Goal: Task Accomplishment & Management: Manage account settings

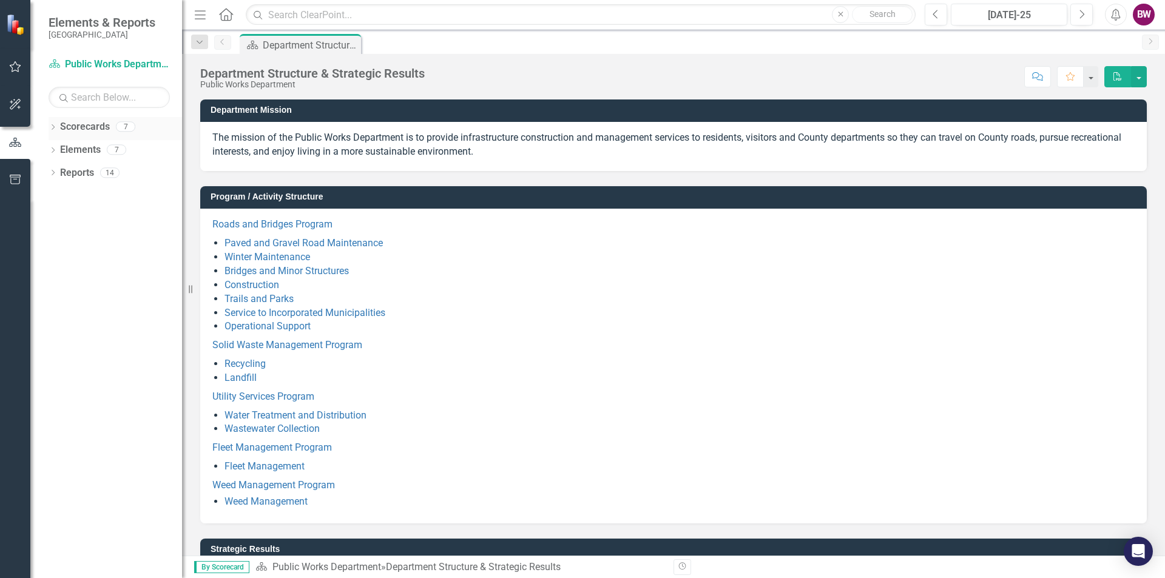
click at [52, 128] on icon "Dropdown" at bounding box center [53, 128] width 8 height 7
click at [59, 149] on icon "Dropdown" at bounding box center [59, 149] width 9 height 7
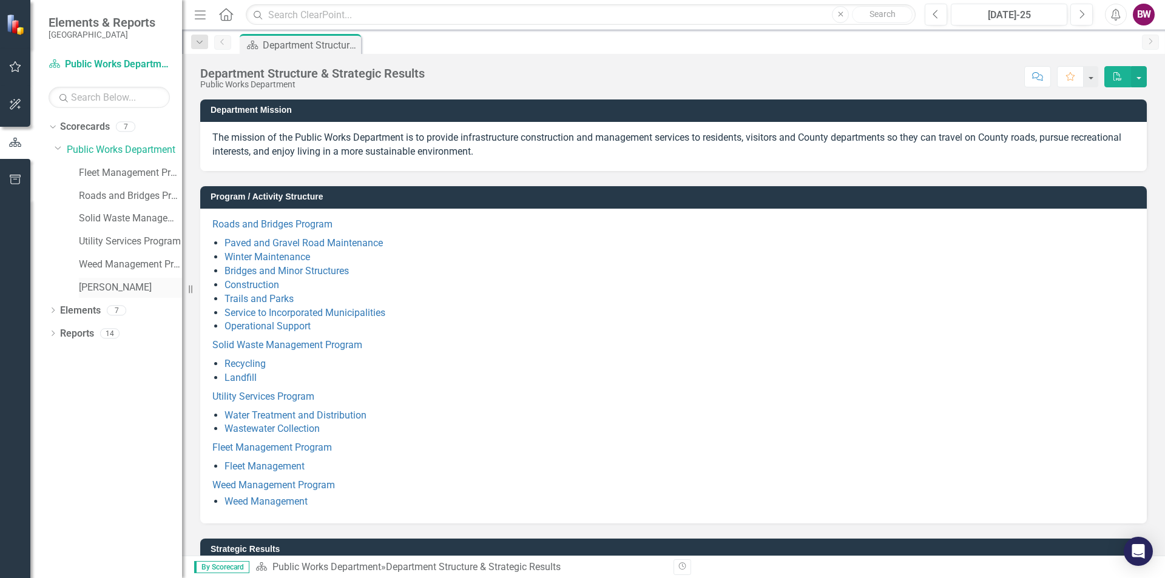
click at [88, 283] on link "[PERSON_NAME]" at bounding box center [130, 288] width 103 height 14
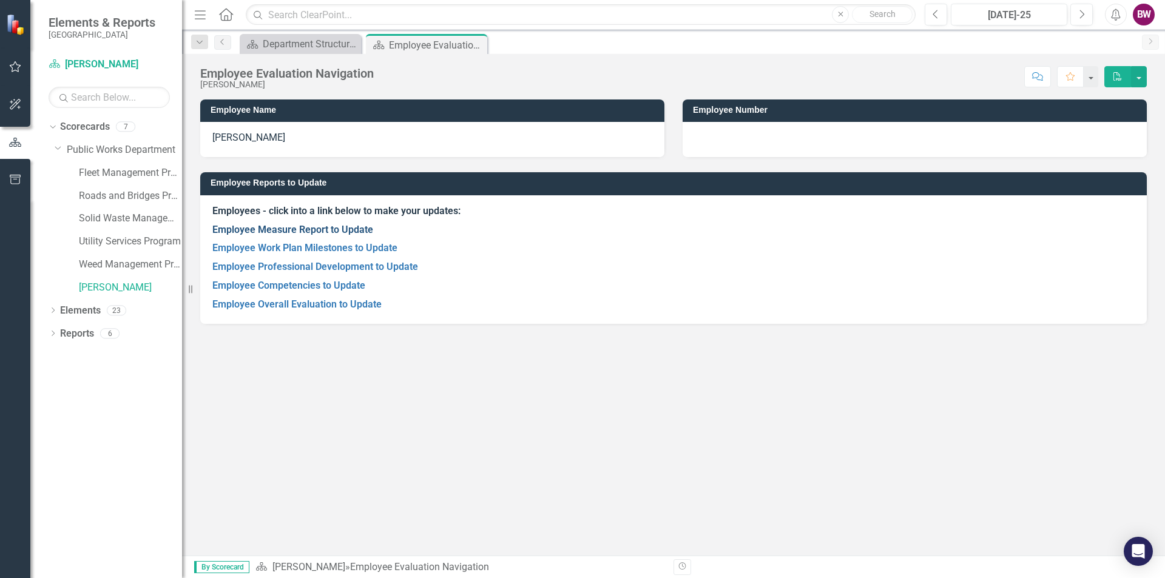
click at [282, 231] on link "Employee Measure Report to Update" at bounding box center [292, 230] width 161 height 12
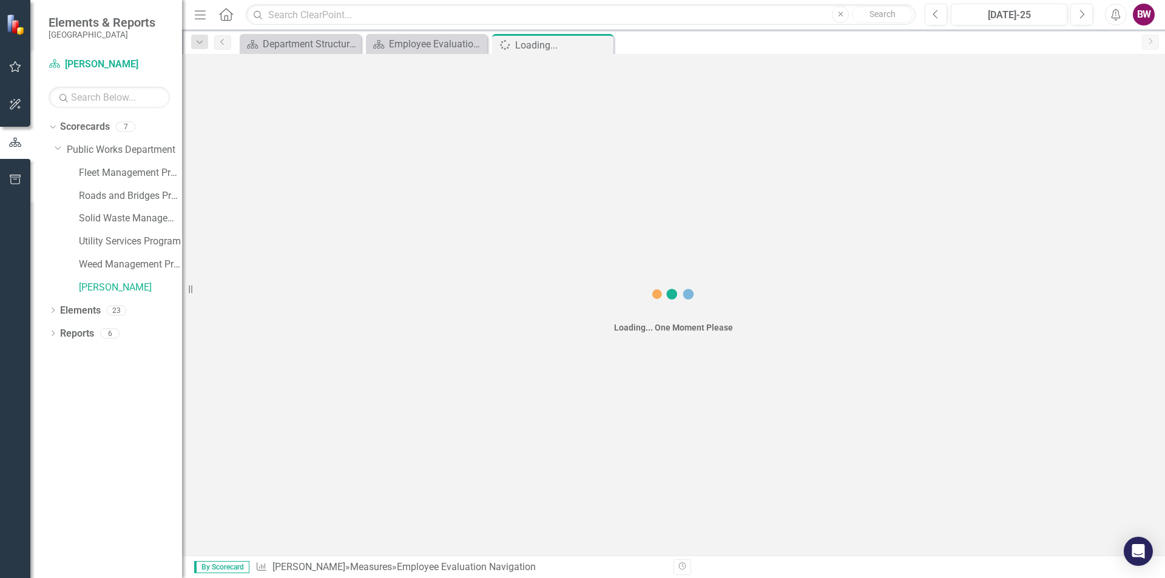
click at [282, 231] on div "Loading... One Moment Please" at bounding box center [673, 305] width 983 height 502
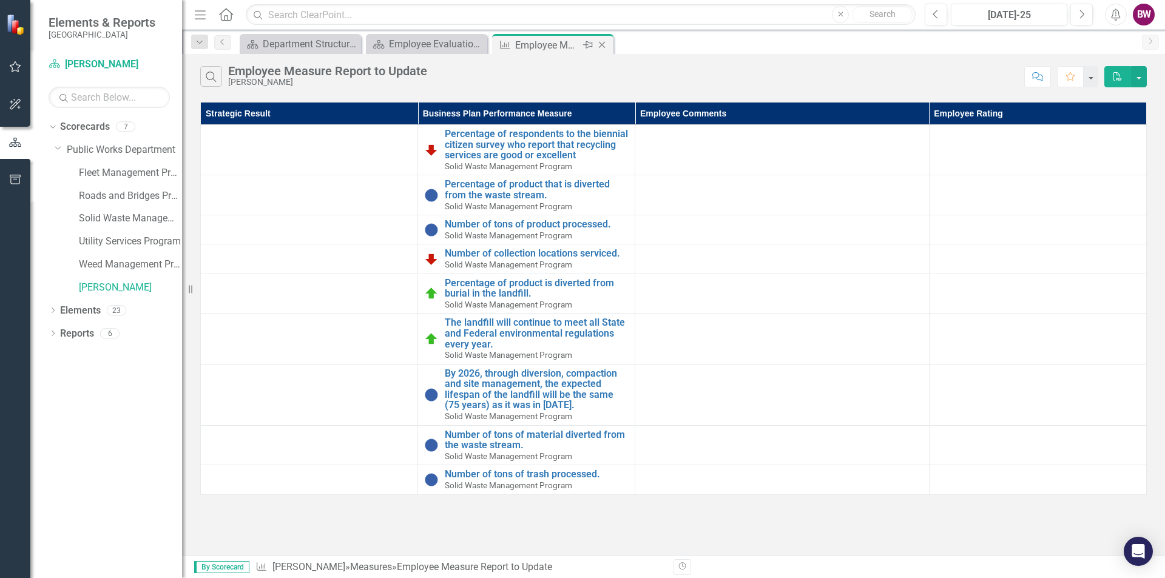
click at [605, 44] on icon "Close" at bounding box center [602, 45] width 12 height 10
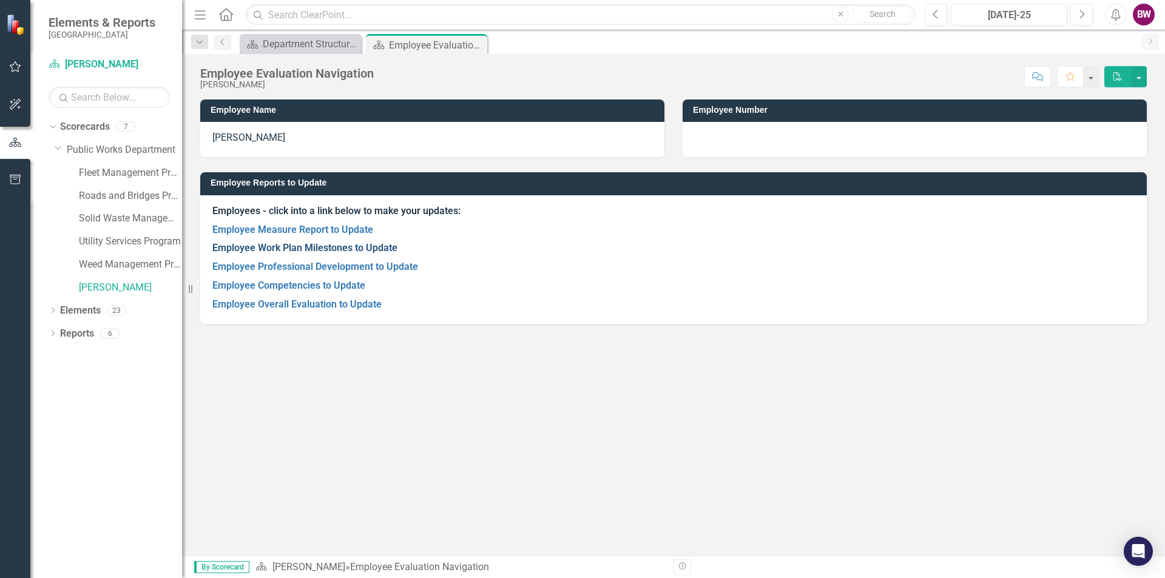
click at [324, 246] on link "Employee Work Plan Milestones to Update" at bounding box center [304, 248] width 185 height 12
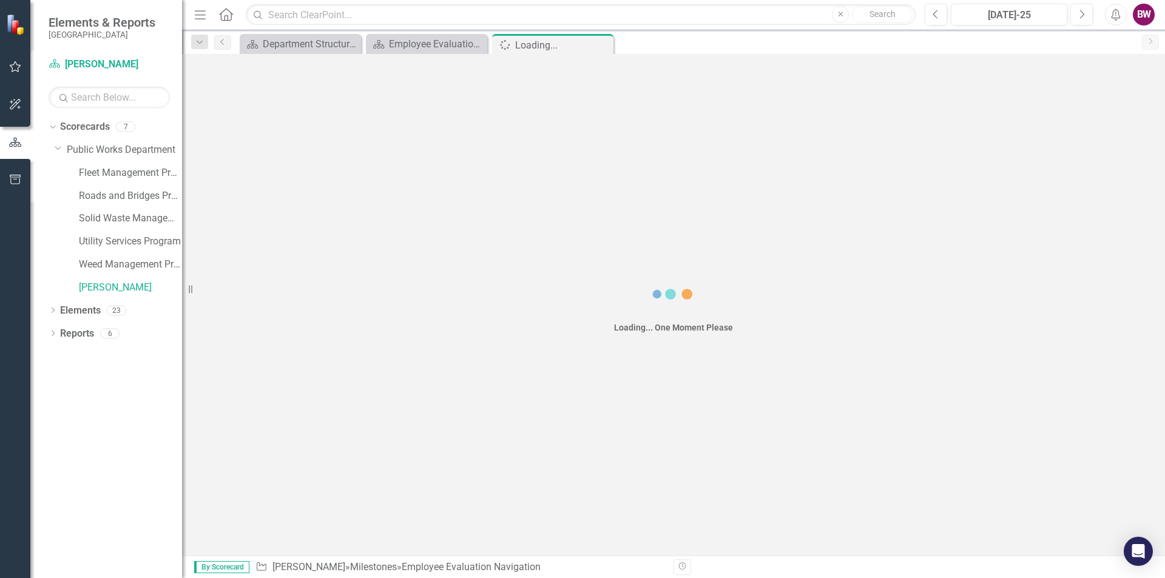
click at [324, 246] on div "Loading... One Moment Please" at bounding box center [673, 305] width 983 height 502
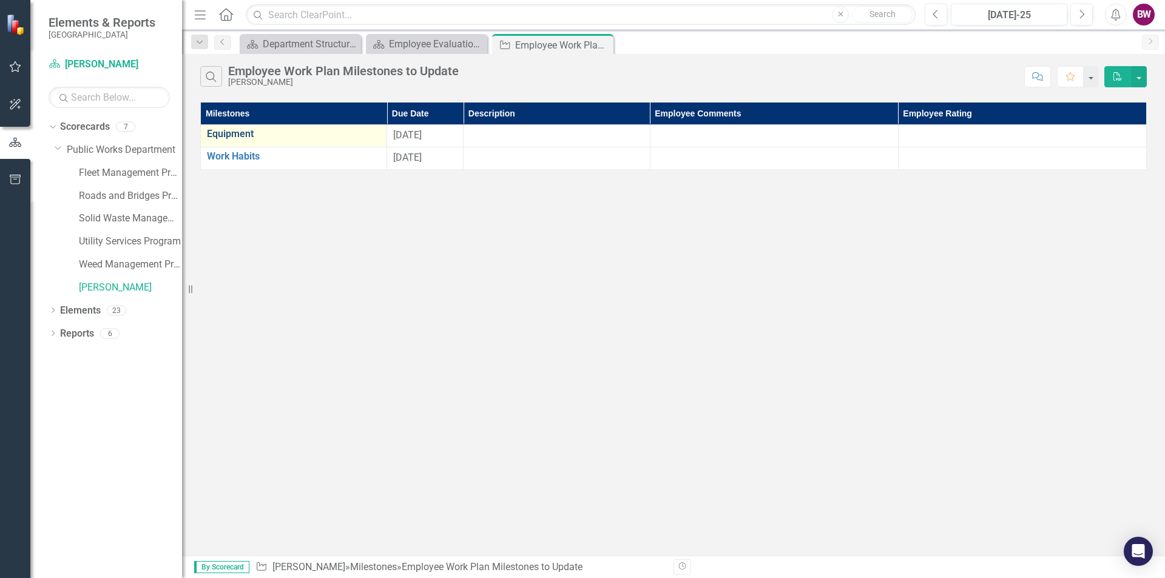
click at [244, 135] on link "Equipment" at bounding box center [294, 134] width 174 height 11
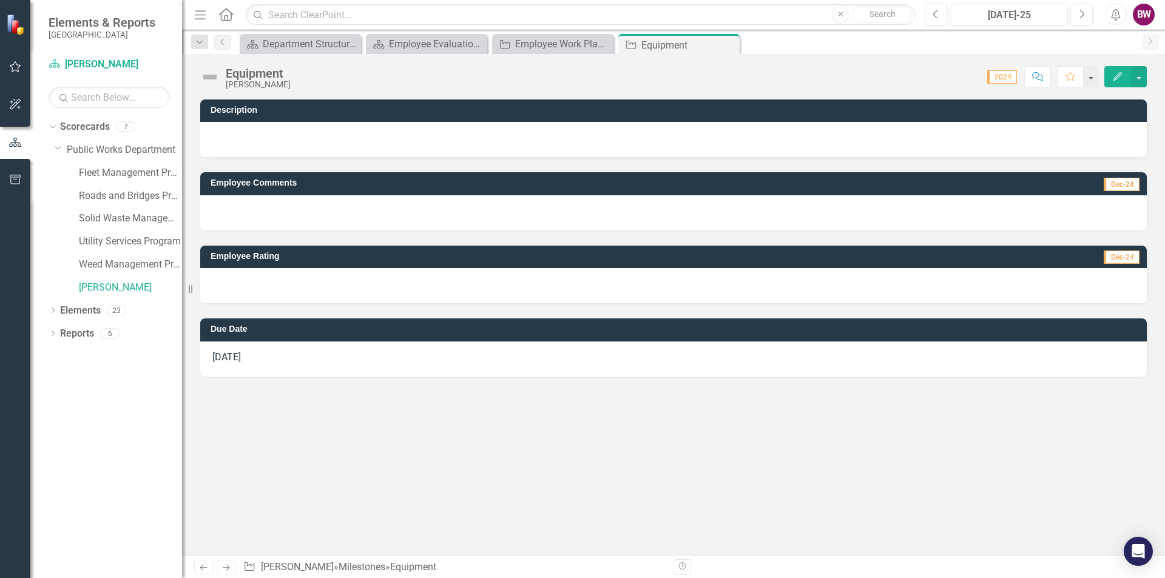
click at [296, 285] on div at bounding box center [673, 285] width 946 height 35
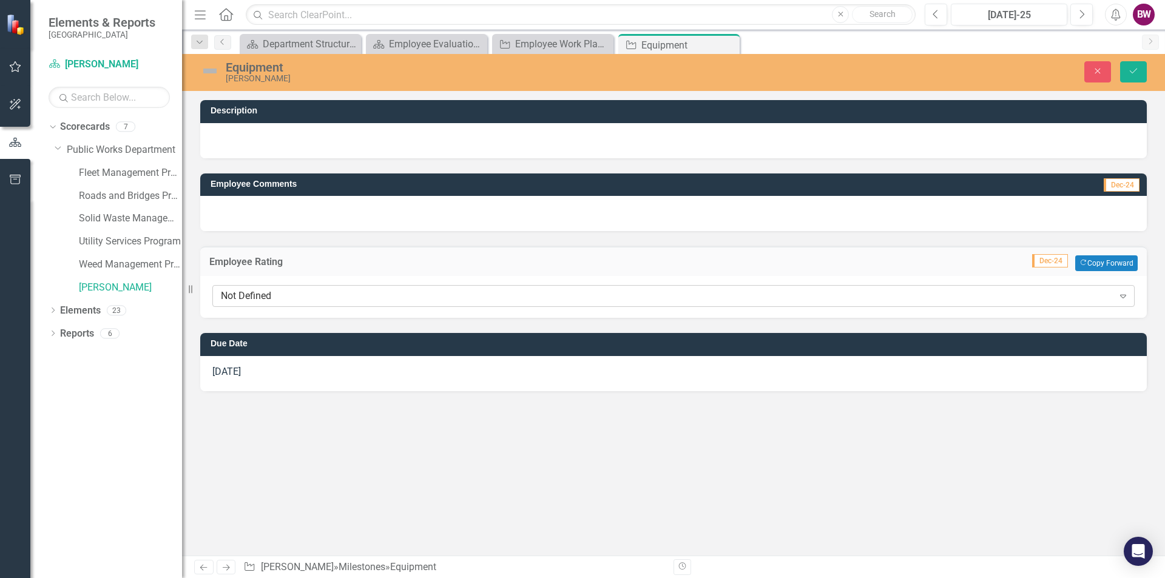
click at [428, 300] on div "Not Defined" at bounding box center [667, 296] width 892 height 14
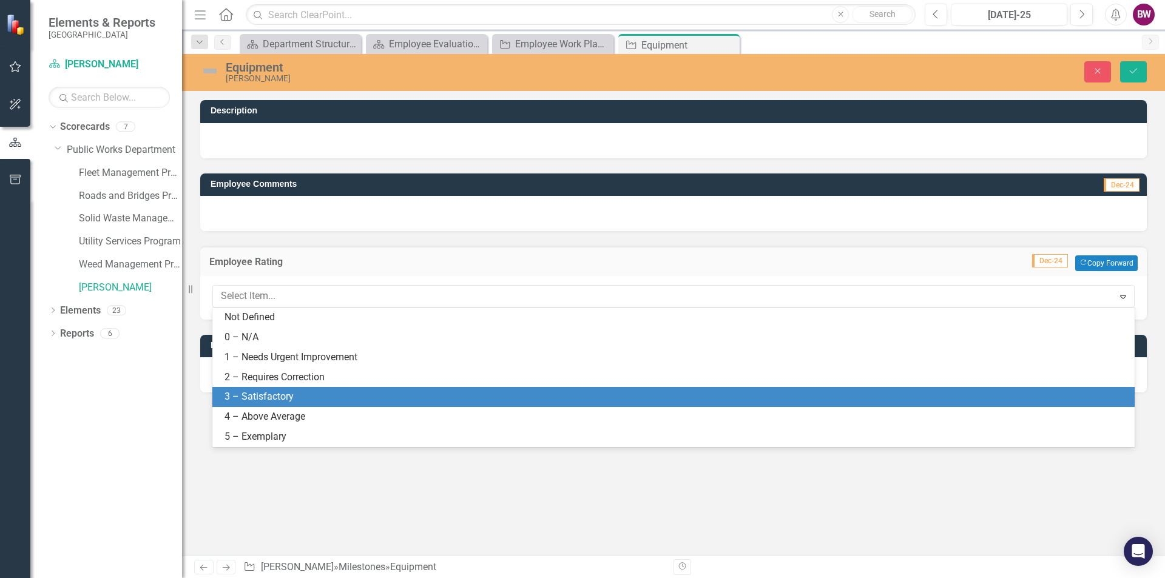
click at [363, 392] on div "3 – Satisfactory" at bounding box center [675, 397] width 903 height 14
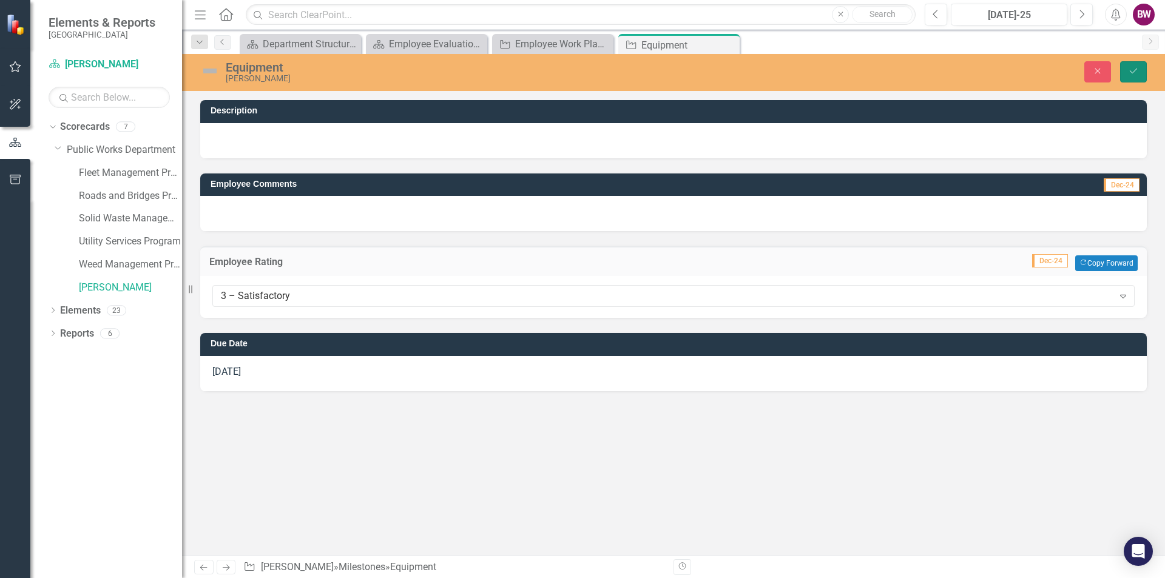
click at [1131, 73] on icon "submit" at bounding box center [1133, 71] width 7 height 5
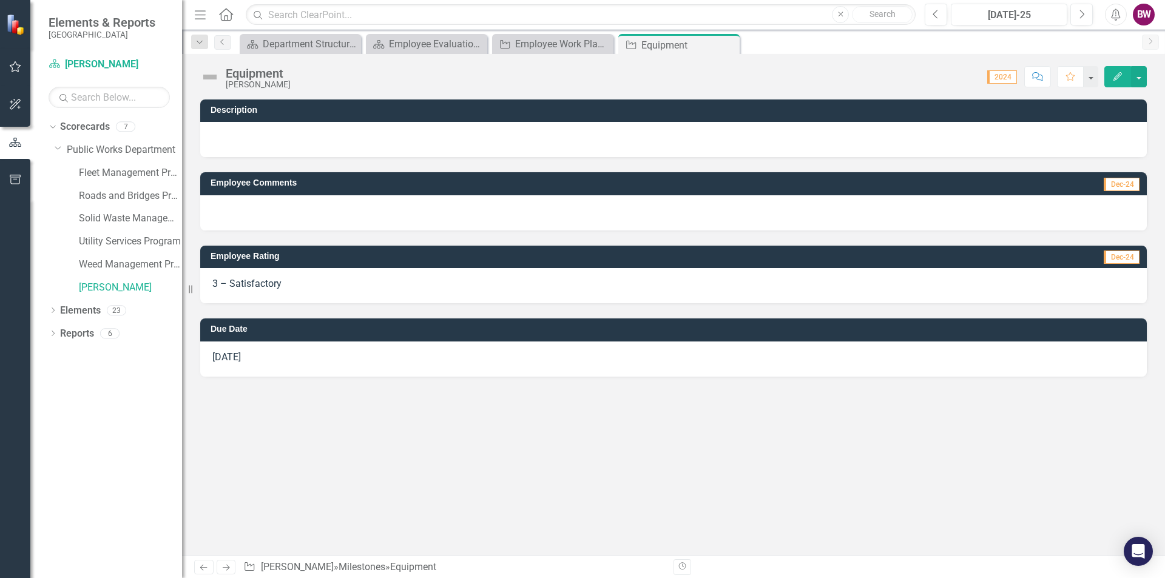
click at [213, 130] on div at bounding box center [673, 139] width 946 height 35
click at [220, 133] on div at bounding box center [673, 139] width 946 height 35
click at [218, 130] on div at bounding box center [673, 139] width 946 height 35
click at [278, 130] on div at bounding box center [673, 139] width 946 height 35
drag, startPoint x: 252, startPoint y: 132, endPoint x: 232, endPoint y: 135, distance: 20.8
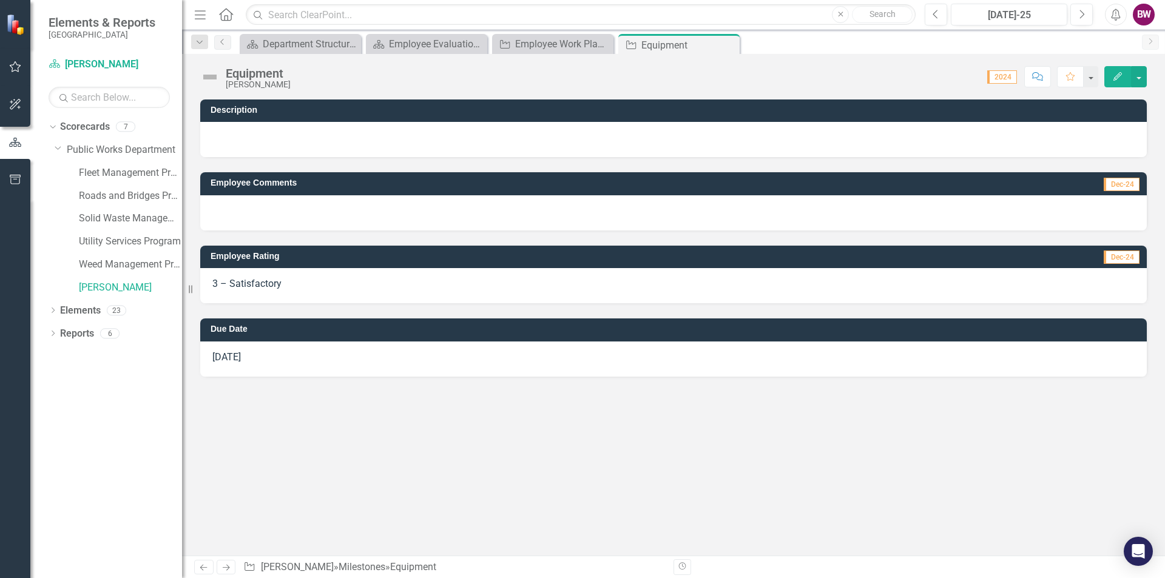
click at [232, 135] on div at bounding box center [673, 139] width 946 height 35
click at [226, 112] on h3 "Description" at bounding box center [676, 110] width 930 height 9
click at [225, 130] on div at bounding box center [673, 139] width 946 height 35
click at [224, 129] on div at bounding box center [673, 139] width 946 height 35
click at [346, 145] on div at bounding box center [673, 139] width 946 height 35
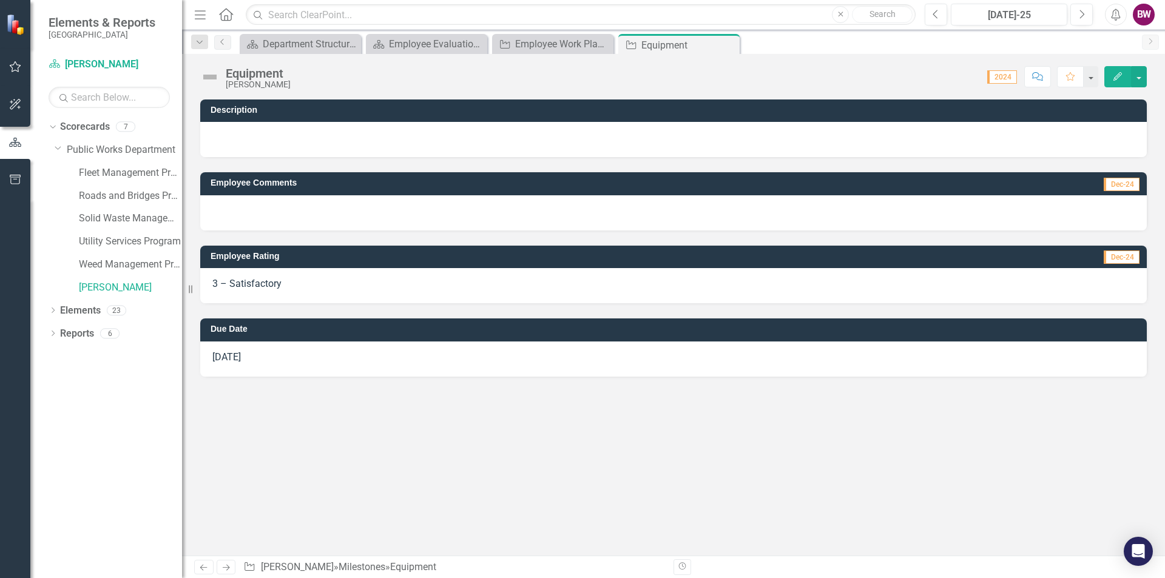
click at [405, 134] on div at bounding box center [673, 139] width 946 height 35
click at [403, 133] on div at bounding box center [673, 139] width 946 height 35
click at [394, 142] on div at bounding box center [673, 139] width 946 height 35
click at [388, 141] on div at bounding box center [673, 139] width 946 height 35
click at [373, 212] on div at bounding box center [673, 212] width 946 height 35
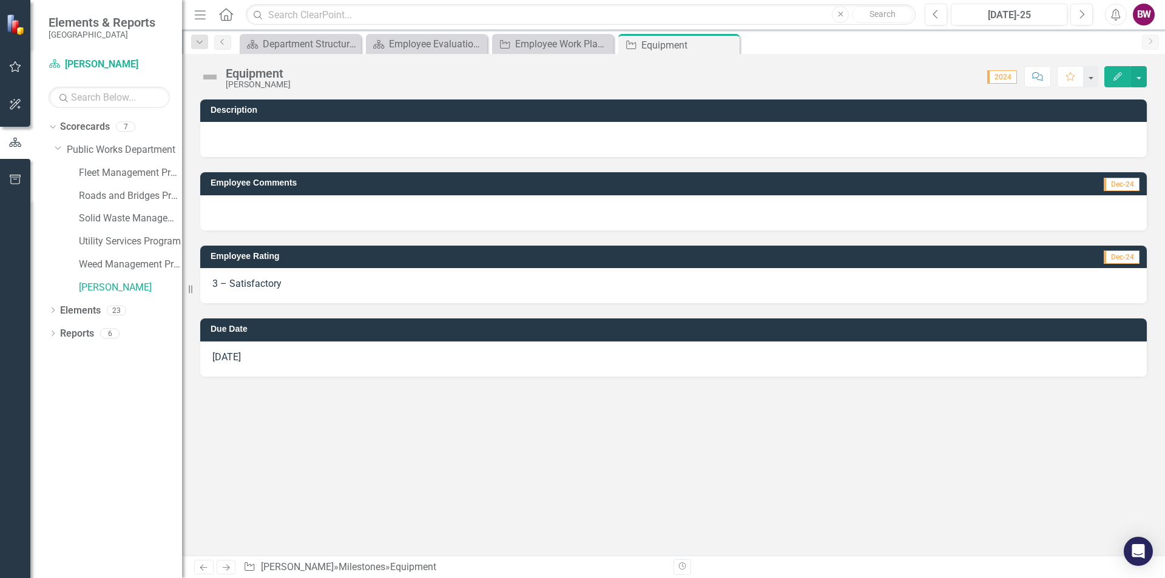
click at [373, 212] on div at bounding box center [673, 212] width 946 height 35
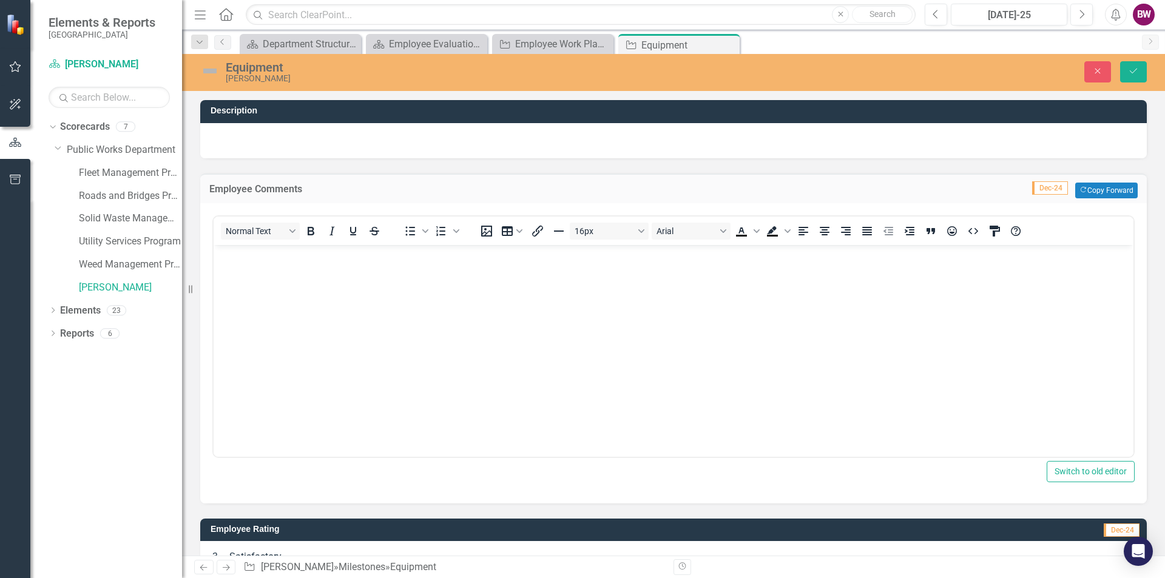
click at [237, 286] on body "Rich Text Area. Press ALT-0 for help." at bounding box center [674, 335] width 920 height 182
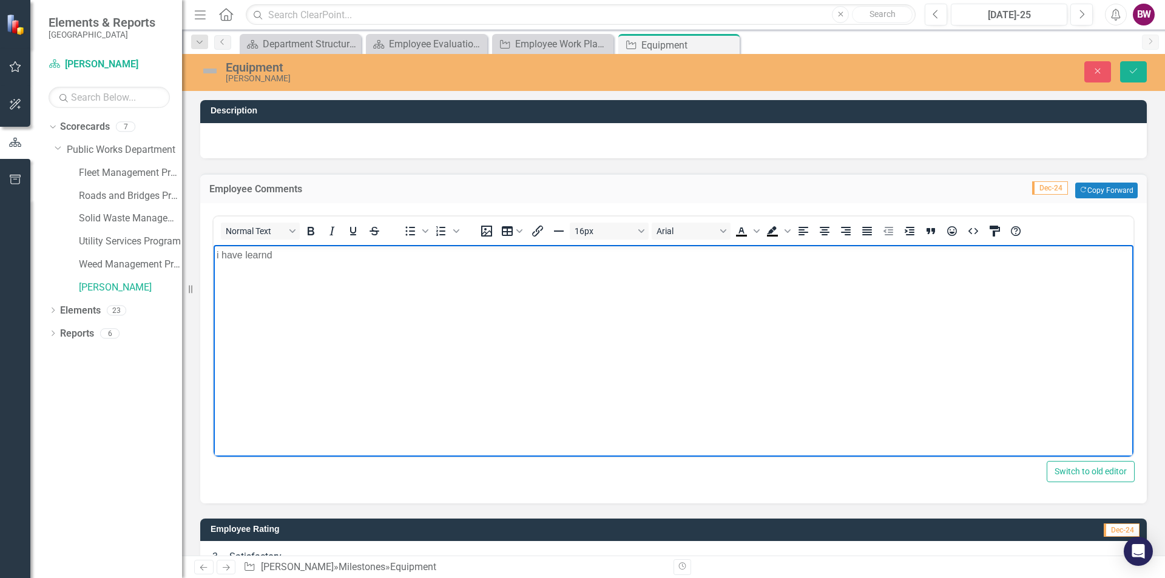
click at [276, 255] on p "i have learnd" at bounding box center [674, 255] width 914 height 15
click at [1136, 66] on button "Save" at bounding box center [1133, 71] width 27 height 21
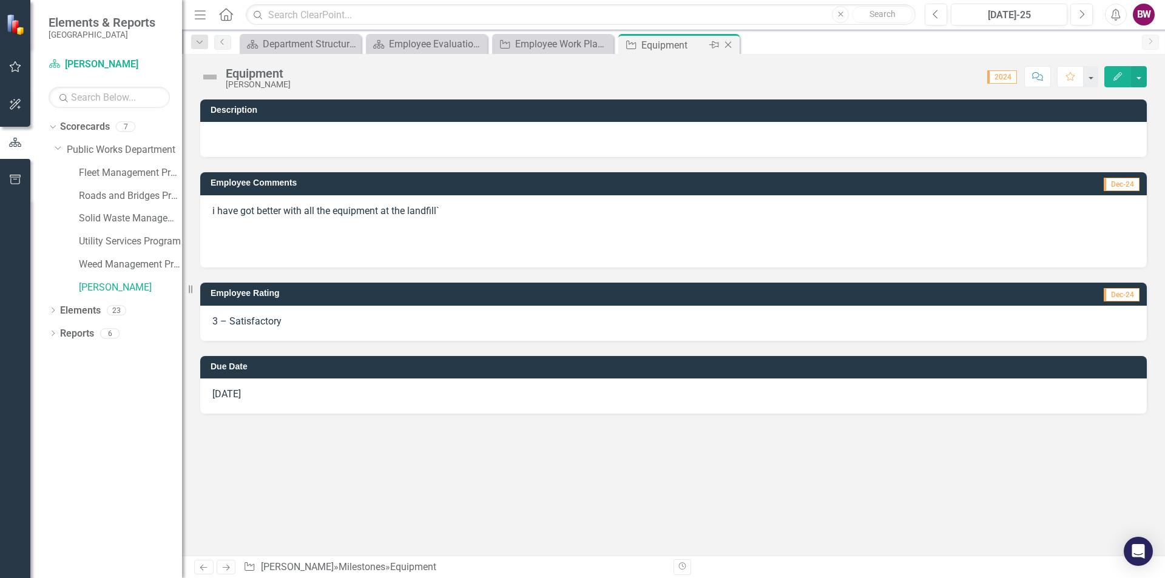
click at [727, 44] on icon at bounding box center [728, 45] width 7 height 7
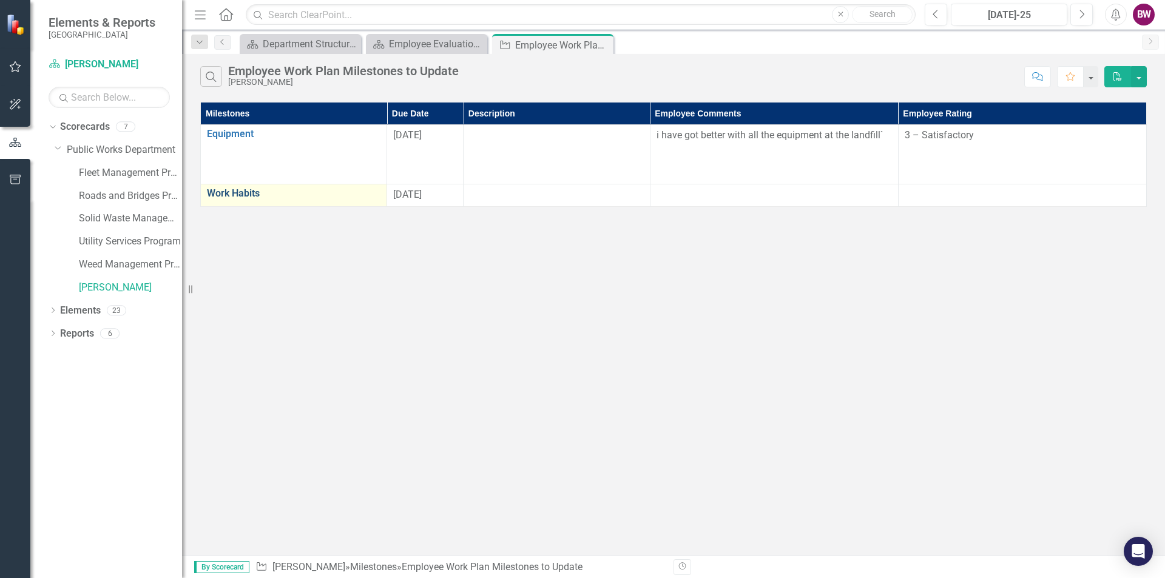
click at [283, 197] on link "Work Habits" at bounding box center [294, 193] width 174 height 11
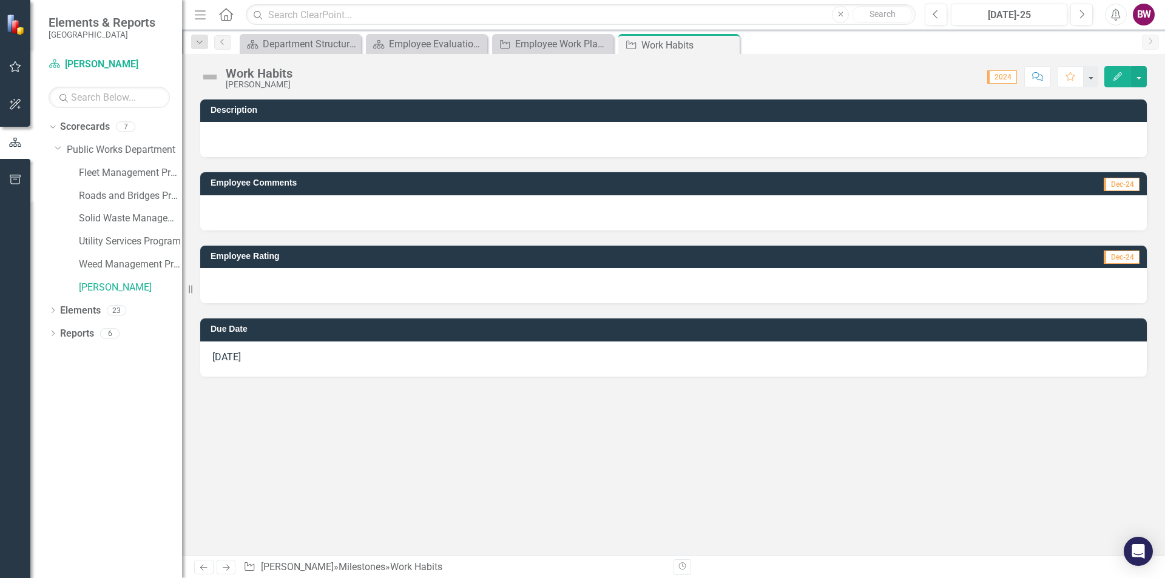
click at [218, 140] on div at bounding box center [673, 139] width 946 height 35
click at [230, 272] on div at bounding box center [673, 285] width 946 height 35
click at [231, 269] on div at bounding box center [673, 285] width 946 height 35
click at [230, 273] on div at bounding box center [673, 285] width 946 height 35
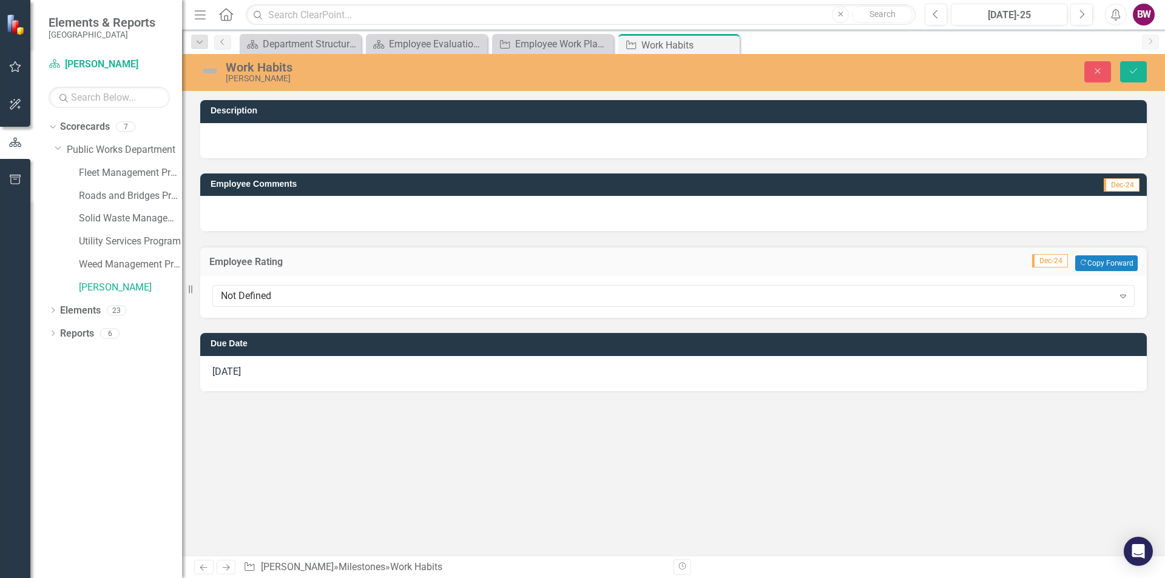
drag, startPoint x: 354, startPoint y: 277, endPoint x: 345, endPoint y: 273, distance: 9.2
click at [349, 274] on div "Employee Rating Dec-24 Copy Forward Copy Forward Not Defined Expand" at bounding box center [673, 282] width 946 height 72
click at [353, 272] on div "Employee Rating Dec-24 Copy Forward Copy Forward" at bounding box center [673, 261] width 946 height 30
click at [358, 295] on div "Not Defined" at bounding box center [667, 296] width 892 height 14
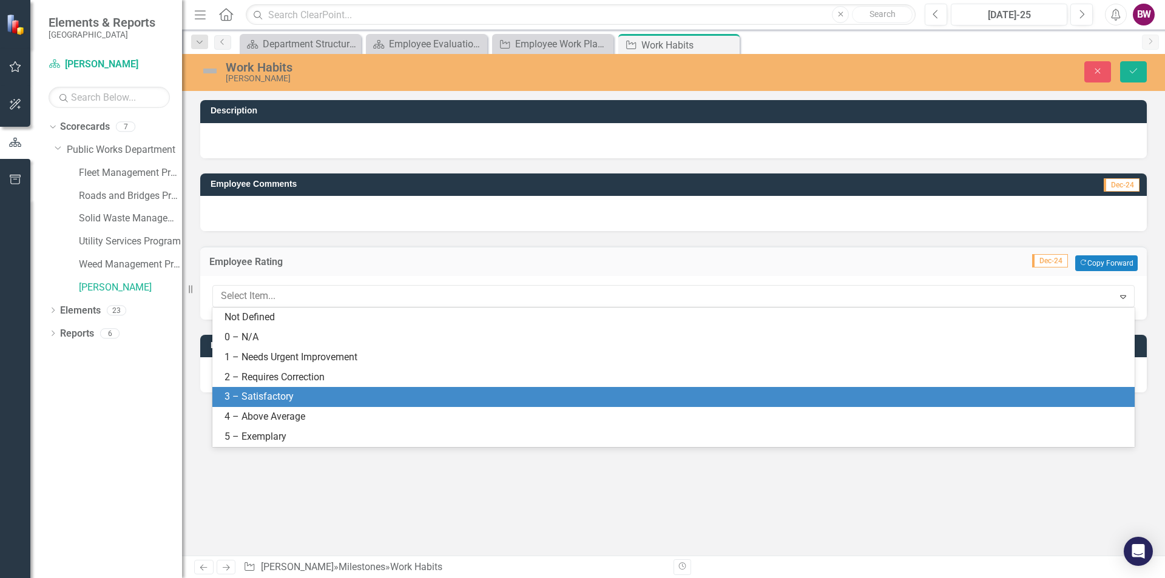
click at [267, 394] on div "3 – Satisfactory" at bounding box center [675, 397] width 903 height 14
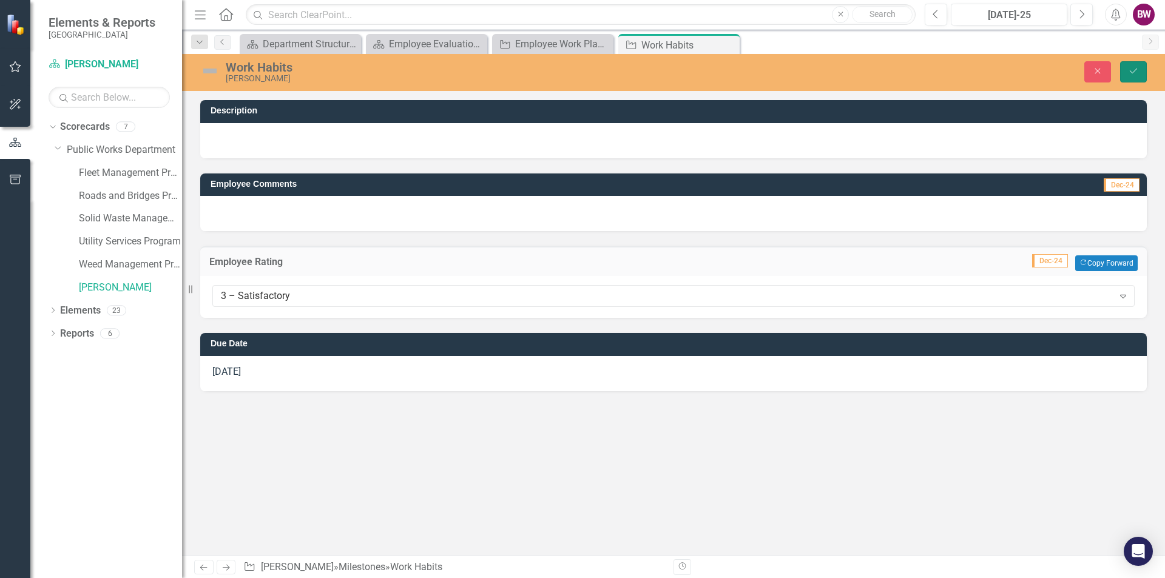
click at [1129, 70] on icon "Save" at bounding box center [1133, 71] width 11 height 8
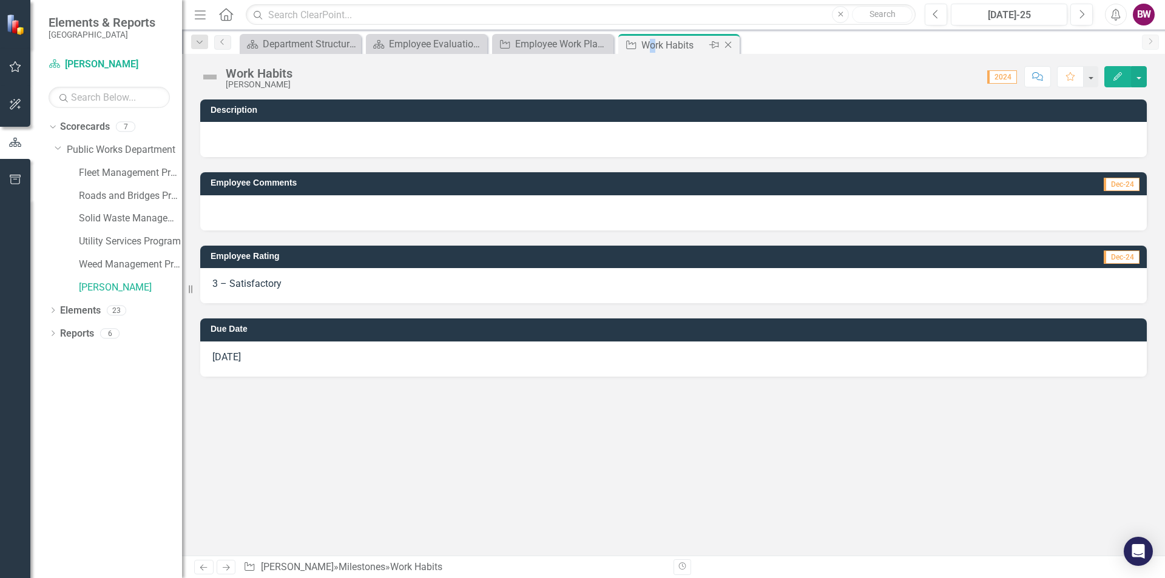
drag, startPoint x: 652, startPoint y: 41, endPoint x: 635, endPoint y: 41, distance: 17.6
click at [653, 41] on div "Work Habits" at bounding box center [673, 45] width 65 height 15
click at [728, 46] on icon "Close" at bounding box center [728, 45] width 12 height 10
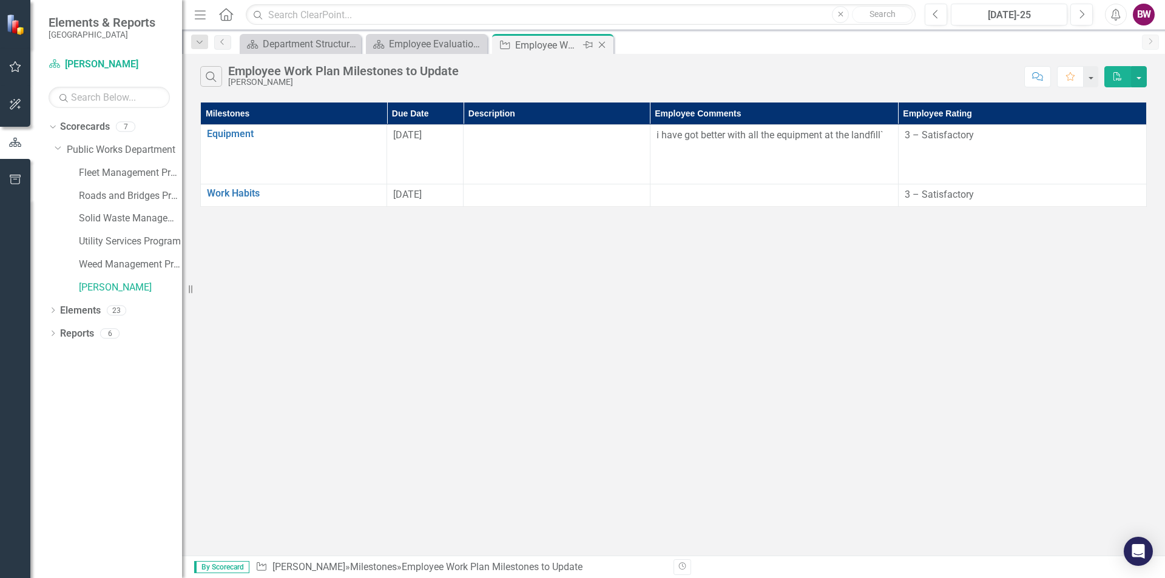
click at [602, 47] on icon "Close" at bounding box center [602, 45] width 12 height 10
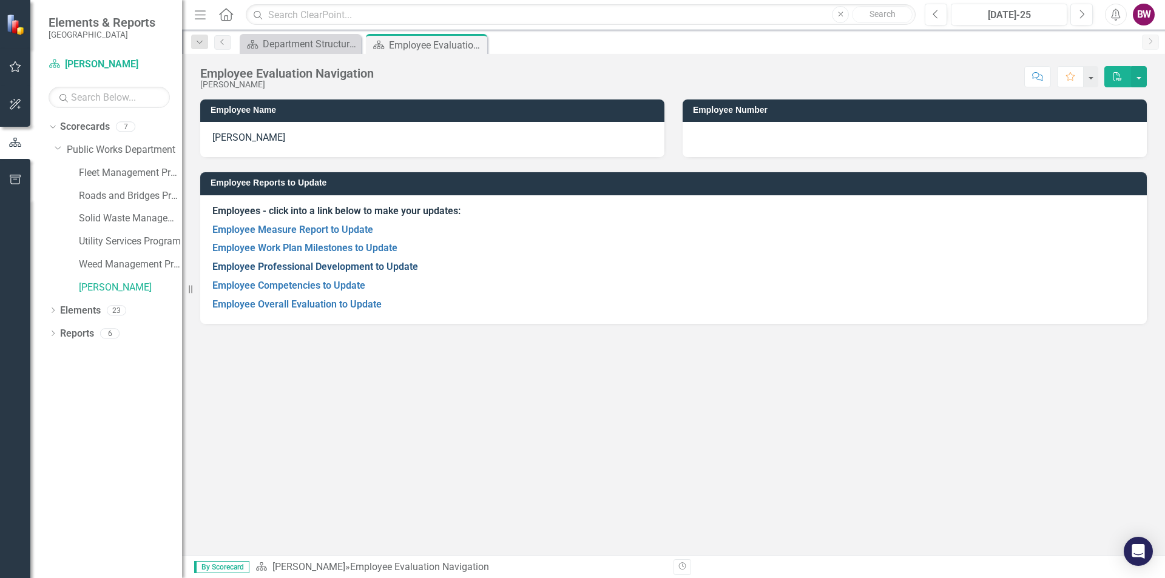
click at [409, 265] on link "Employee Professional Development to Update" at bounding box center [315, 267] width 206 height 12
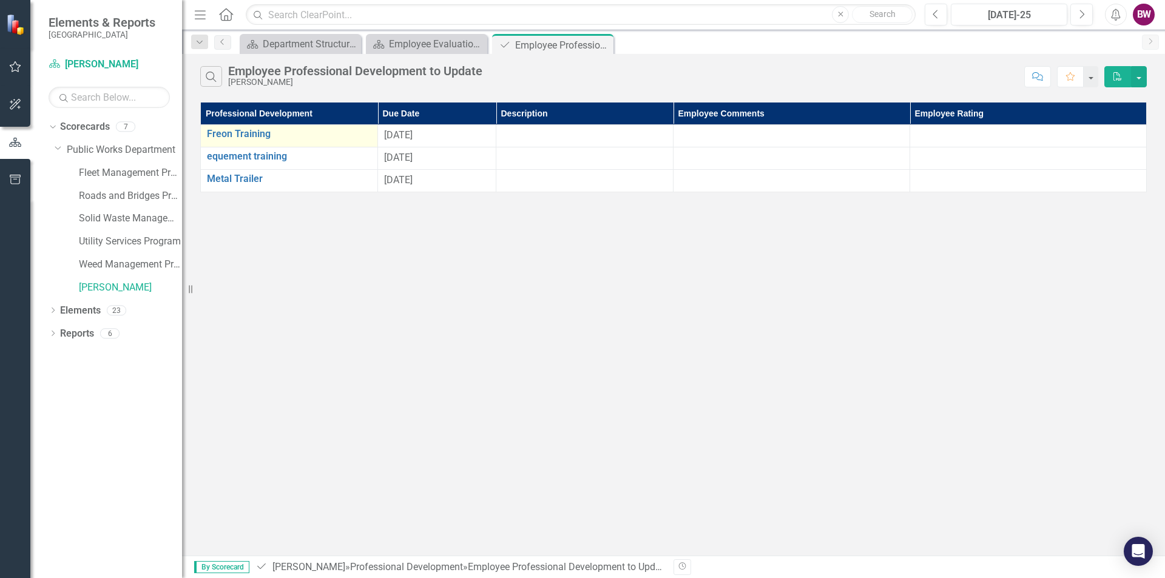
click at [363, 141] on div "Freon Training Link Open Element" at bounding box center [289, 136] width 164 height 15
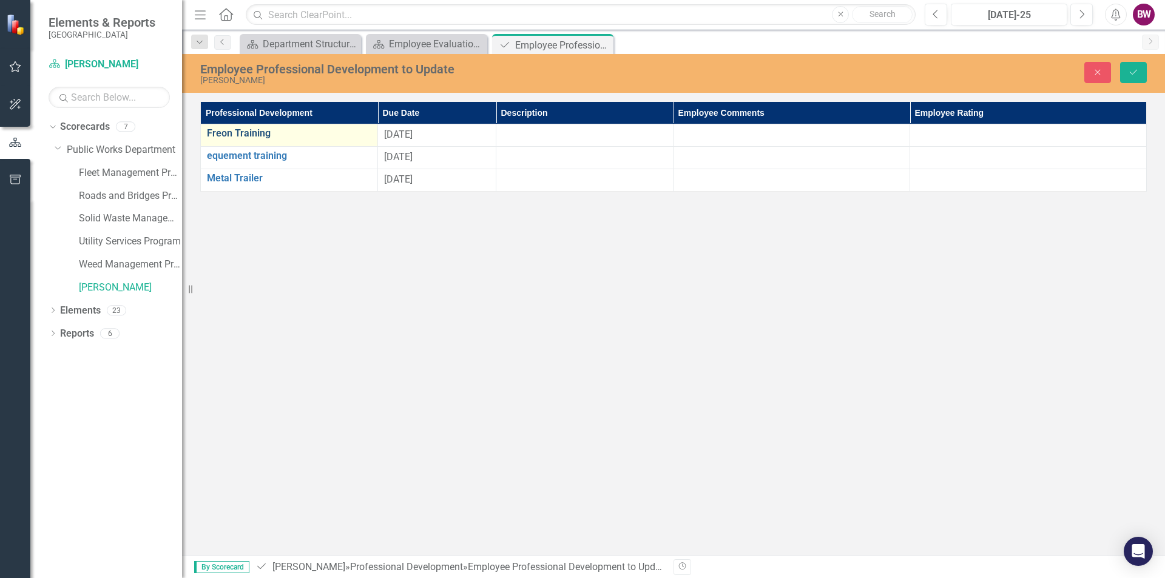
click at [229, 133] on link "Freon Training" at bounding box center [289, 133] width 164 height 11
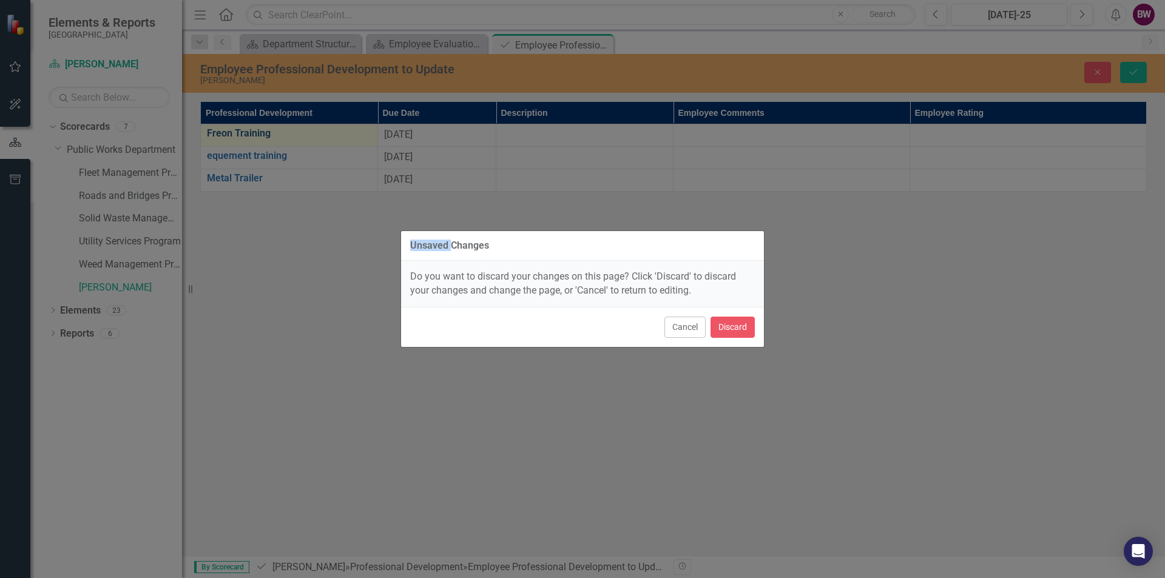
click at [229, 133] on div "Unsaved Changes Do you want to discard your changes on this page? Click 'Discar…" at bounding box center [582, 289] width 1165 height 578
click at [684, 337] on button "Cancel" at bounding box center [684, 327] width 41 height 21
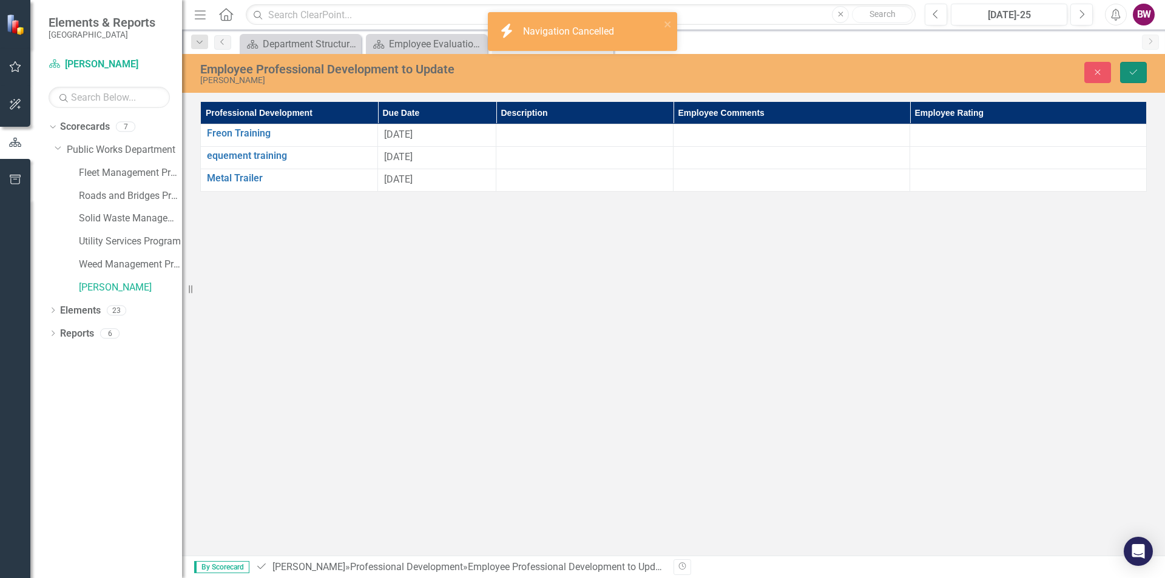
click at [1135, 72] on icon "Save" at bounding box center [1133, 72] width 11 height 8
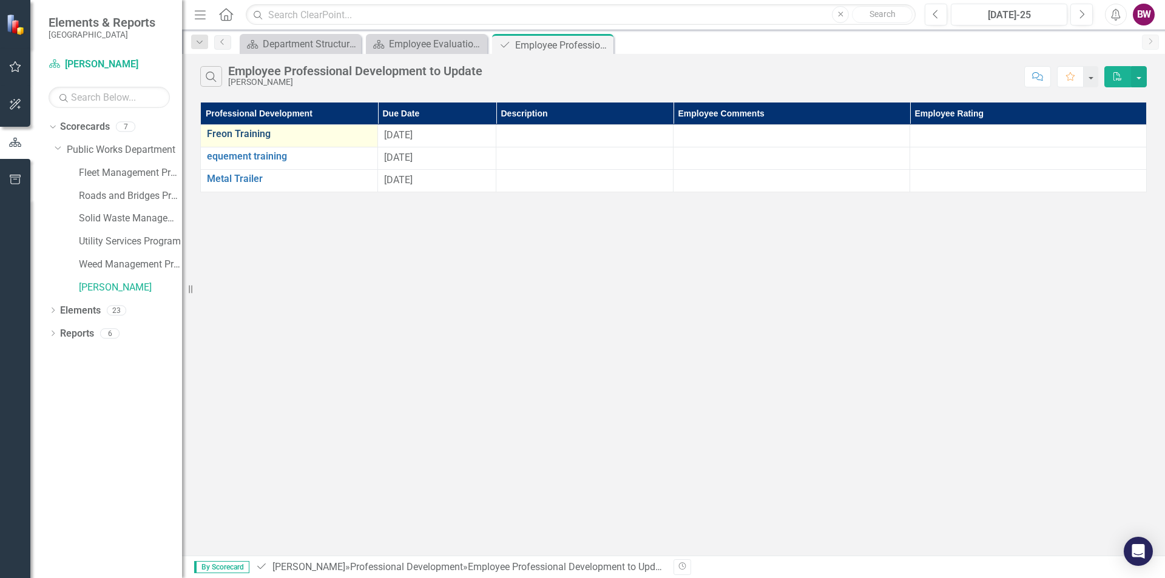
click at [274, 132] on link "Freon Training" at bounding box center [289, 134] width 164 height 11
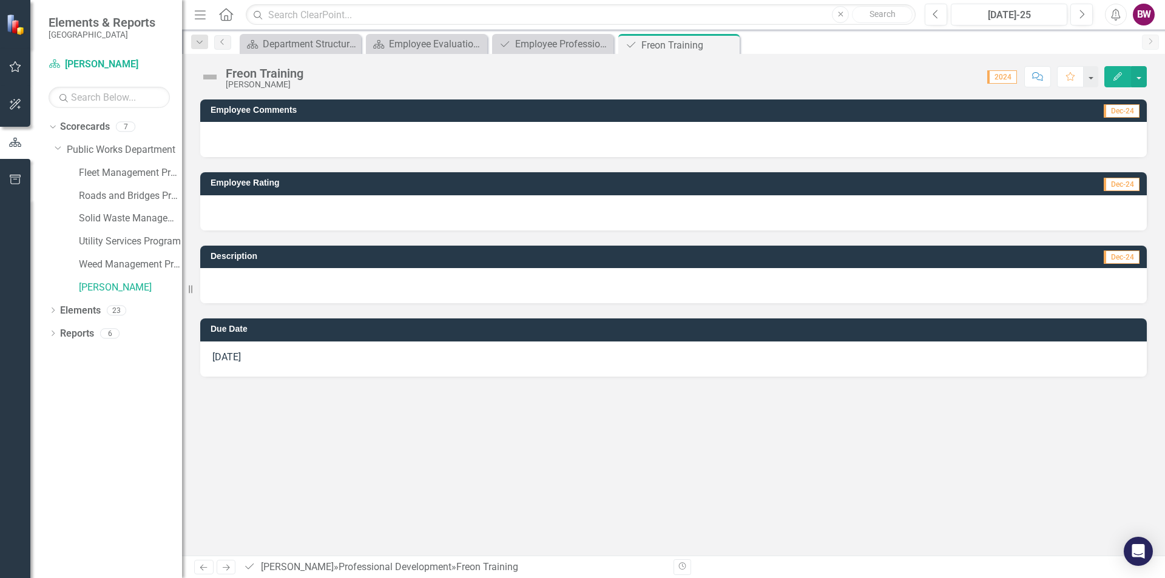
click at [221, 137] on div at bounding box center [673, 139] width 946 height 35
click at [219, 136] on div at bounding box center [673, 139] width 946 height 35
click at [218, 136] on div at bounding box center [673, 139] width 946 height 35
click at [309, 138] on div at bounding box center [673, 139] width 946 height 35
click at [308, 138] on div at bounding box center [673, 139] width 946 height 35
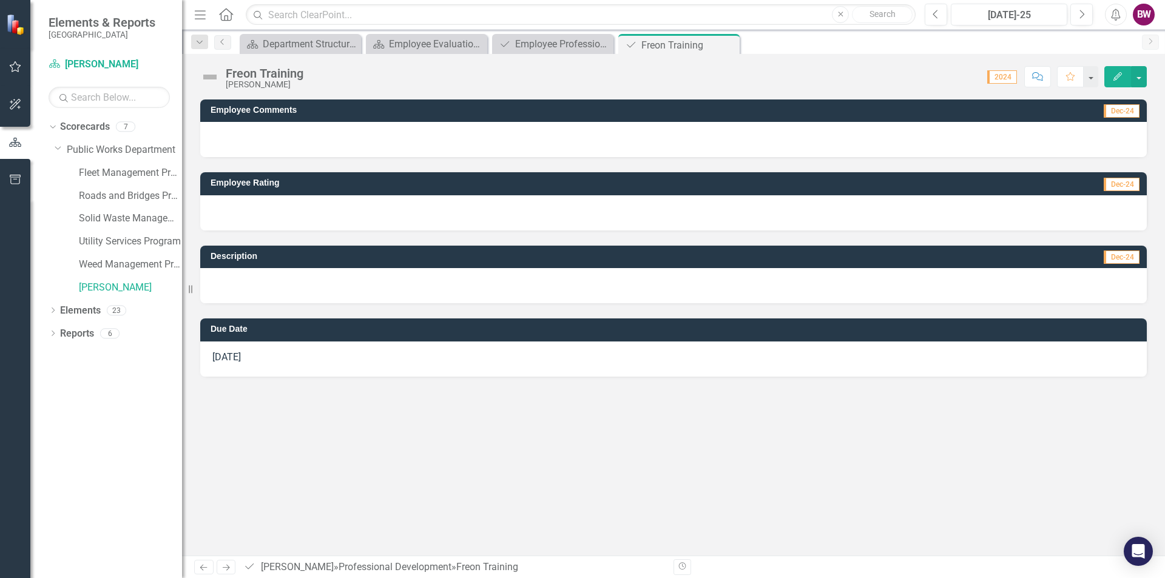
click at [308, 138] on div at bounding box center [673, 139] width 946 height 35
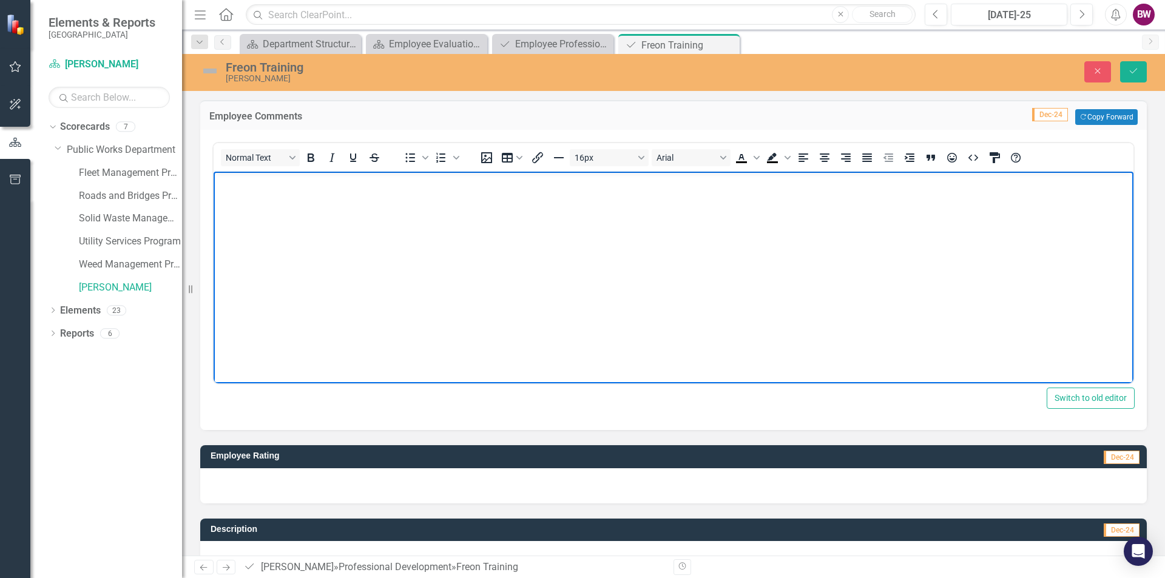
click at [227, 192] on body "Rich Text Area. Press ALT-0 for help." at bounding box center [674, 263] width 920 height 182
click at [221, 181] on p "need to finish training" at bounding box center [674, 182] width 914 height 15
click at [317, 187] on p "Need to finish training" at bounding box center [674, 182] width 914 height 15
click at [236, 477] on div at bounding box center [673, 485] width 946 height 35
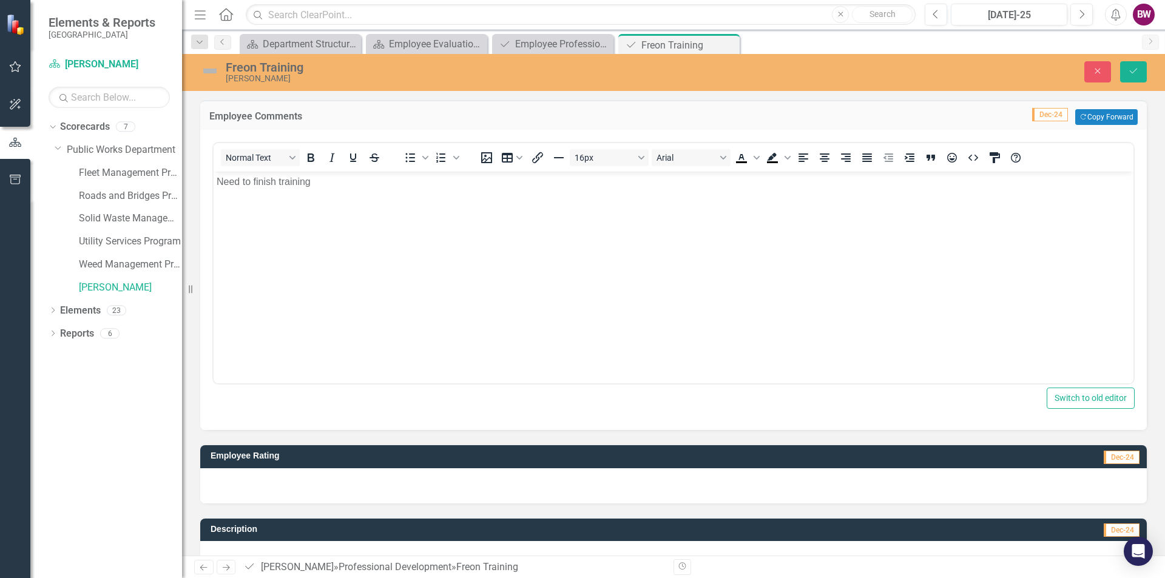
click at [236, 477] on div at bounding box center [673, 485] width 946 height 35
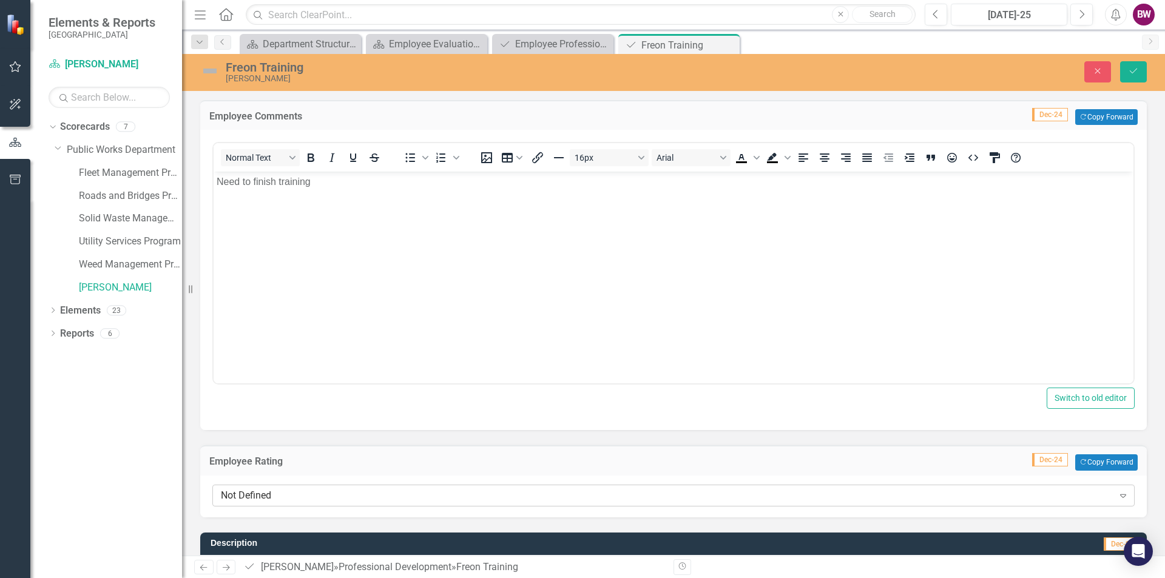
click at [235, 497] on div "Not Defined" at bounding box center [667, 495] width 892 height 14
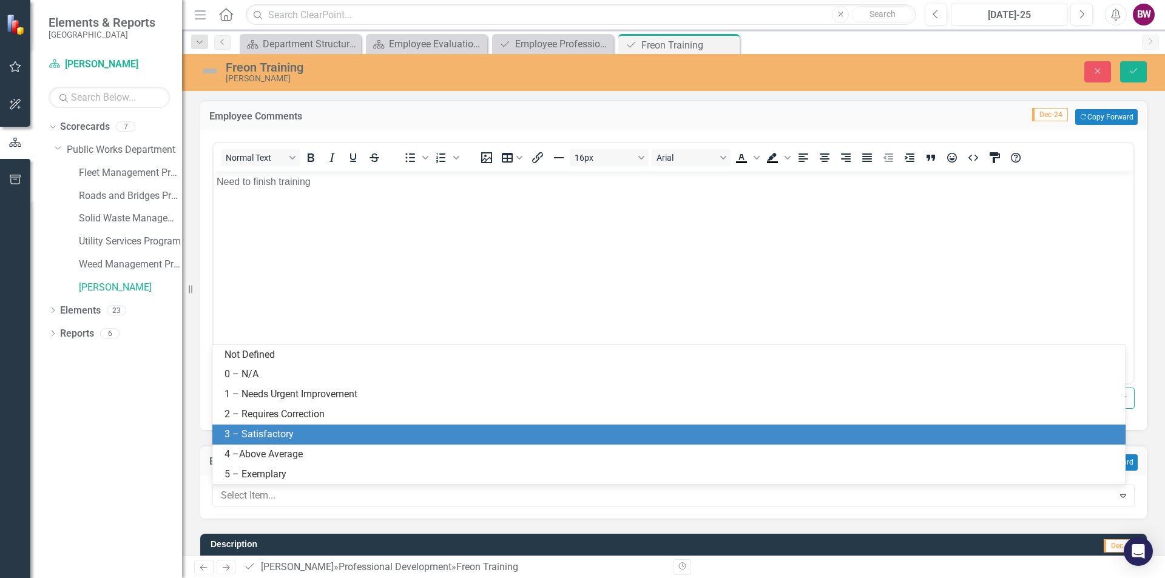
click at [245, 434] on div "3 – Satisfactory" at bounding box center [671, 435] width 894 height 14
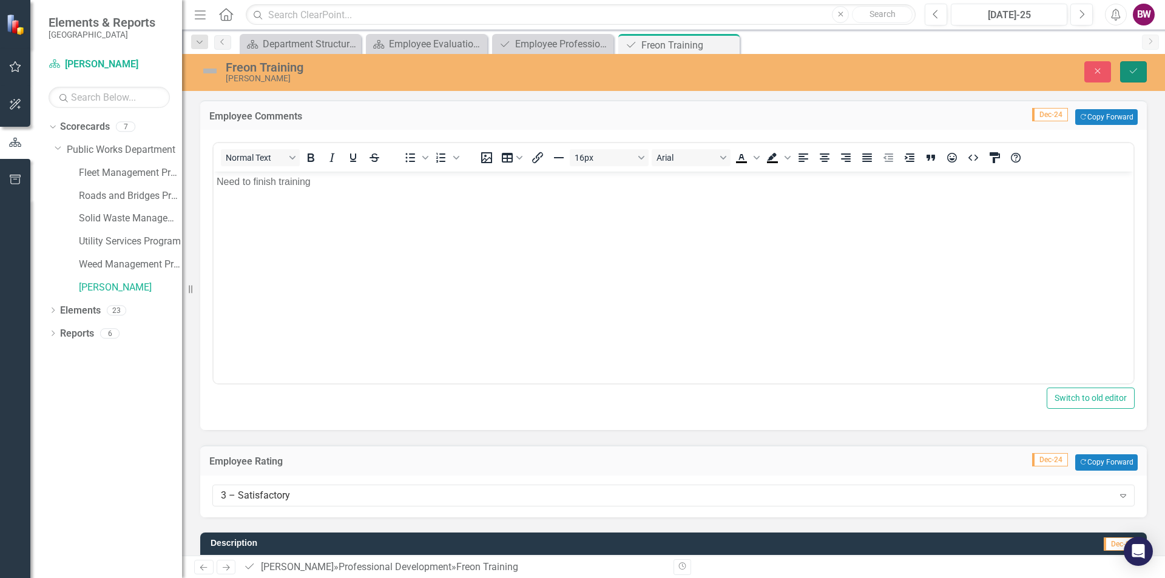
click at [1126, 73] on button "Save" at bounding box center [1133, 71] width 27 height 21
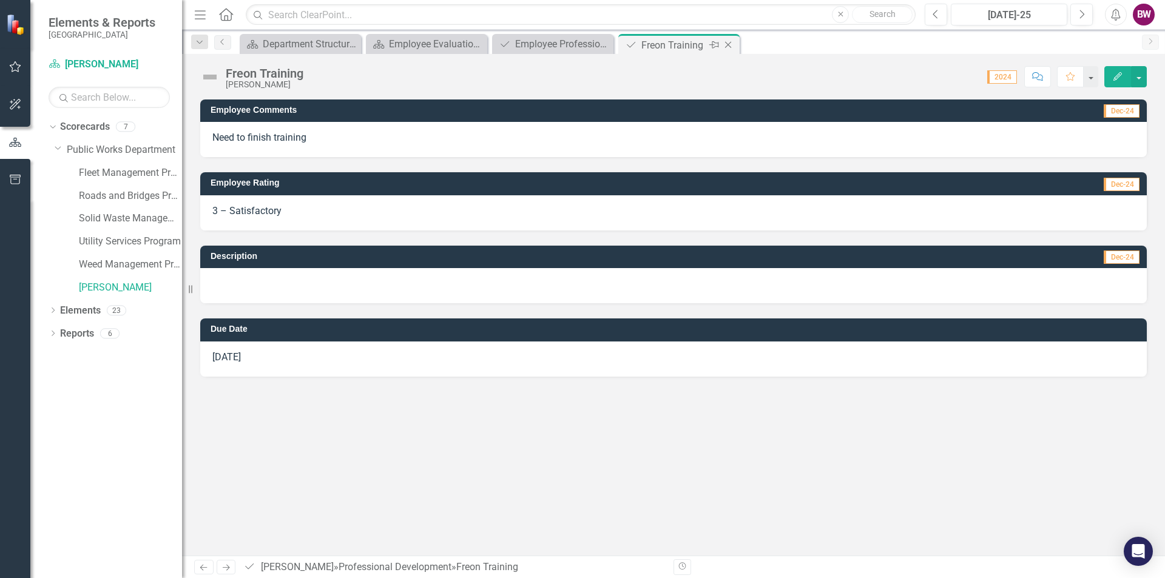
click at [727, 47] on icon "Close" at bounding box center [728, 45] width 12 height 10
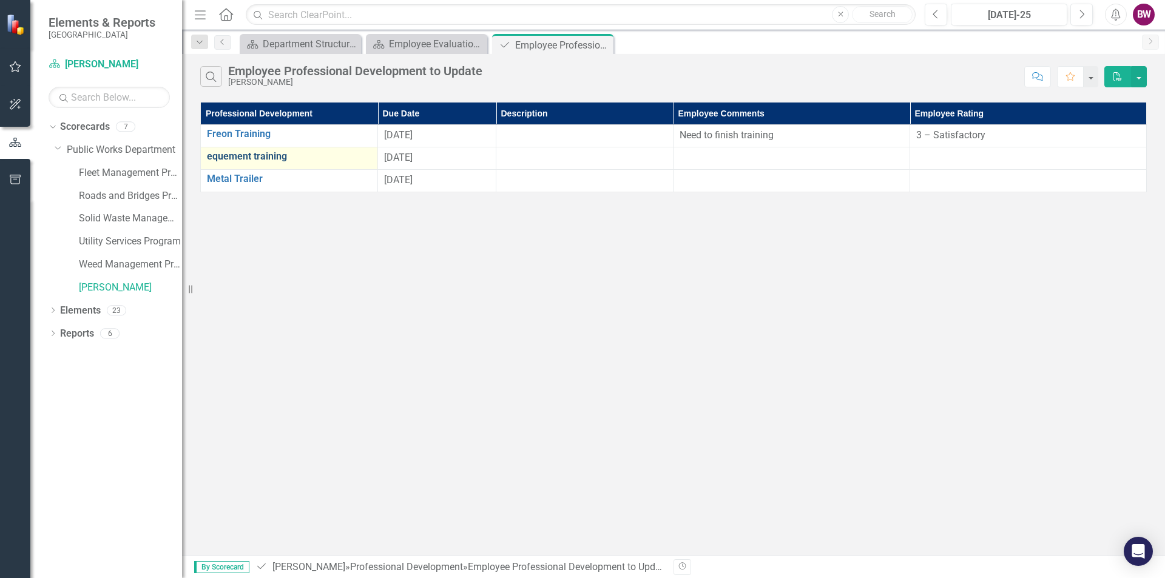
click at [288, 160] on link "equement training" at bounding box center [289, 156] width 164 height 11
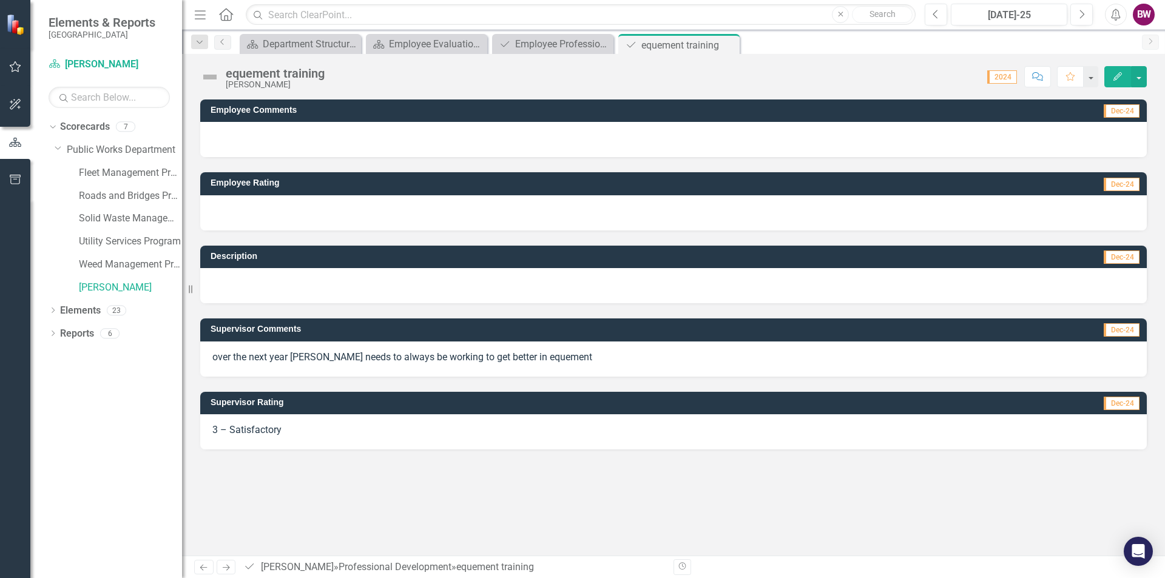
click at [235, 141] on div at bounding box center [673, 139] width 946 height 35
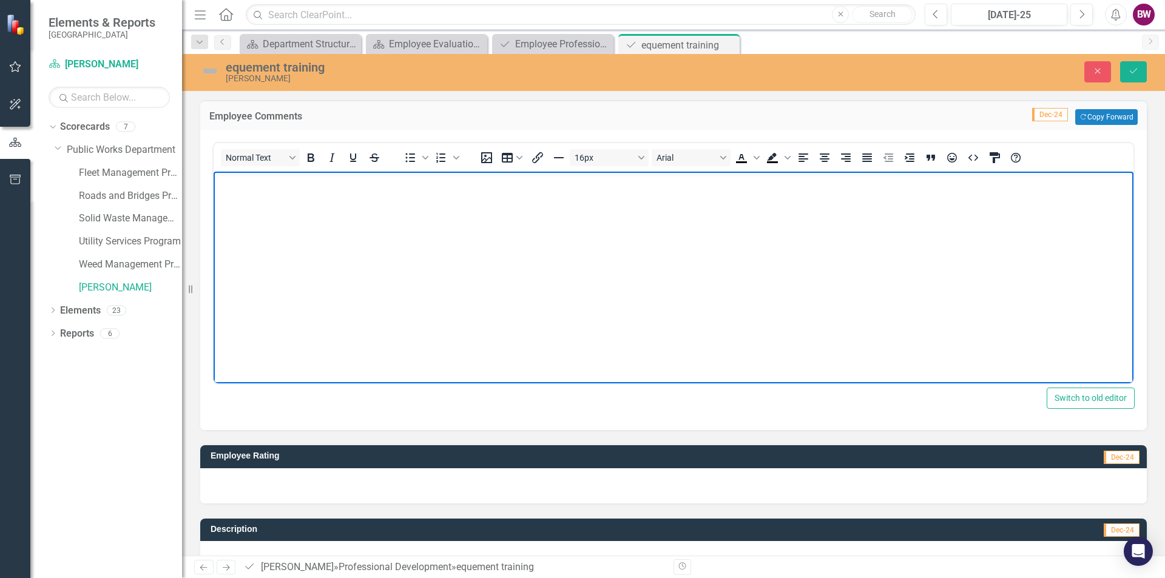
click at [231, 187] on p "Rich Text Area. Press ALT-0 for help." at bounding box center [674, 182] width 914 height 15
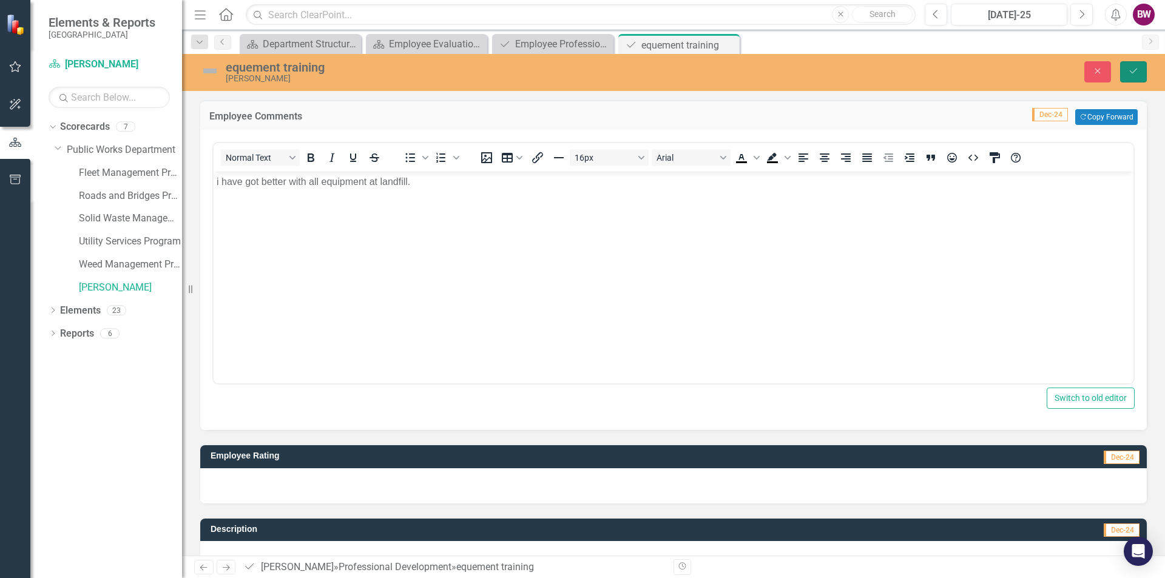
click at [1138, 68] on icon "Save" at bounding box center [1133, 71] width 11 height 8
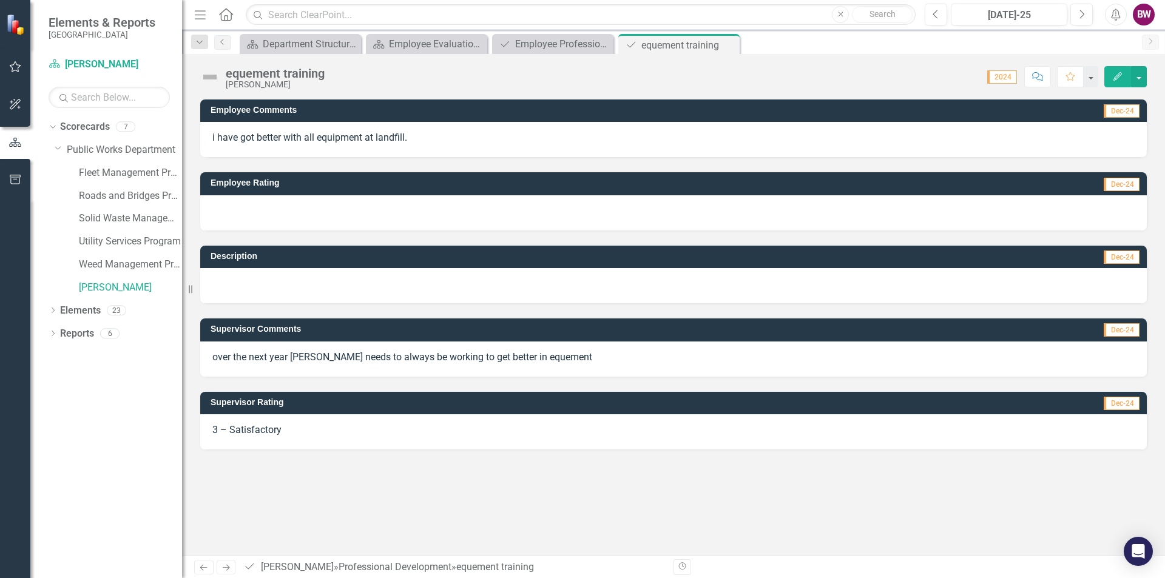
click at [240, 200] on div at bounding box center [673, 212] width 946 height 35
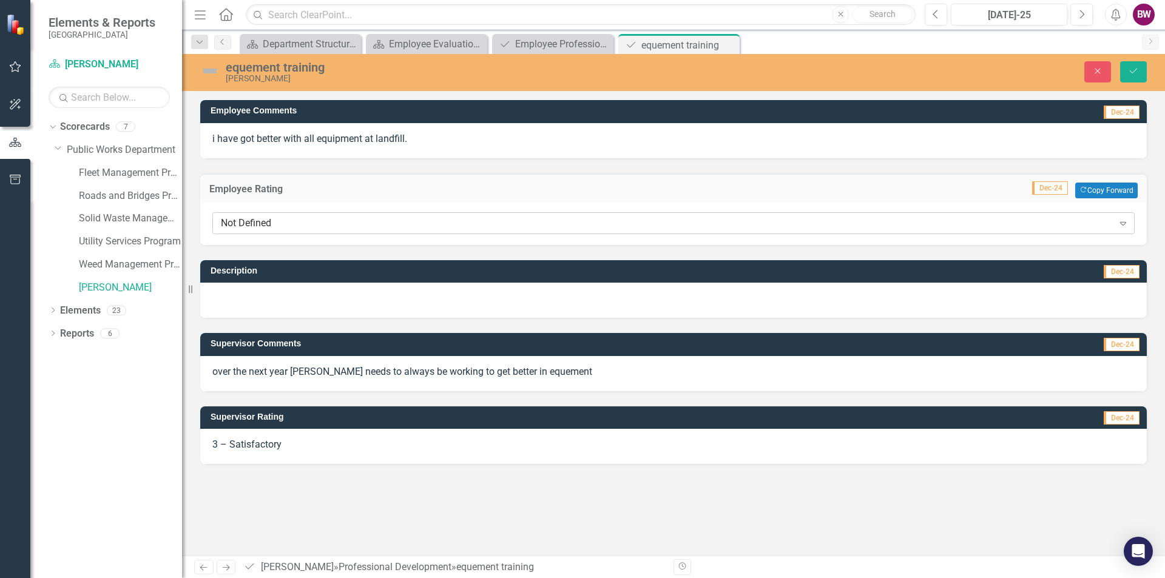
click at [239, 220] on div "Not Defined" at bounding box center [667, 223] width 892 height 14
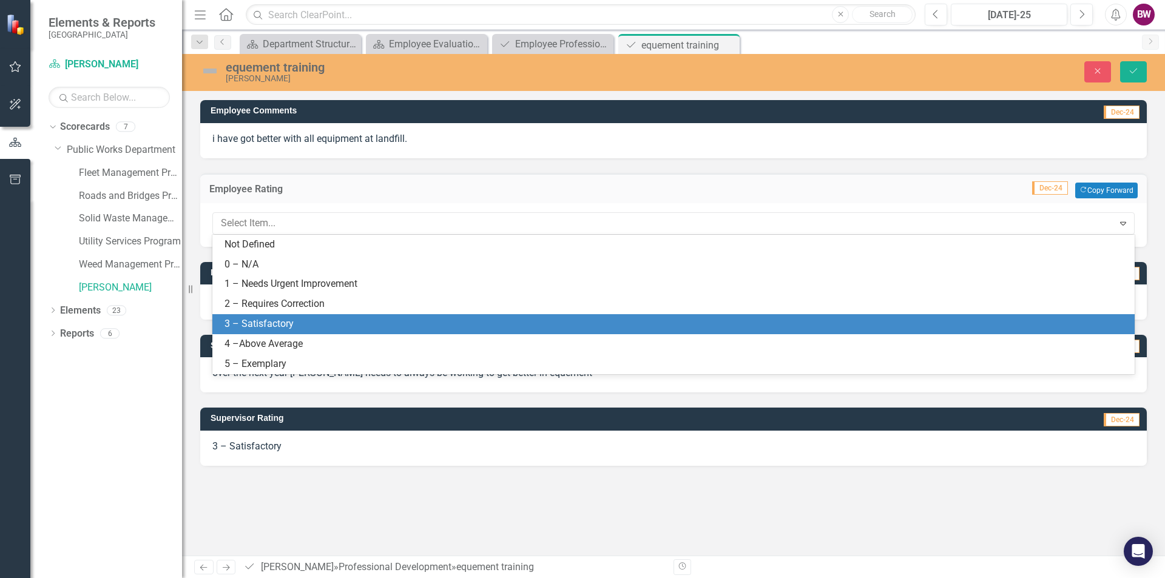
click at [244, 319] on div "3 – Satisfactory" at bounding box center [675, 324] width 903 height 14
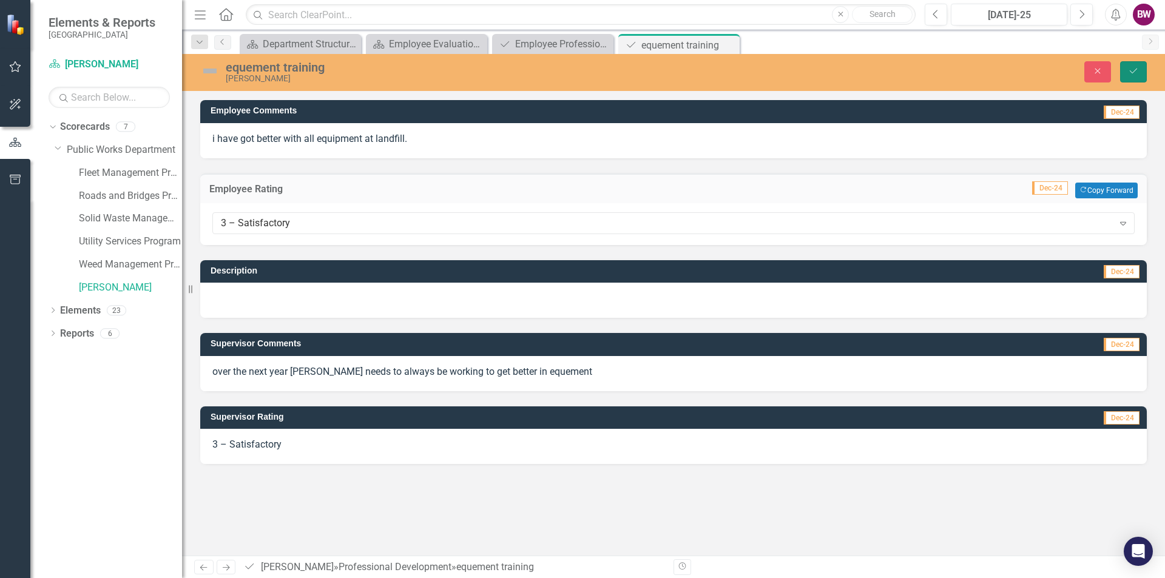
click at [1127, 73] on button "Save" at bounding box center [1133, 71] width 27 height 21
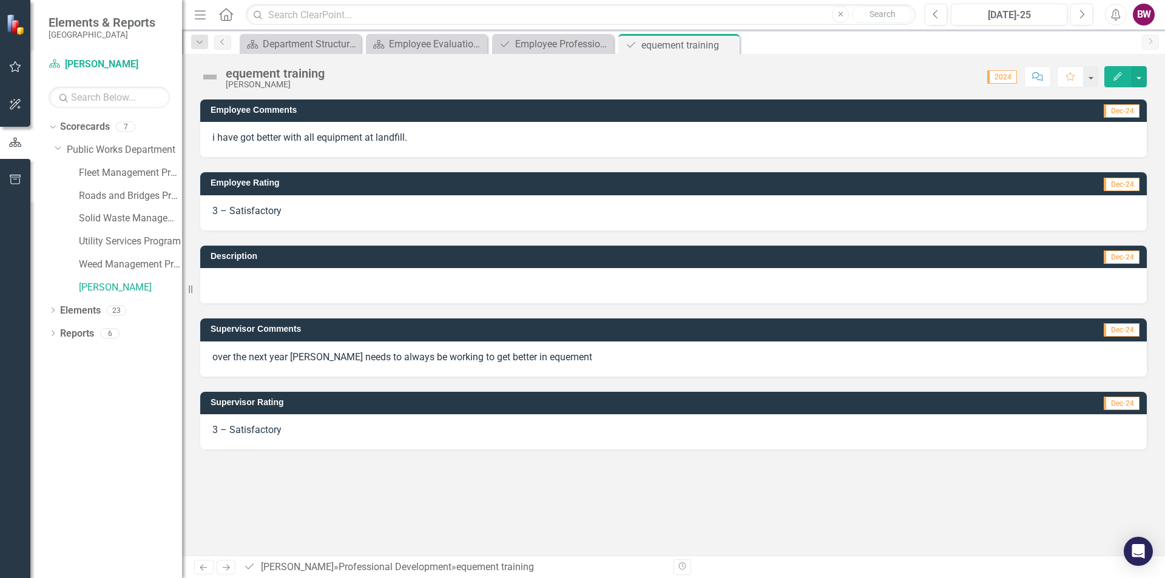
click at [0, 0] on icon "Close" at bounding box center [0, 0] width 0 height 0
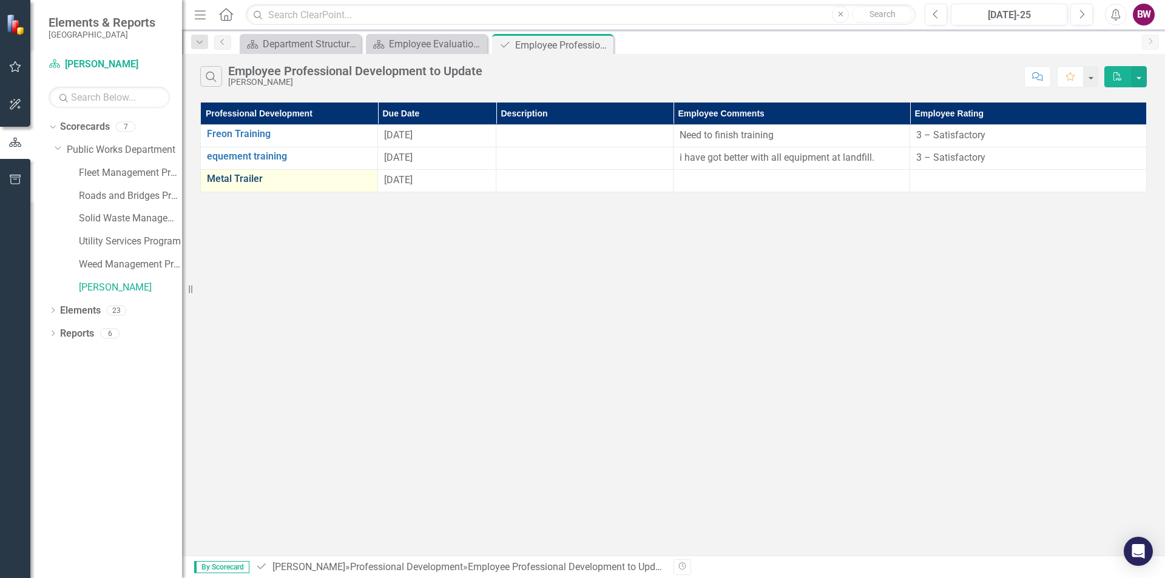
click at [246, 183] on link "Metal Trailer" at bounding box center [289, 179] width 164 height 11
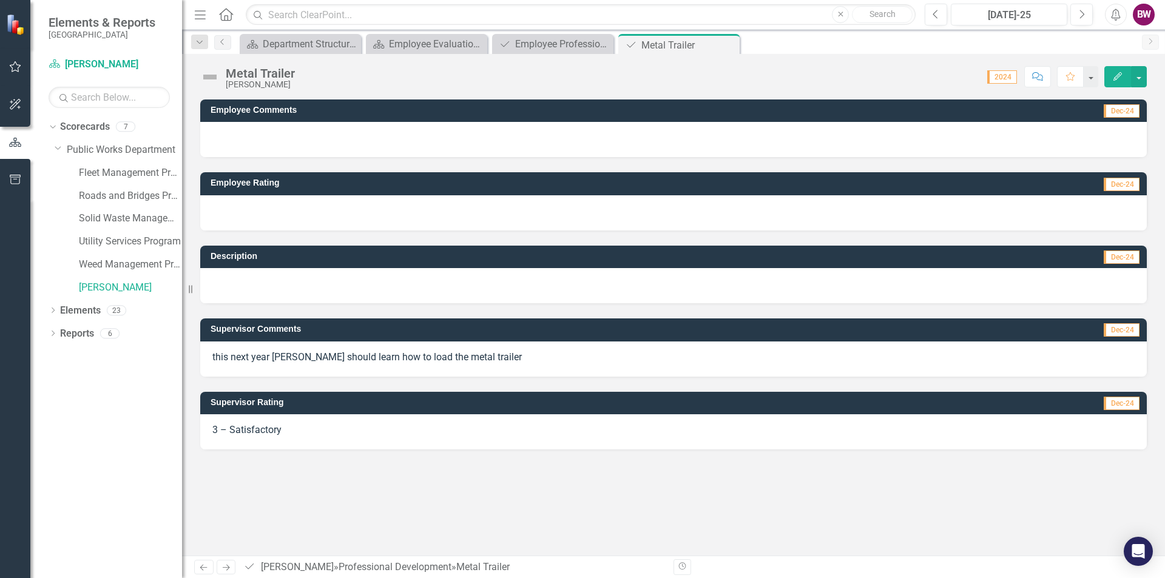
click at [234, 149] on div at bounding box center [673, 139] width 946 height 35
click at [232, 135] on div at bounding box center [673, 139] width 946 height 35
click at [232, 134] on div at bounding box center [673, 139] width 946 height 35
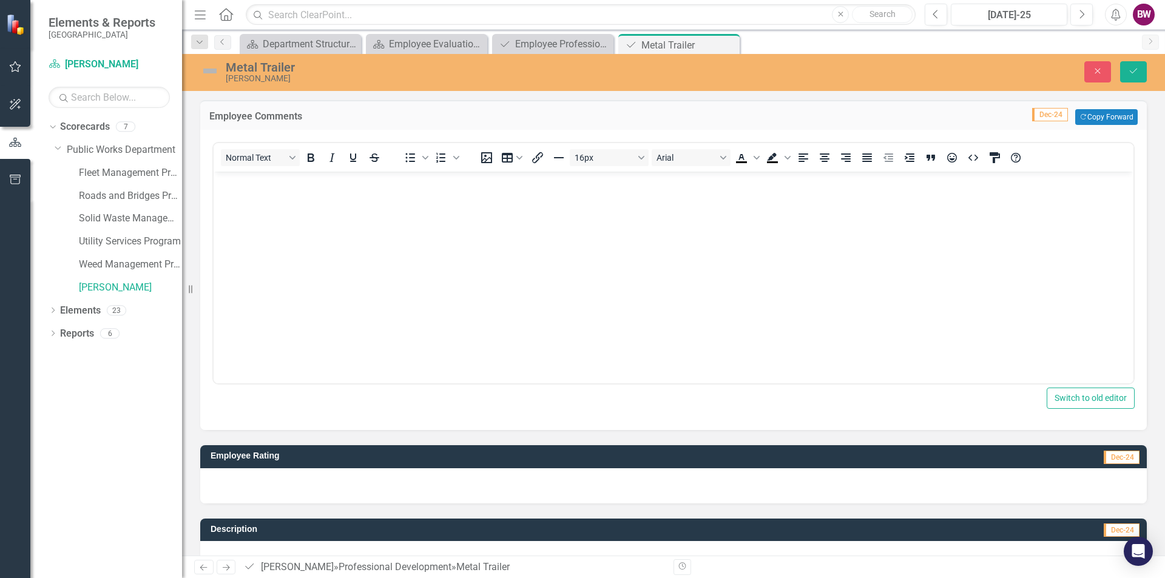
click at [229, 192] on body "Rich Text Area. Press ALT-0 for help." at bounding box center [674, 263] width 920 height 182
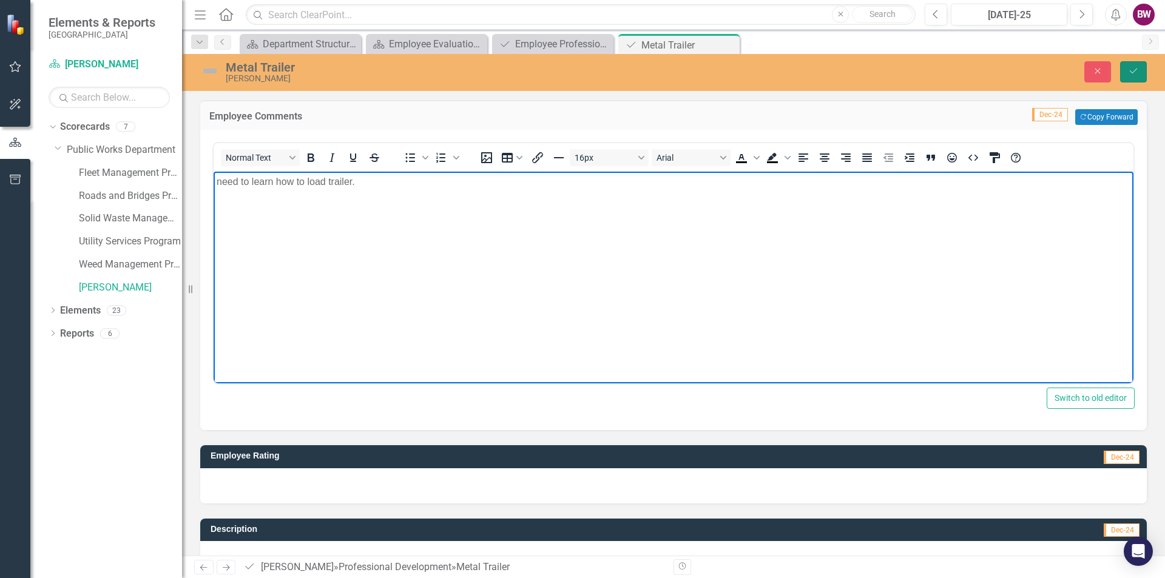
click at [1128, 68] on icon "Save" at bounding box center [1133, 71] width 11 height 8
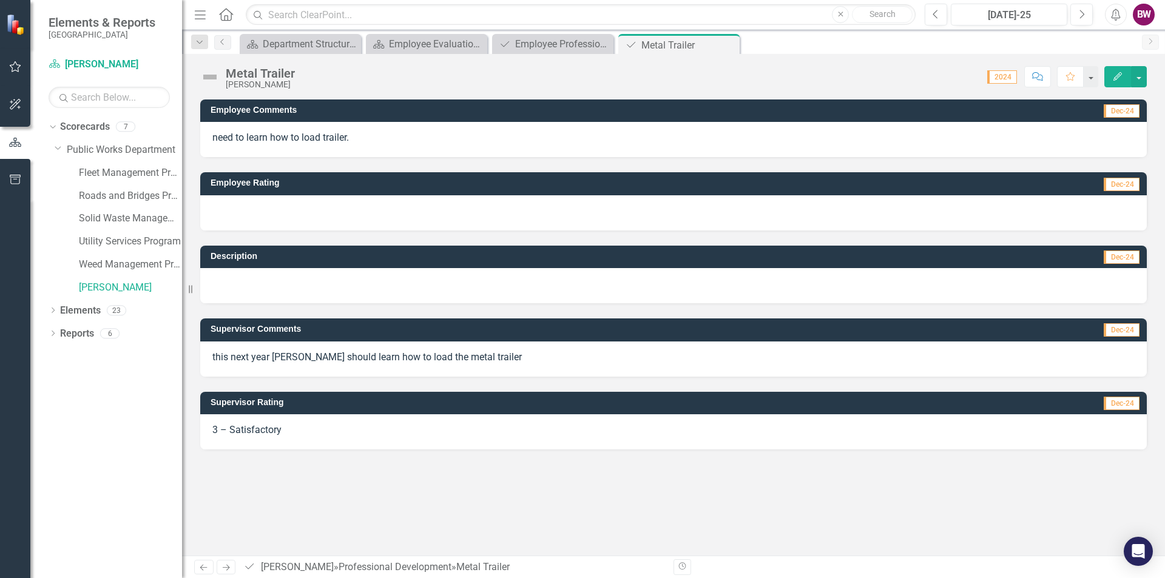
click at [295, 189] on td "Employee Rating" at bounding box center [513, 184] width 605 height 18
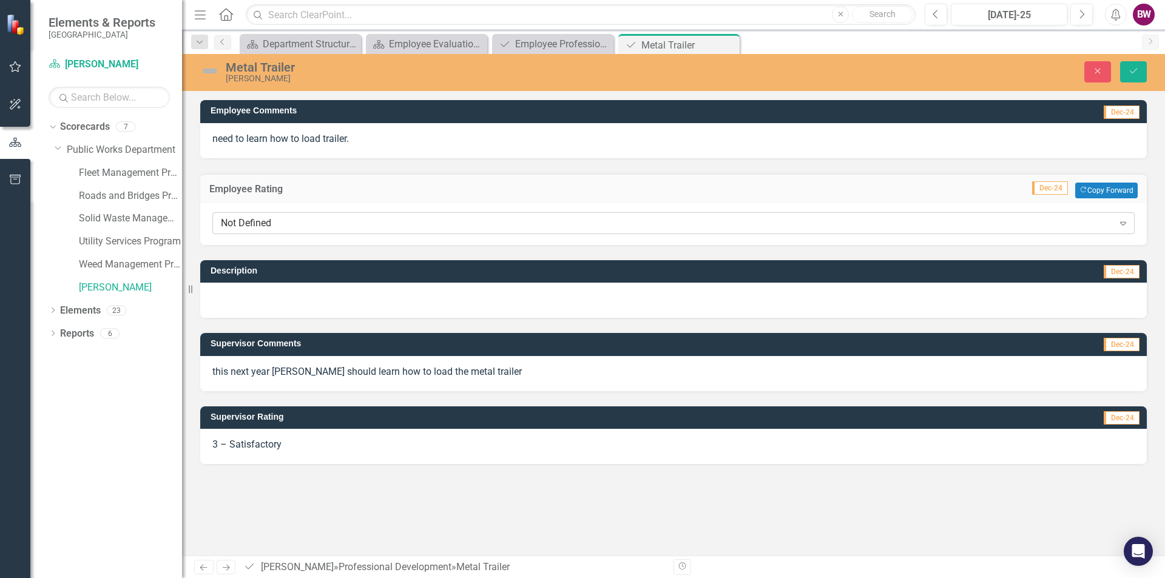
click at [277, 220] on div "Not Defined" at bounding box center [667, 223] width 892 height 14
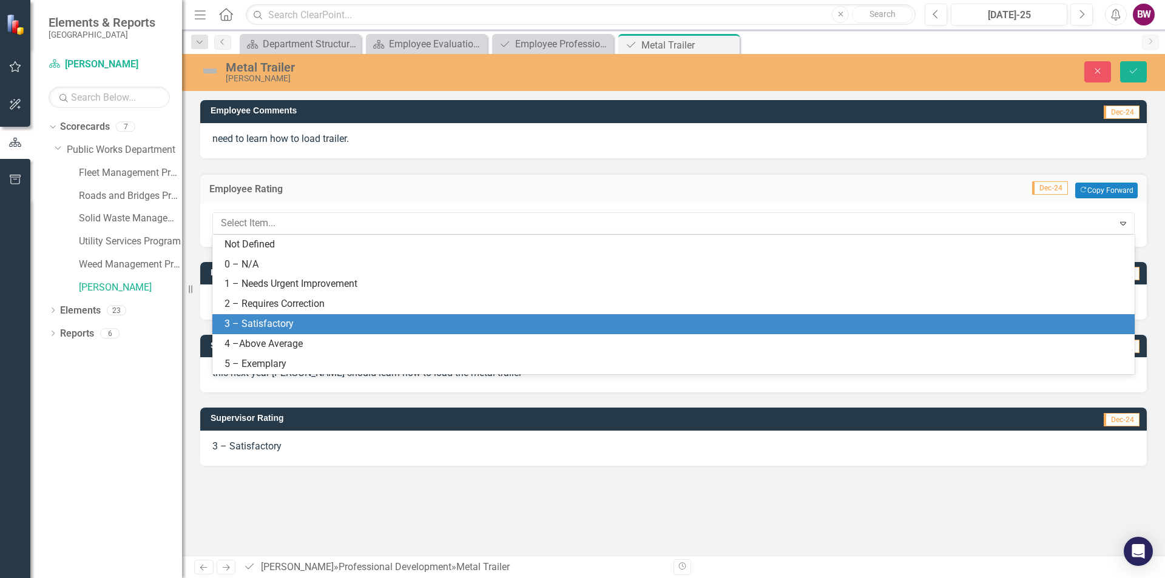
click at [267, 319] on div "3 – Satisfactory" at bounding box center [675, 324] width 903 height 14
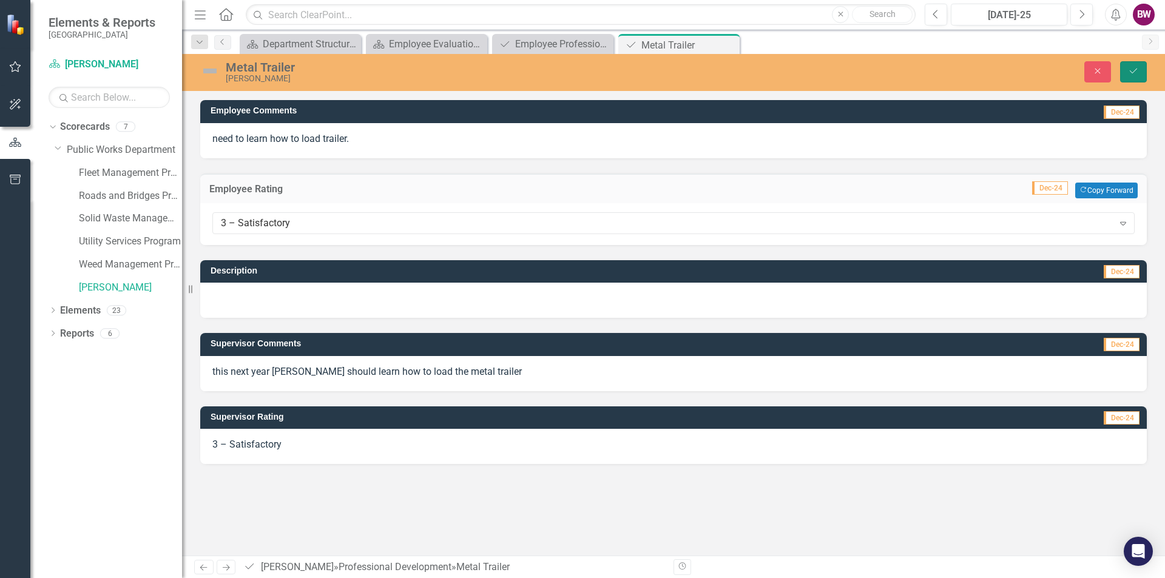
click at [1126, 79] on button "Save" at bounding box center [1133, 71] width 27 height 21
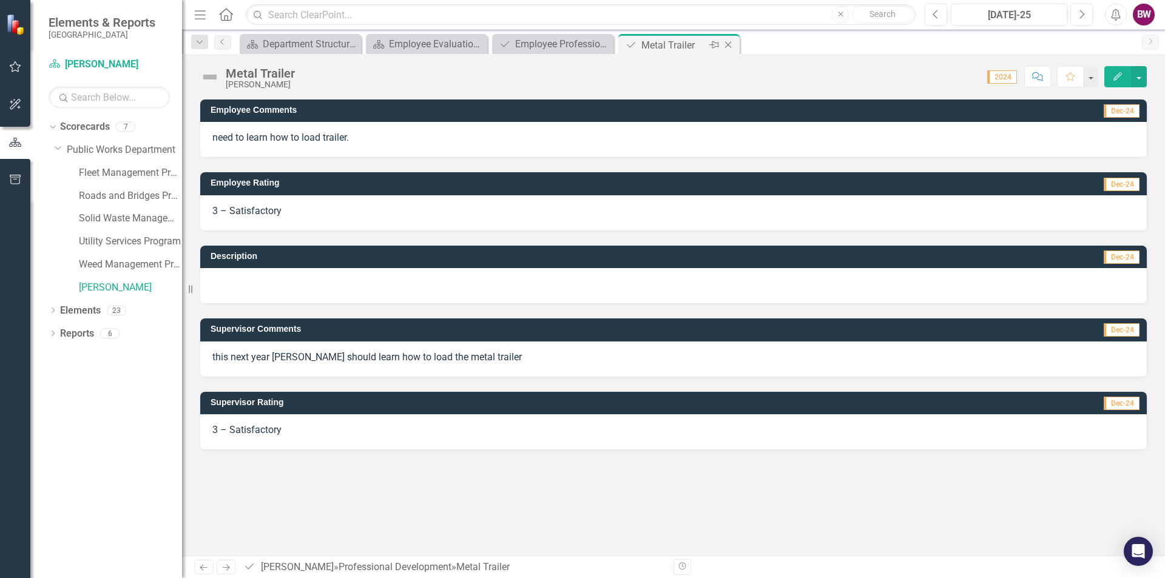
click at [730, 44] on icon "Close" at bounding box center [728, 45] width 12 height 10
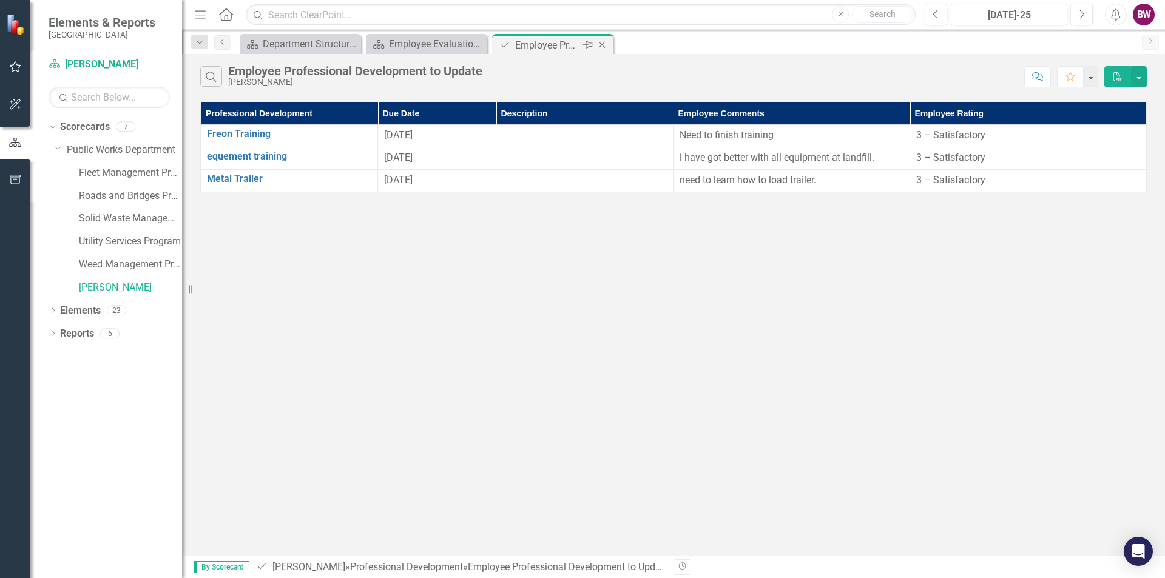
click at [603, 47] on icon "Close" at bounding box center [602, 45] width 12 height 10
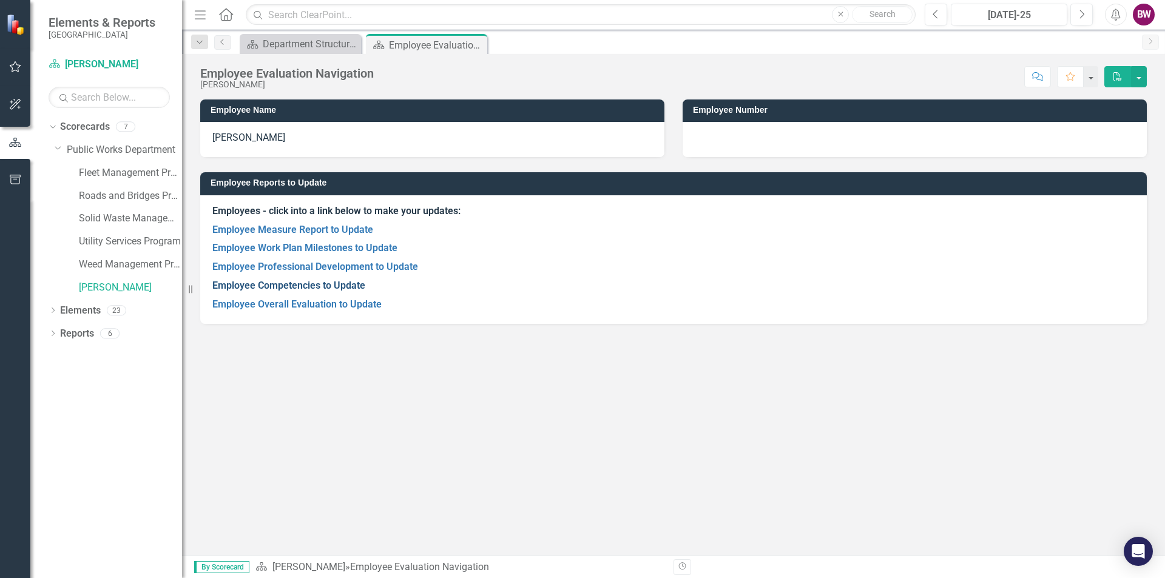
click at [250, 285] on link "Employee Competencies to Update" at bounding box center [288, 286] width 153 height 12
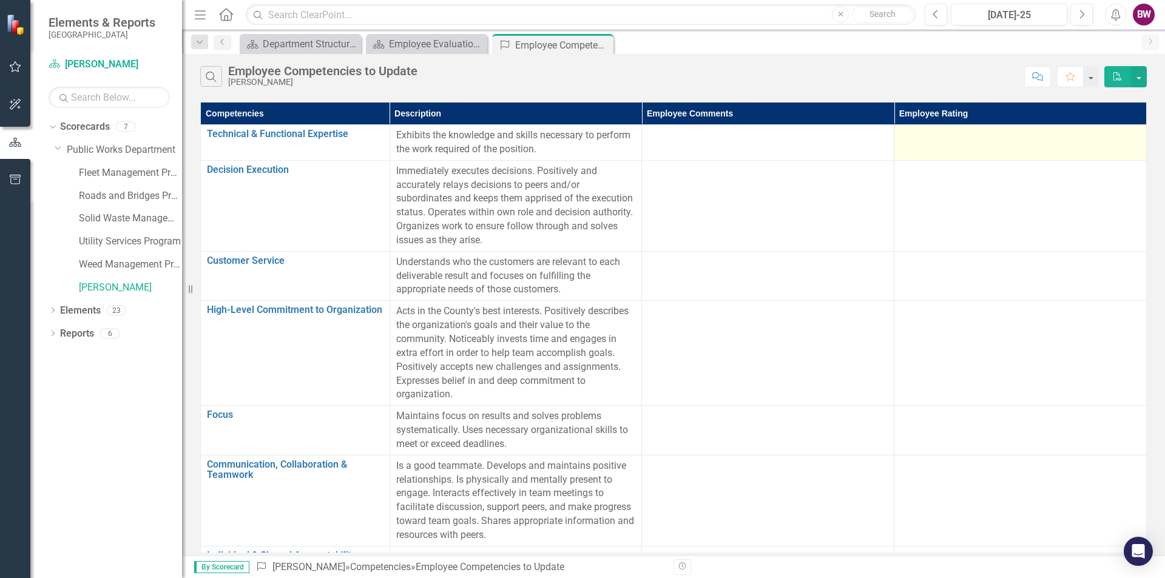
click at [912, 137] on div at bounding box center [1020, 136] width 240 height 15
drag, startPoint x: 912, startPoint y: 137, endPoint x: 904, endPoint y: 138, distance: 8.6
click at [912, 137] on div at bounding box center [1020, 136] width 240 height 15
click at [911, 137] on div at bounding box center [1020, 136] width 240 height 15
click at [902, 138] on div at bounding box center [1020, 136] width 240 height 15
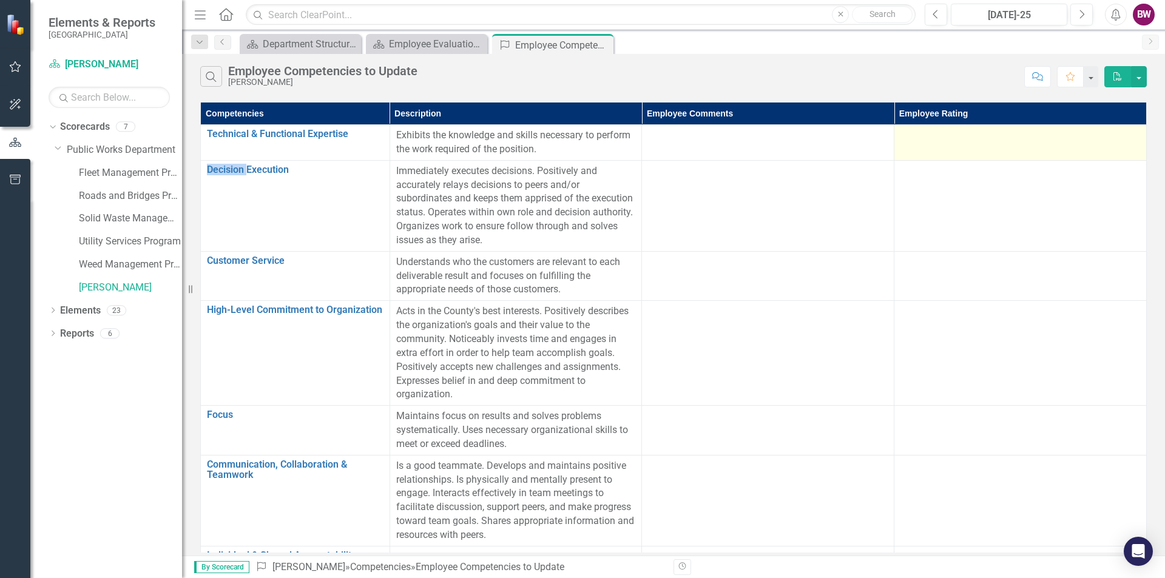
click at [902, 138] on div at bounding box center [1020, 136] width 240 height 15
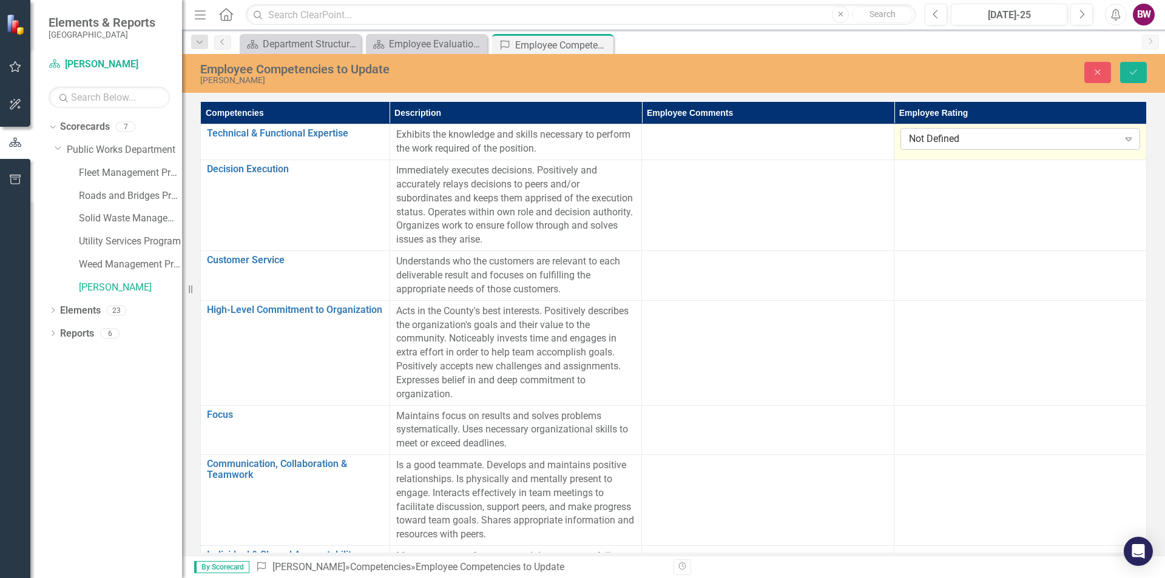
click at [915, 138] on div "Not Defined" at bounding box center [1013, 139] width 209 height 14
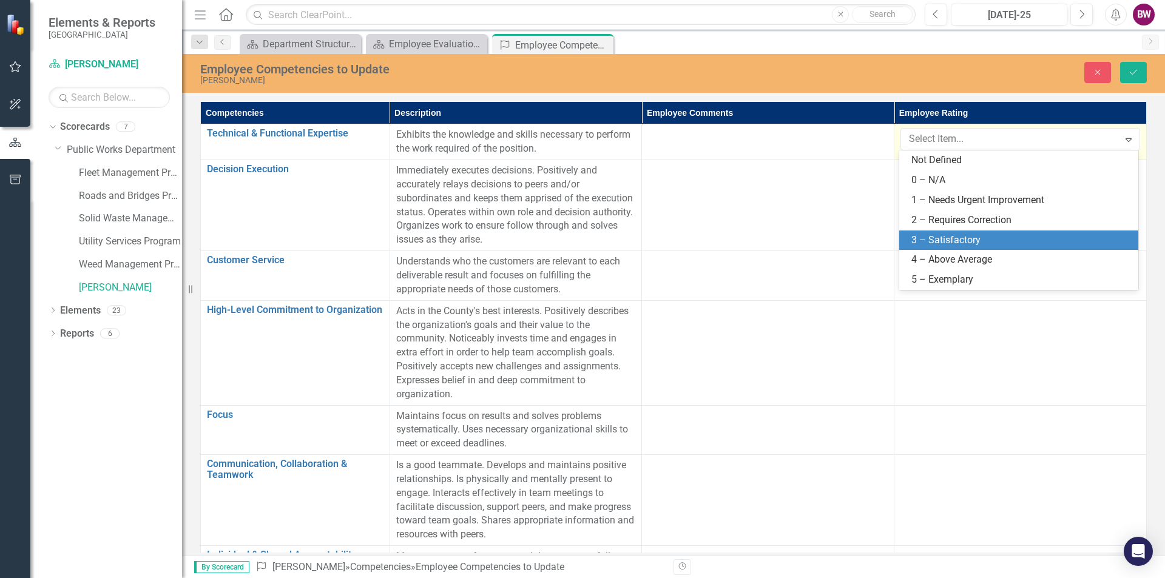
click at [914, 244] on div "3 – Satisfactory" at bounding box center [1021, 241] width 220 height 14
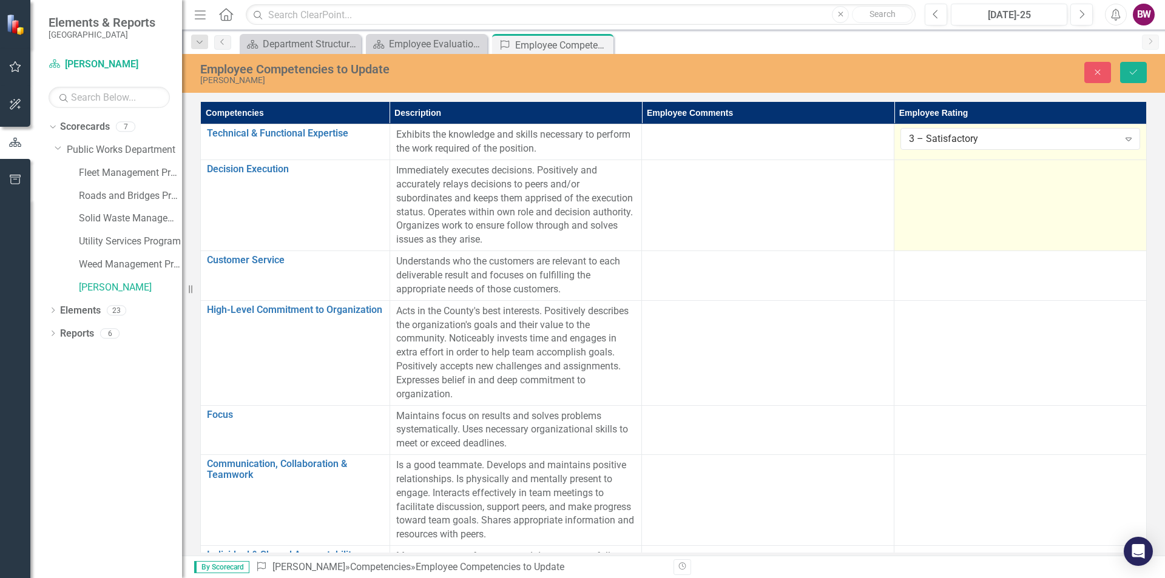
click at [915, 177] on div at bounding box center [1020, 171] width 240 height 15
click at [920, 177] on div "Not Defined" at bounding box center [1013, 175] width 209 height 14
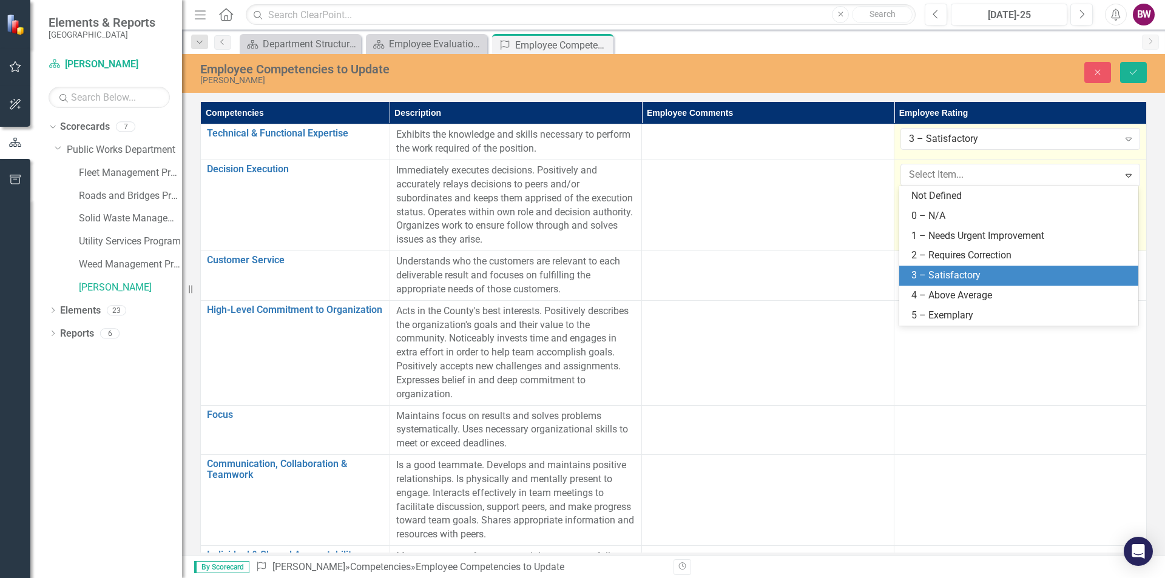
drag, startPoint x: 923, startPoint y: 270, endPoint x: 920, endPoint y: 263, distance: 7.3
click at [924, 267] on div "3 – Satisfactory" at bounding box center [1018, 276] width 239 height 20
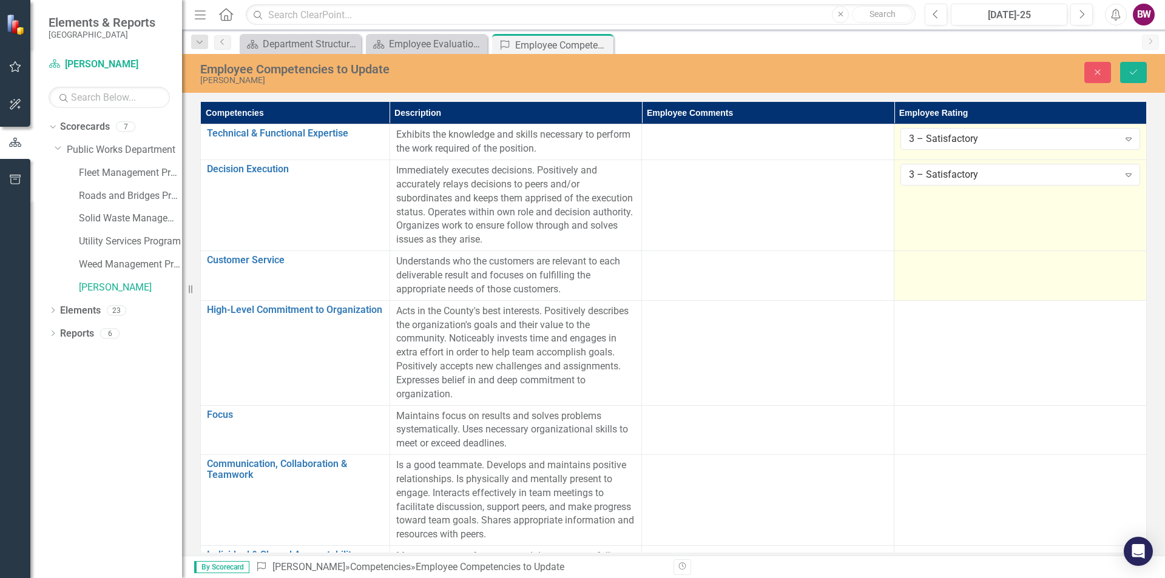
click at [907, 262] on div at bounding box center [1020, 262] width 240 height 15
click at [909, 265] on div "Not Defined" at bounding box center [1013, 266] width 209 height 14
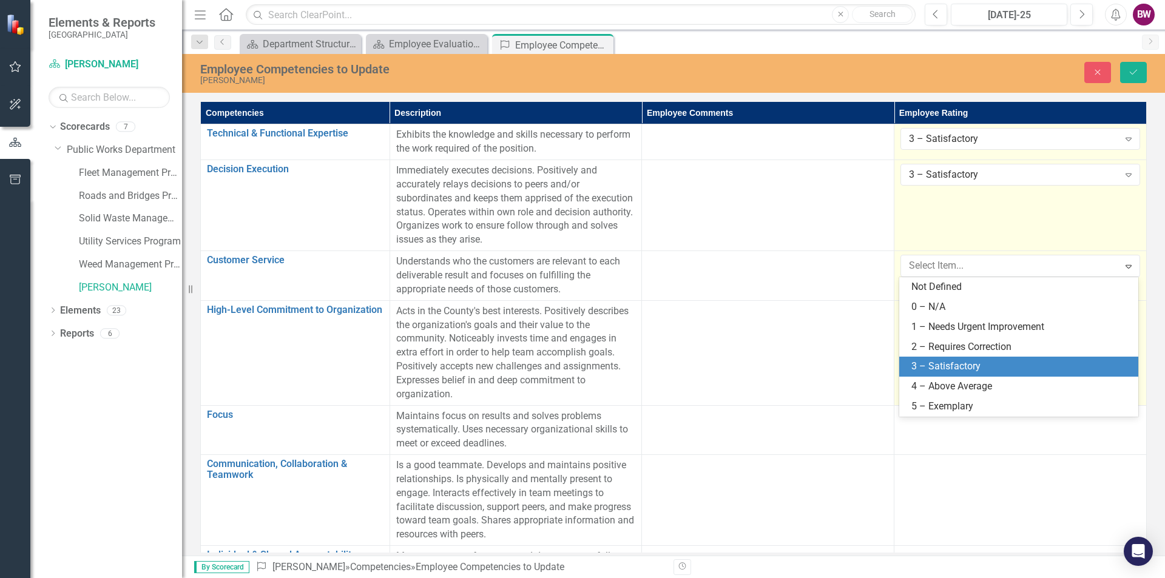
drag, startPoint x: 916, startPoint y: 363, endPoint x: 909, endPoint y: 357, distance: 9.1
click at [915, 361] on div "3 – Satisfactory" at bounding box center [1021, 367] width 220 height 14
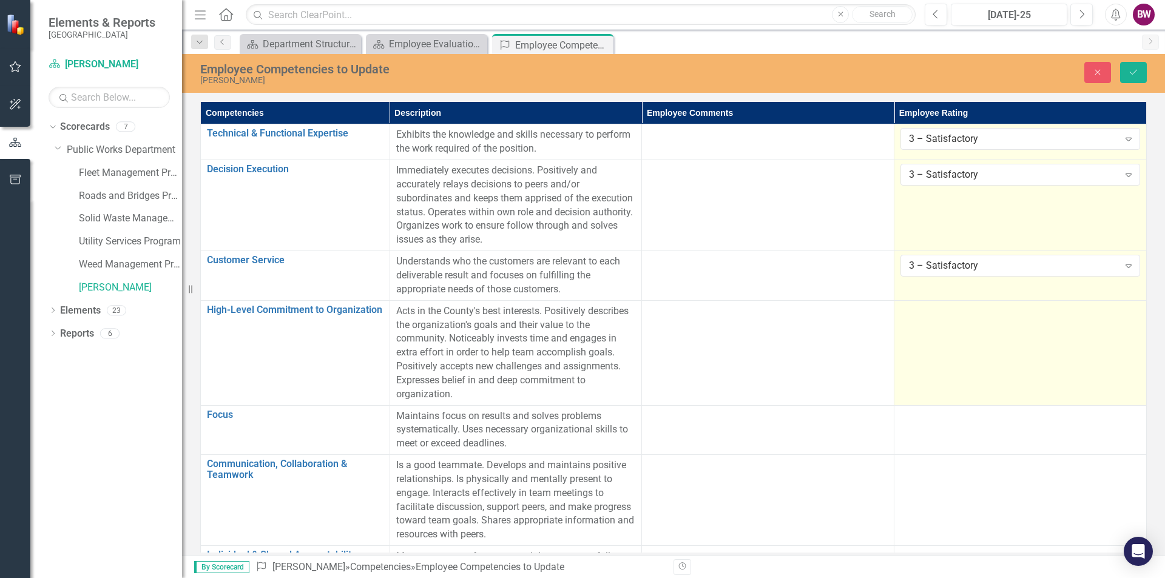
click at [912, 327] on td at bounding box center [1020, 352] width 252 height 105
click at [911, 327] on td at bounding box center [1020, 352] width 252 height 105
click at [922, 315] on div "Not Defined" at bounding box center [1013, 315] width 209 height 14
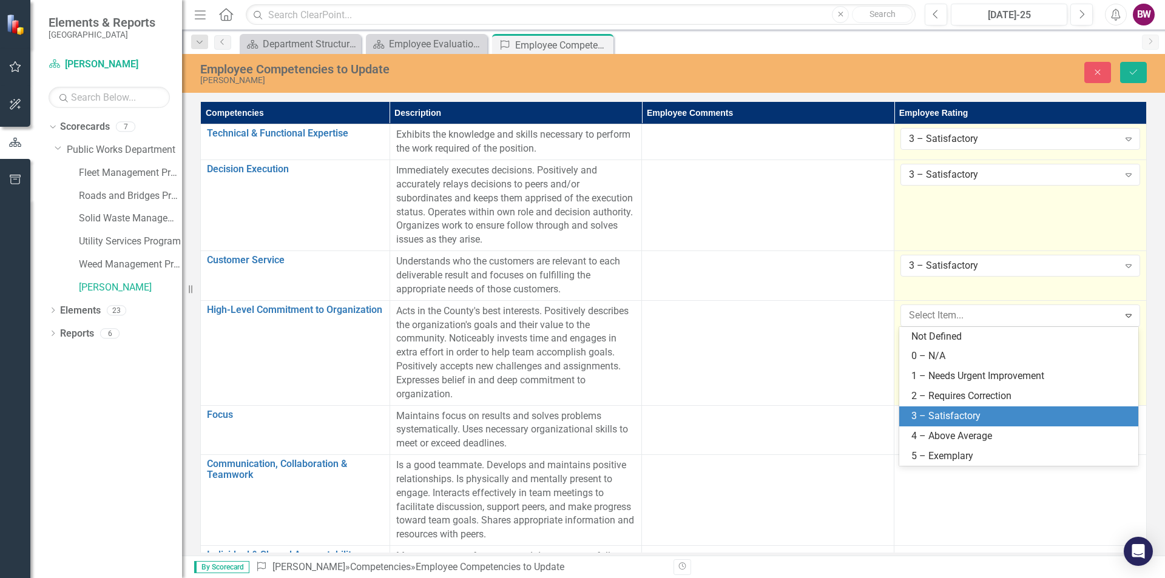
click at [922, 414] on div "3 – Satisfactory" at bounding box center [1021, 417] width 220 height 14
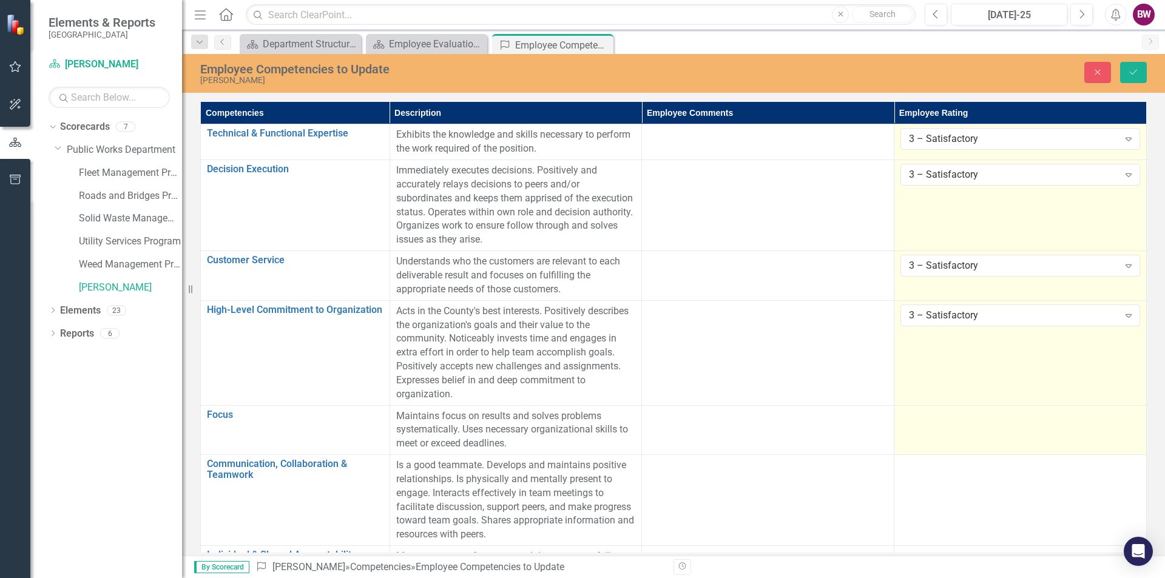
click at [922, 422] on div at bounding box center [1020, 417] width 240 height 15
click at [922, 419] on div at bounding box center [1020, 417] width 240 height 15
click at [921, 419] on div at bounding box center [1020, 417] width 240 height 15
click at [921, 418] on div at bounding box center [1020, 417] width 240 height 15
click at [919, 416] on div "Not Defined" at bounding box center [1013, 420] width 209 height 14
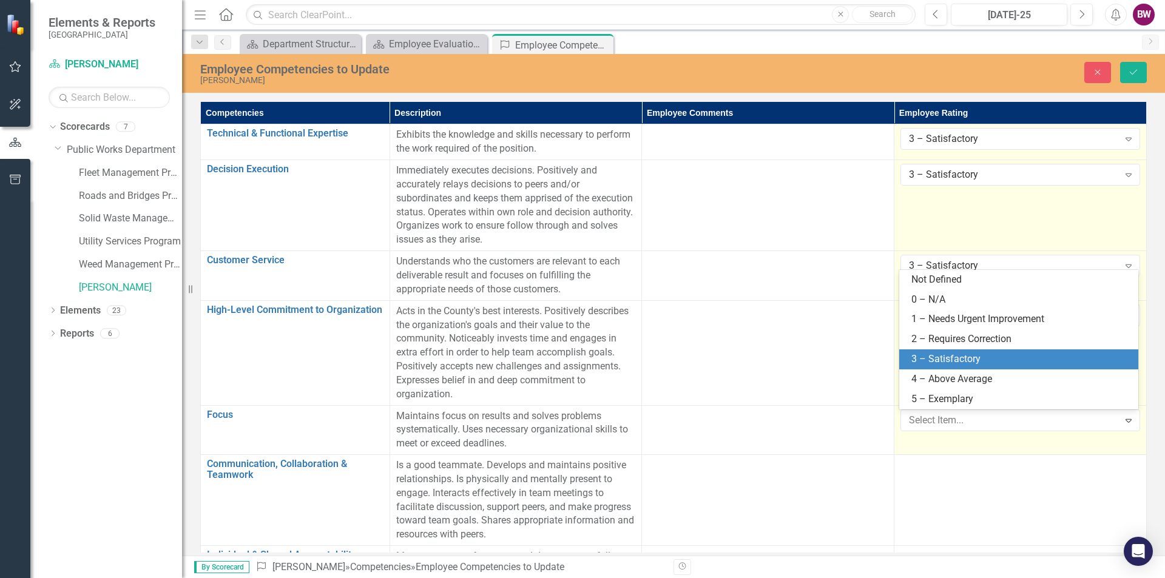
click at [936, 358] on div "3 – Satisfactory" at bounding box center [1021, 359] width 220 height 14
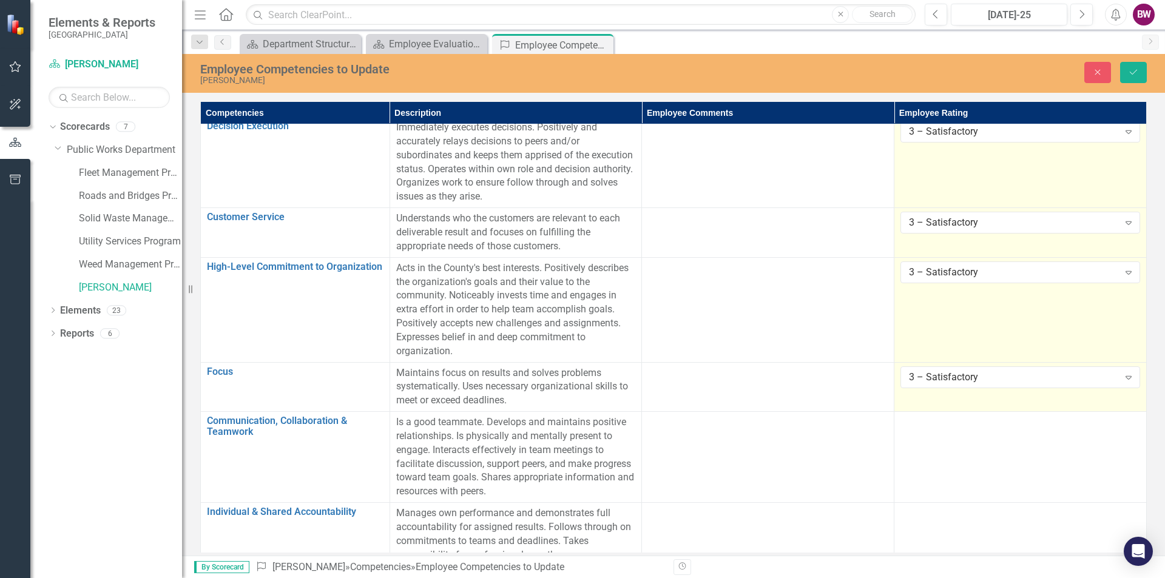
scroll to position [88, 0]
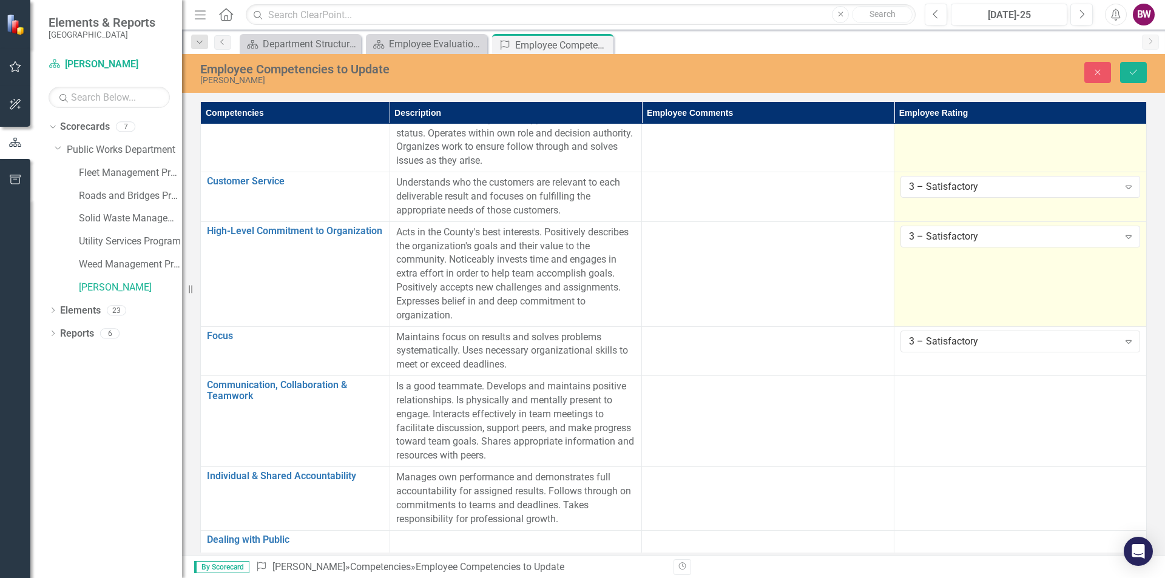
click at [928, 246] on td "3 – Satisfactory Expand" at bounding box center [1020, 273] width 252 height 105
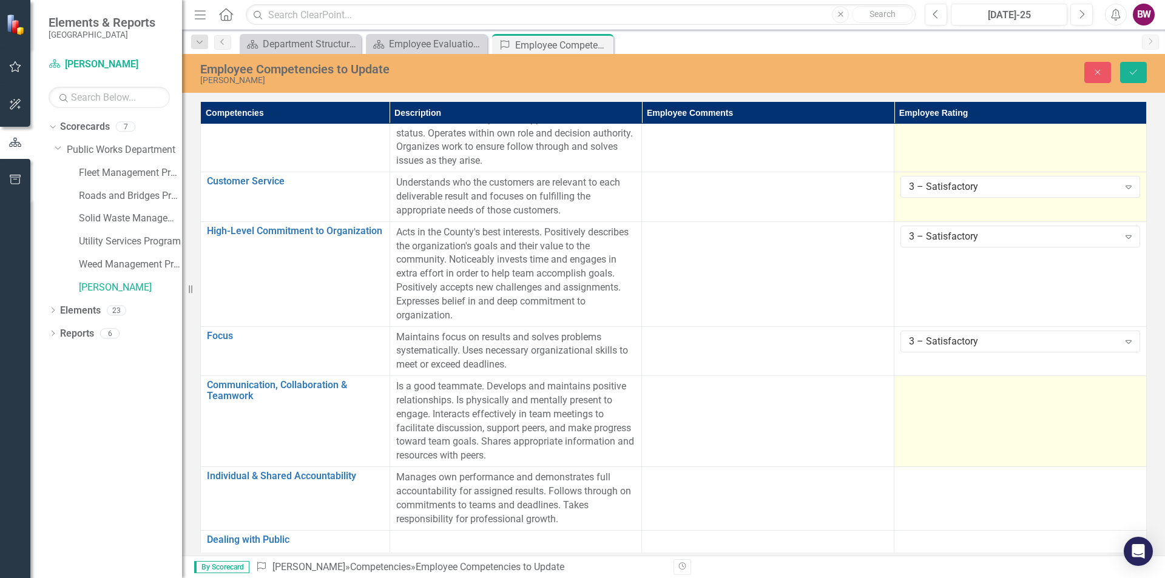
click at [909, 380] on div at bounding box center [1020, 387] width 240 height 15
click at [916, 384] on div "Not Defined" at bounding box center [1013, 391] width 209 height 14
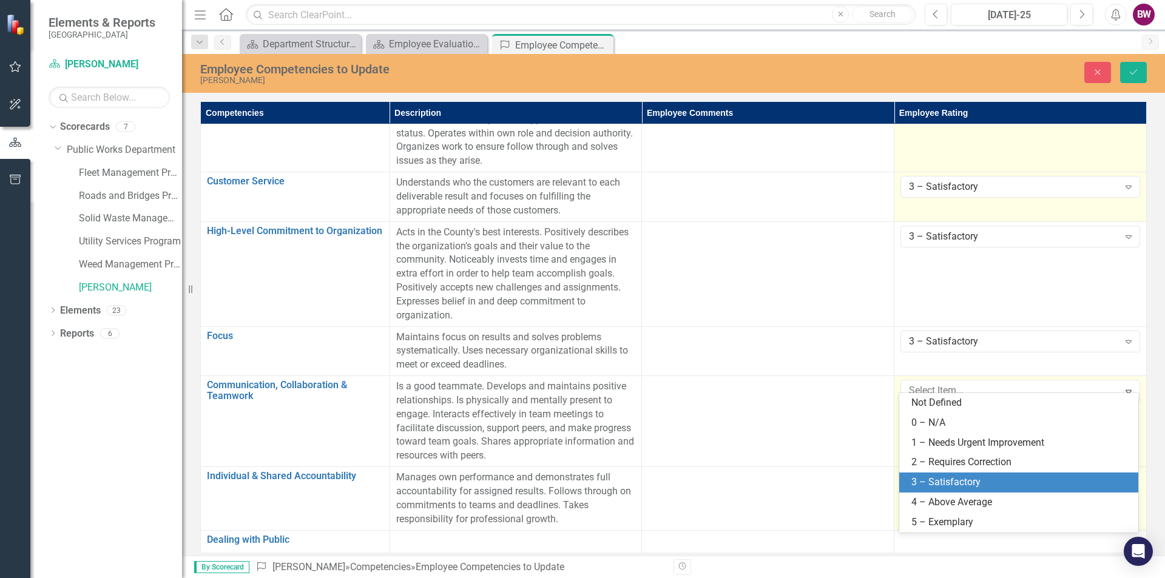
click at [939, 474] on div "3 – Satisfactory" at bounding box center [1018, 483] width 239 height 20
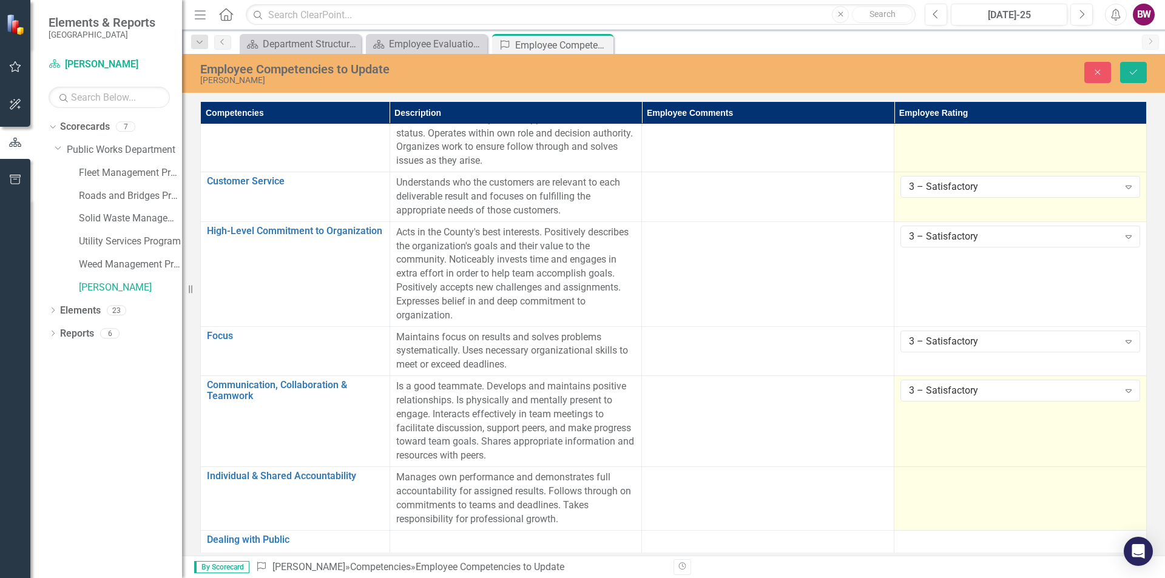
click at [919, 471] on div at bounding box center [1020, 478] width 240 height 15
click at [919, 475] on div "Not Defined" at bounding box center [1013, 482] width 209 height 14
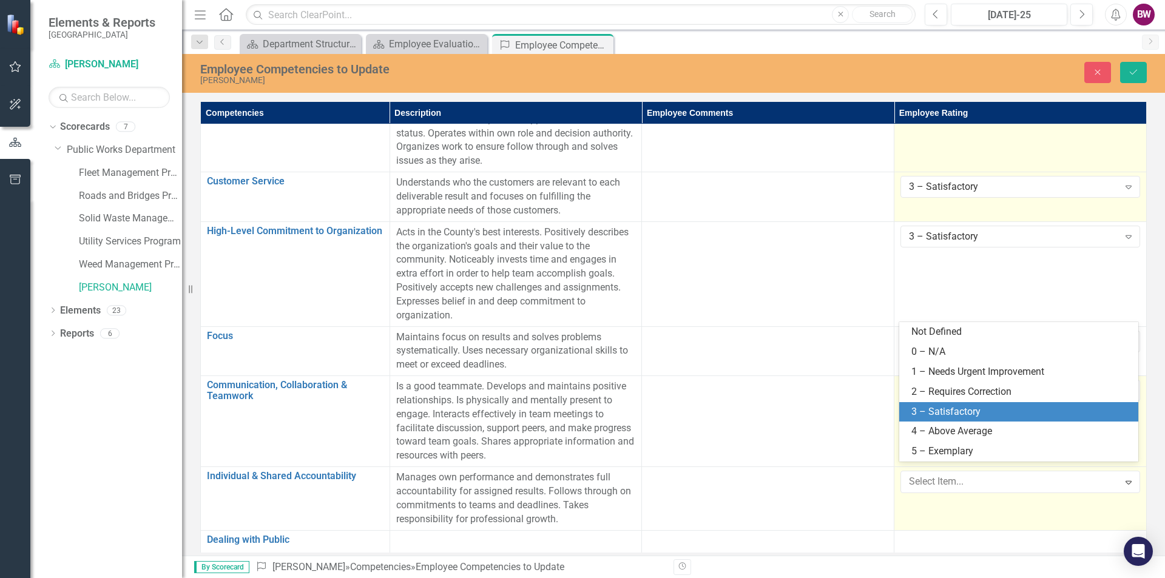
click at [922, 410] on div "3 – Satisfactory" at bounding box center [1021, 412] width 220 height 14
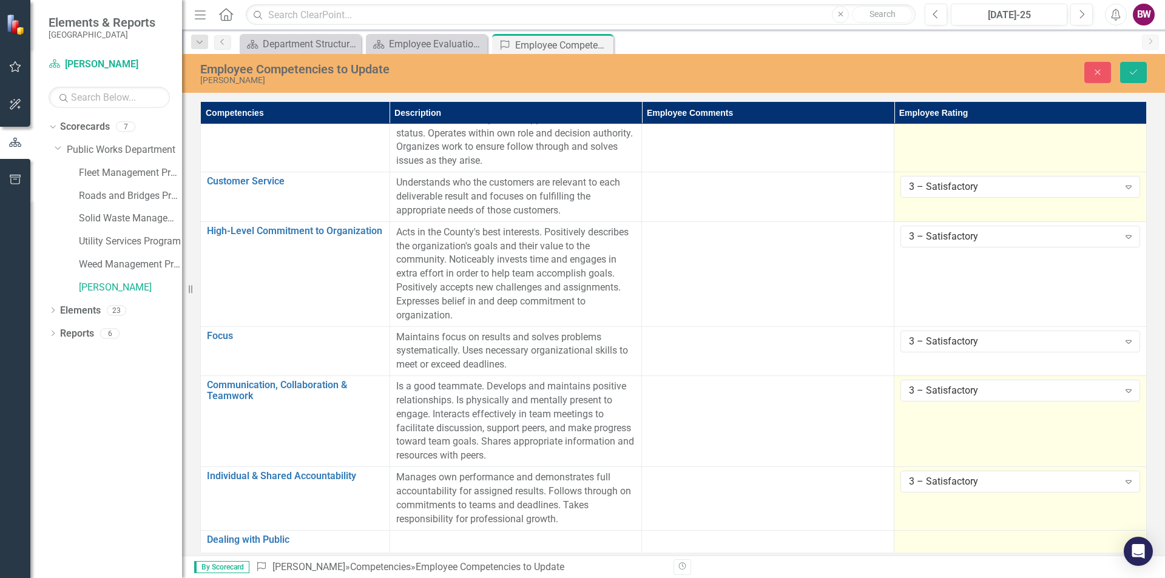
click at [929, 534] on div at bounding box center [1020, 541] width 240 height 15
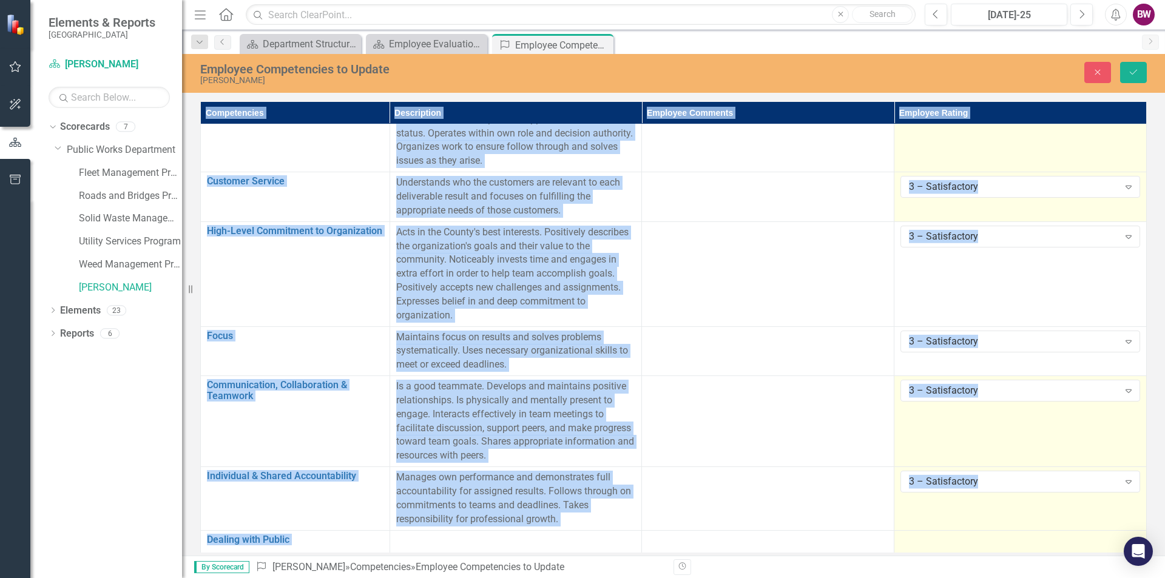
click at [929, 534] on div at bounding box center [1020, 541] width 240 height 15
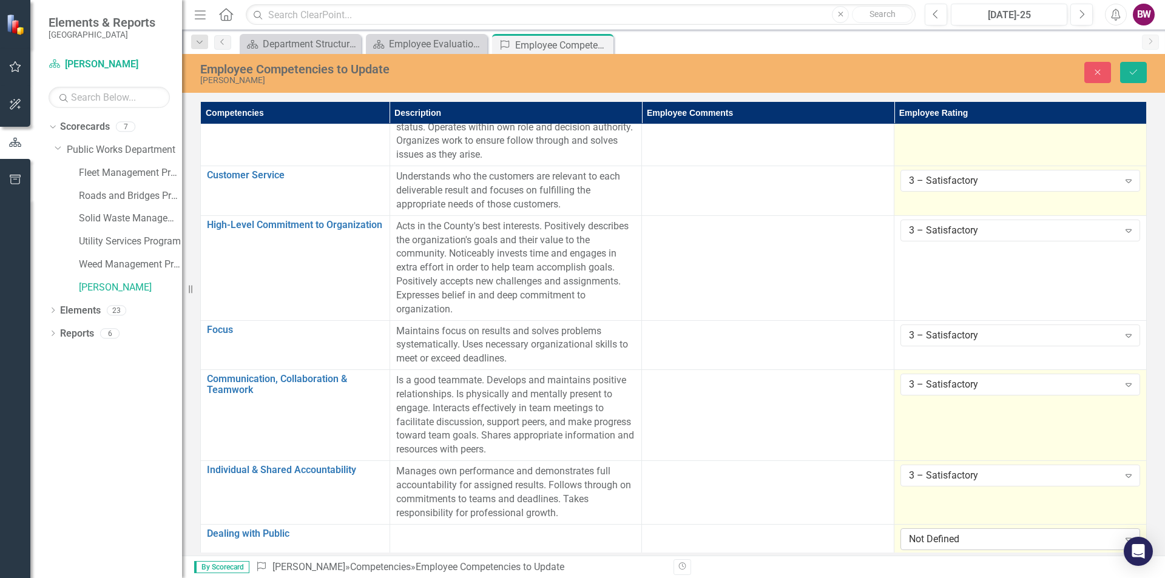
click at [928, 534] on div "Not Defined" at bounding box center [1013, 539] width 209 height 14
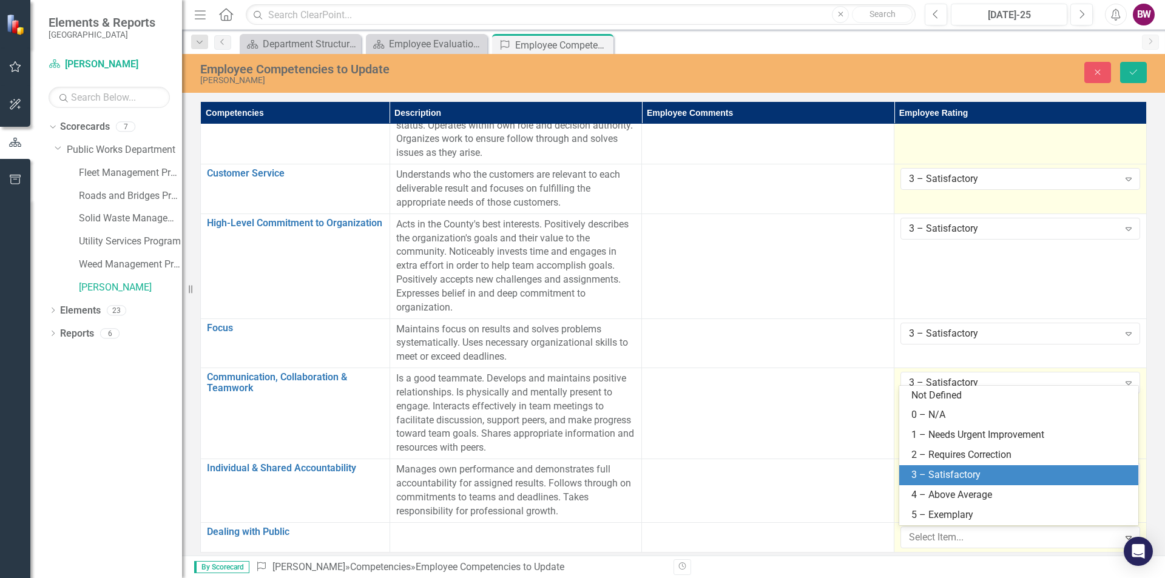
click at [945, 476] on div "3 – Satisfactory" at bounding box center [1021, 475] width 220 height 14
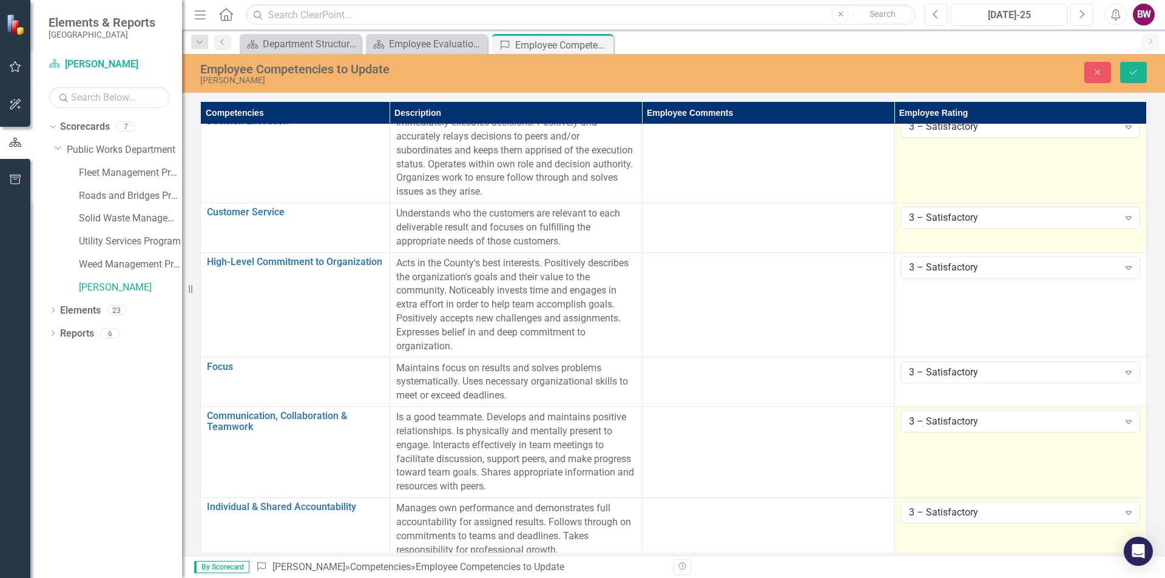
scroll to position [94, 0]
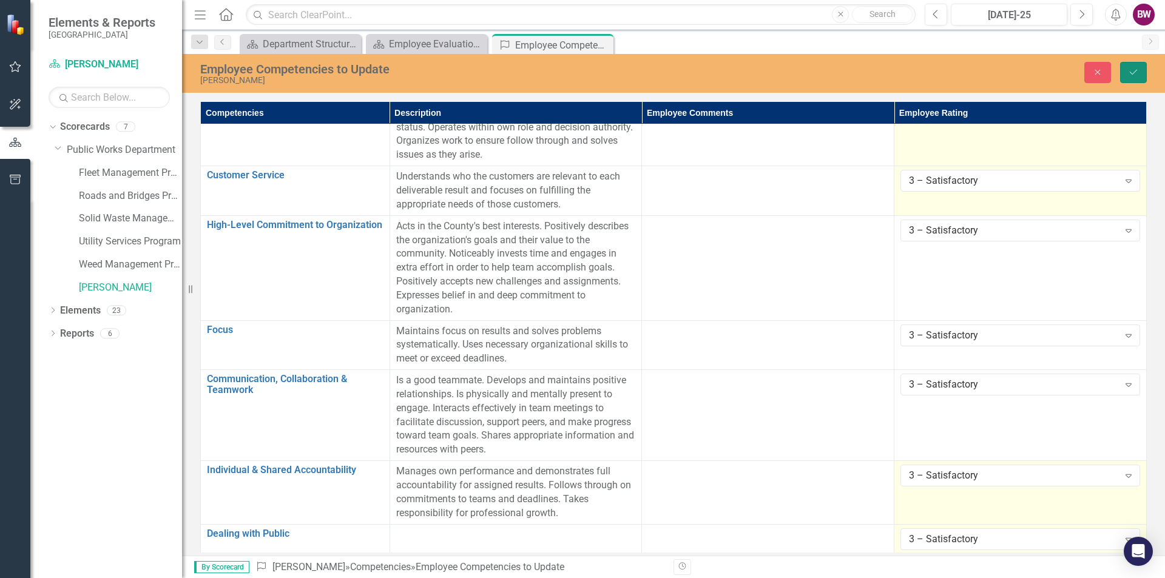
click at [1135, 70] on icon "Save" at bounding box center [1133, 72] width 11 height 8
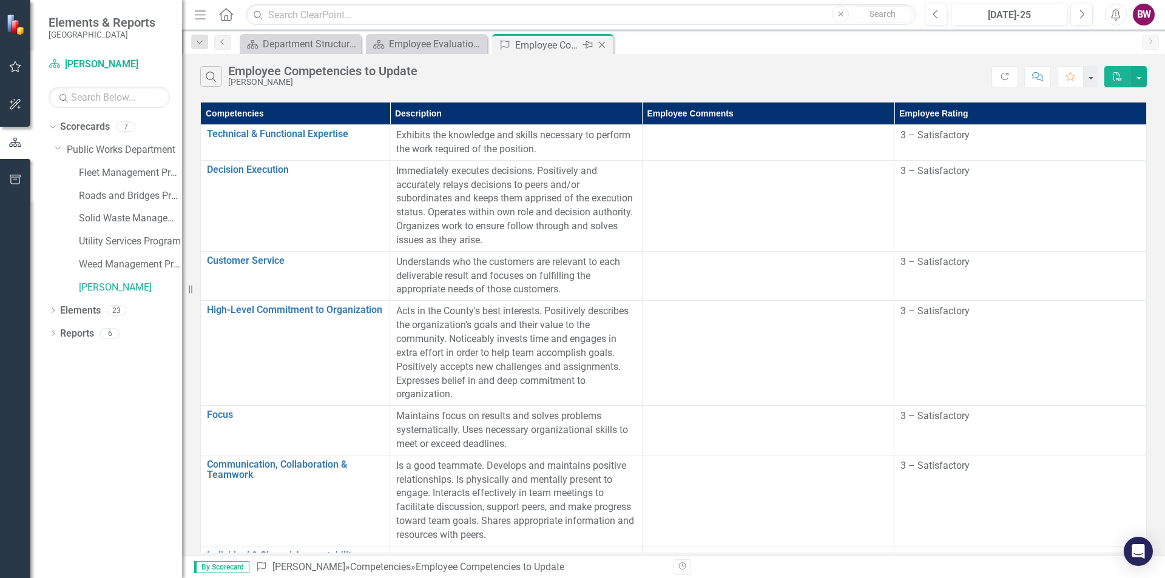
click at [604, 41] on icon "Close" at bounding box center [602, 45] width 12 height 10
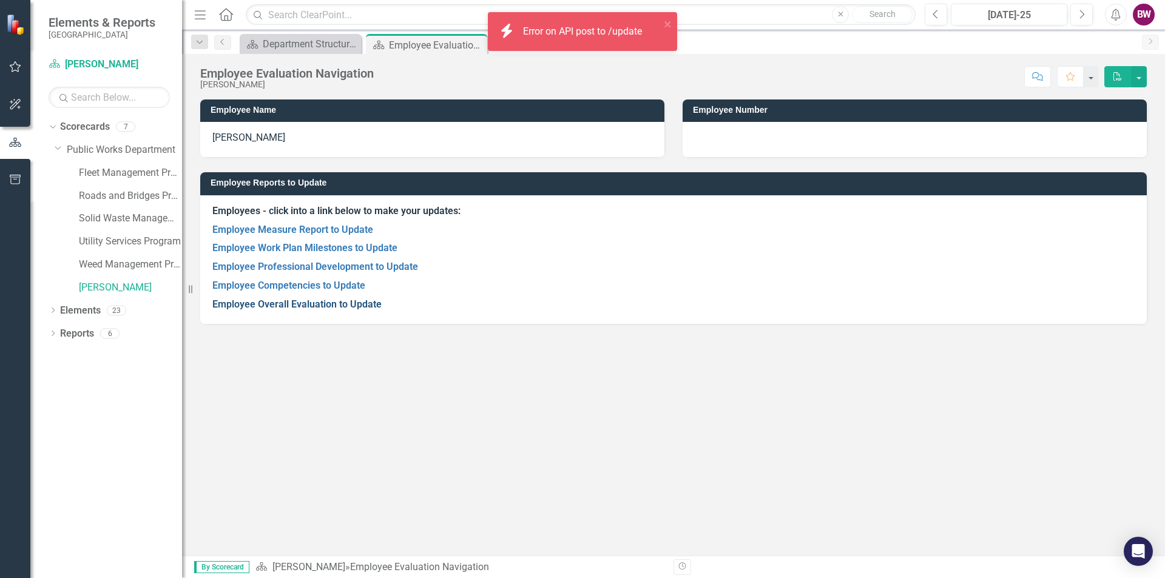
click at [355, 305] on link "Employee Overall Evaluation to Update" at bounding box center [296, 304] width 169 height 12
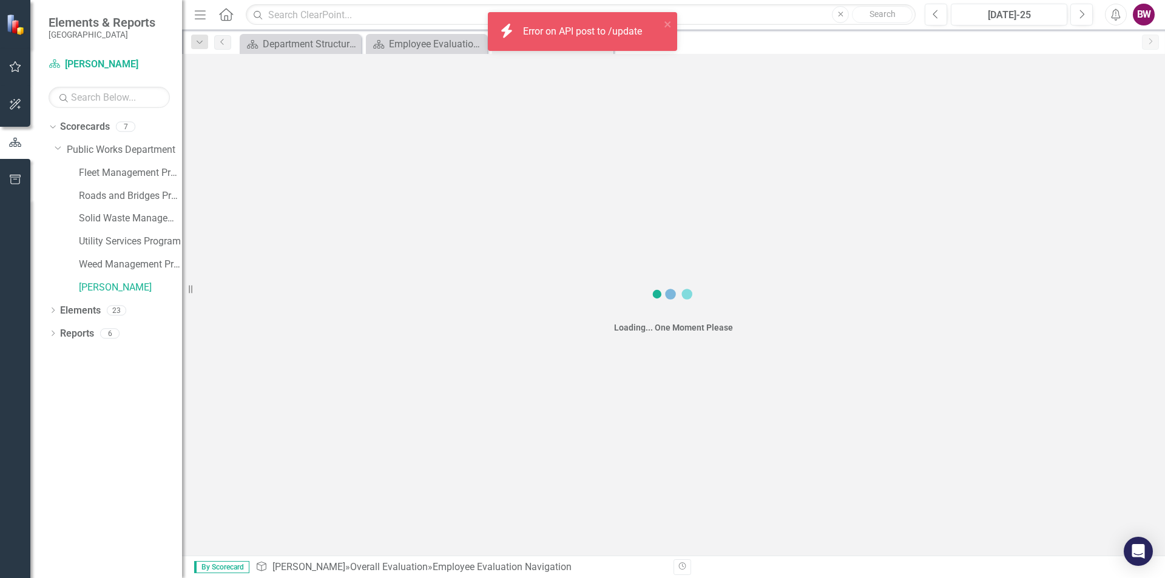
click at [355, 305] on div "Loading... One Moment Please" at bounding box center [673, 305] width 983 height 502
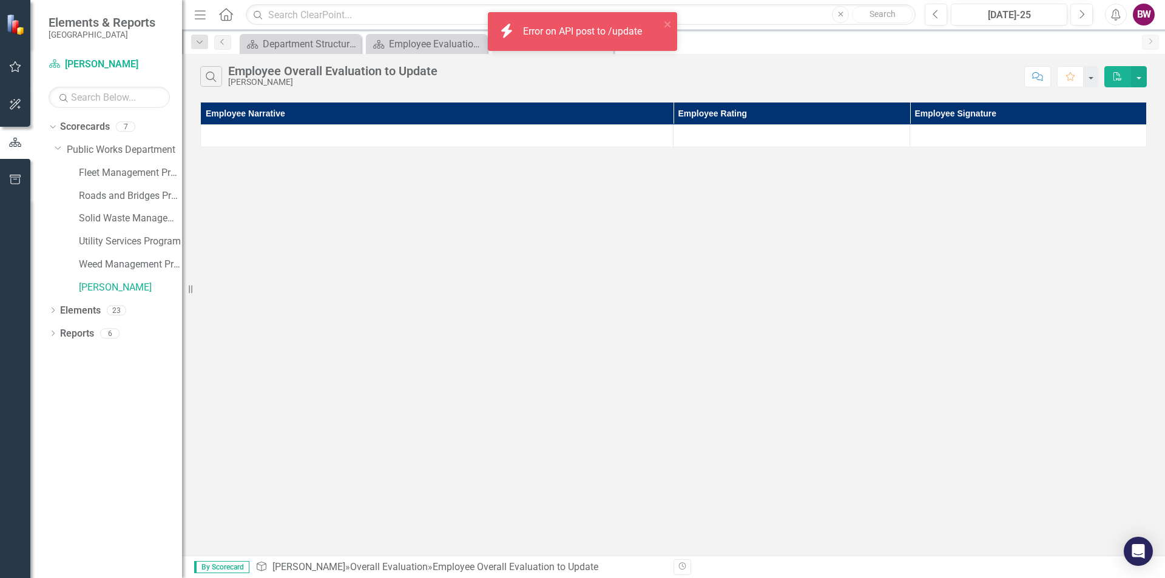
drag, startPoint x: 355, startPoint y: 305, endPoint x: 569, endPoint y: 278, distance: 215.7
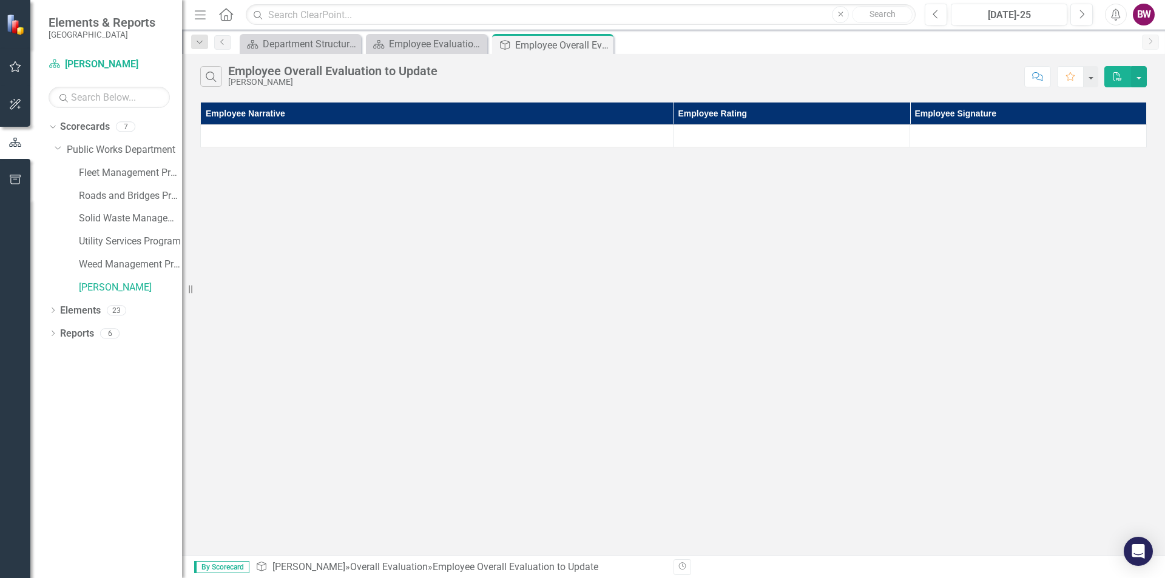
click at [569, 278] on div "Search Employee Overall Evaluation to Update Benjamin Ware Comment Favorite PDF…" at bounding box center [673, 305] width 983 height 502
click at [968, 137] on div at bounding box center [1028, 136] width 224 height 15
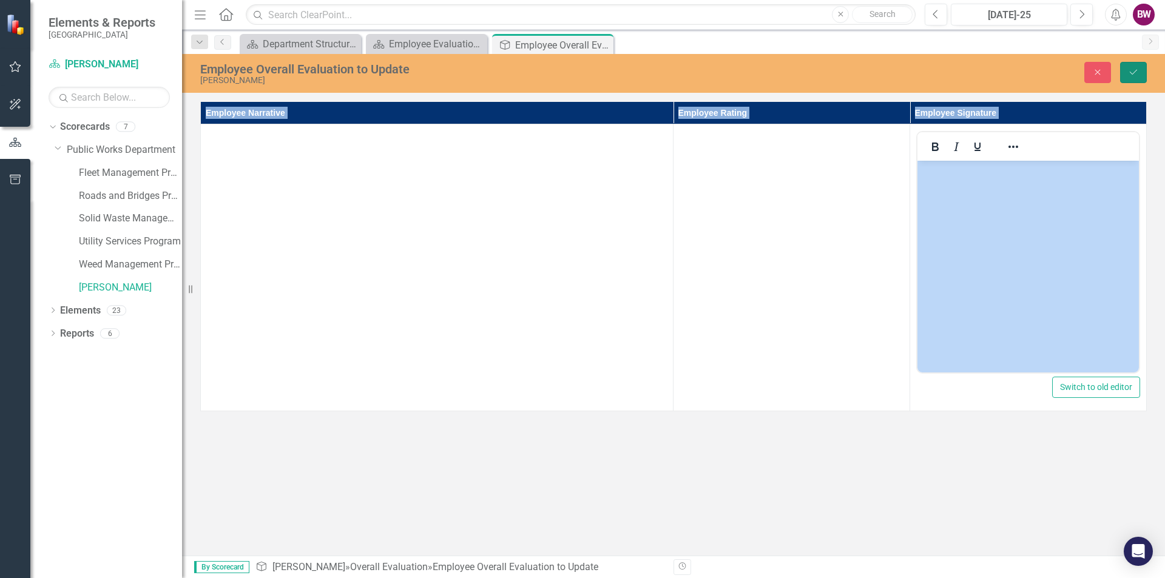
click at [1122, 80] on button "Save" at bounding box center [1133, 72] width 27 height 21
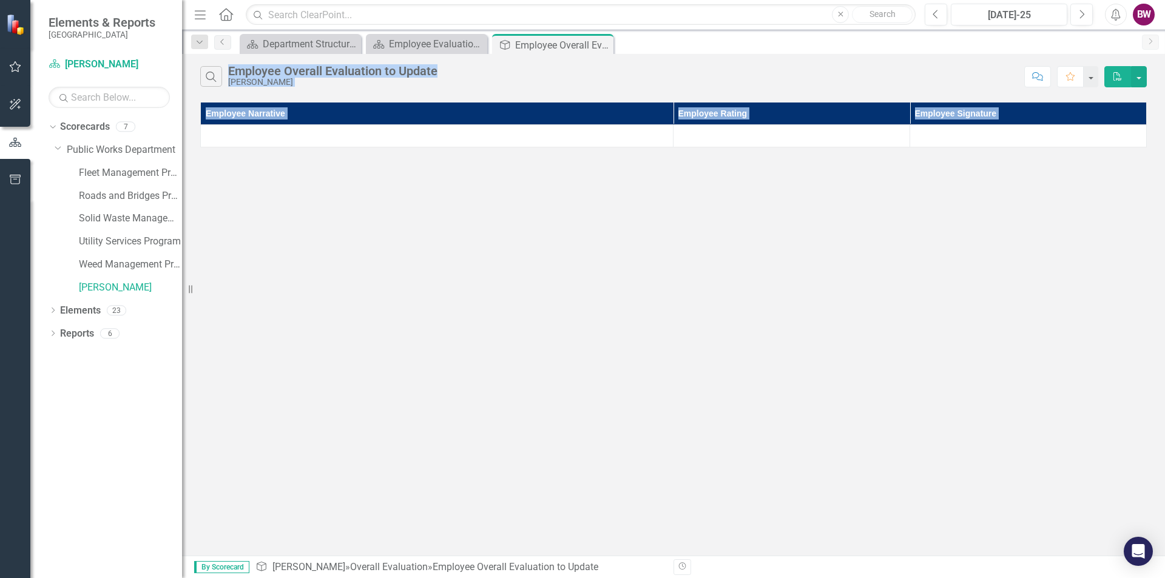
click at [244, 164] on div "Search Employee Overall Evaluation to Update Benjamin Ware Comment Favorite PDF…" at bounding box center [673, 305] width 983 height 502
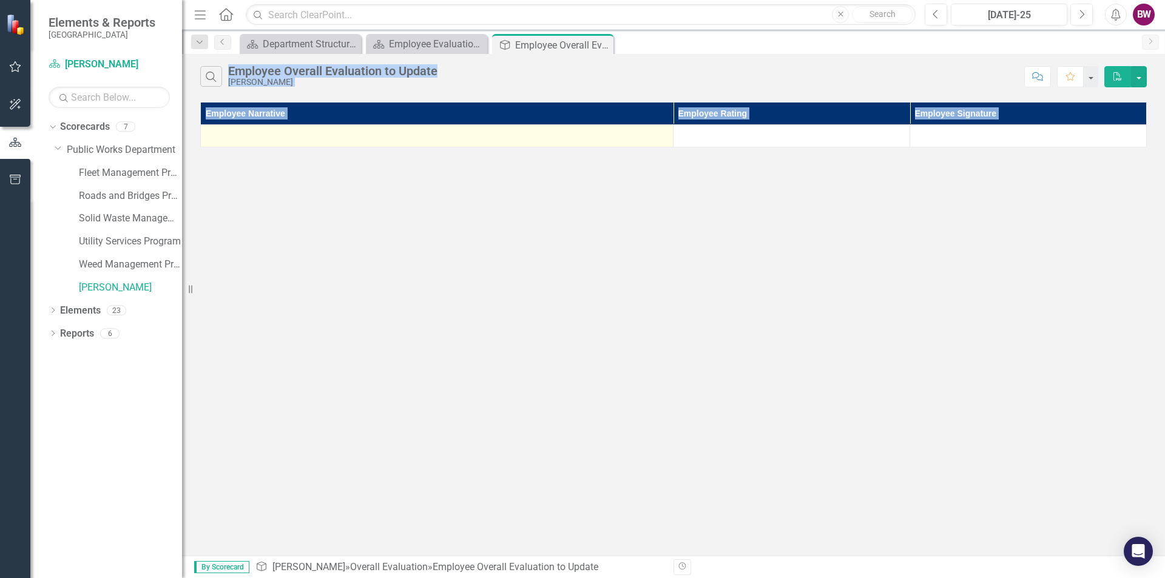
click at [306, 132] on div at bounding box center [437, 136] width 460 height 15
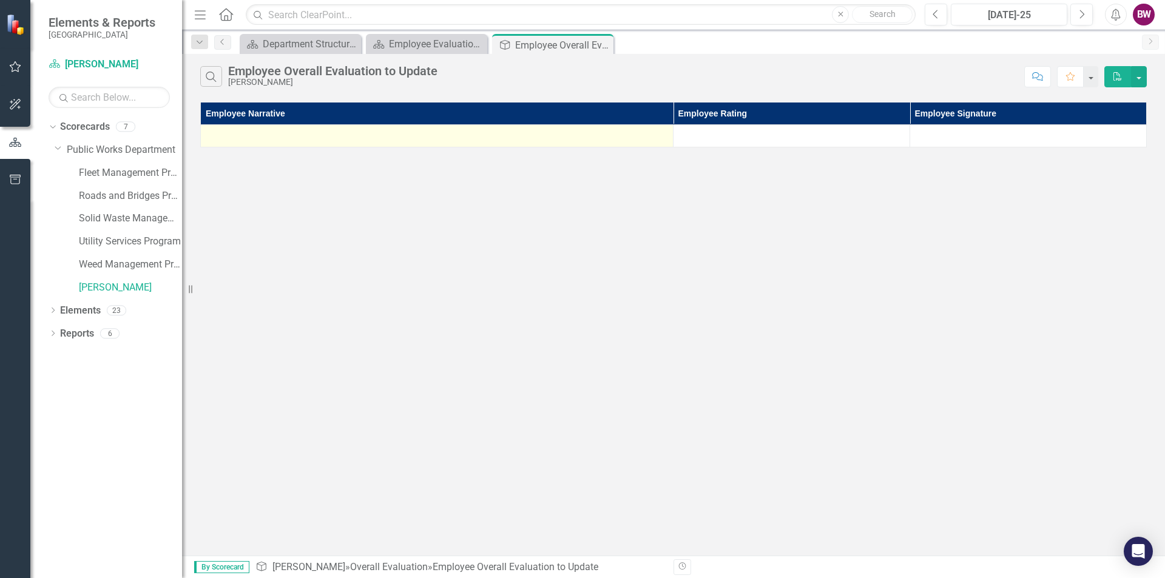
click at [306, 132] on div at bounding box center [437, 136] width 460 height 15
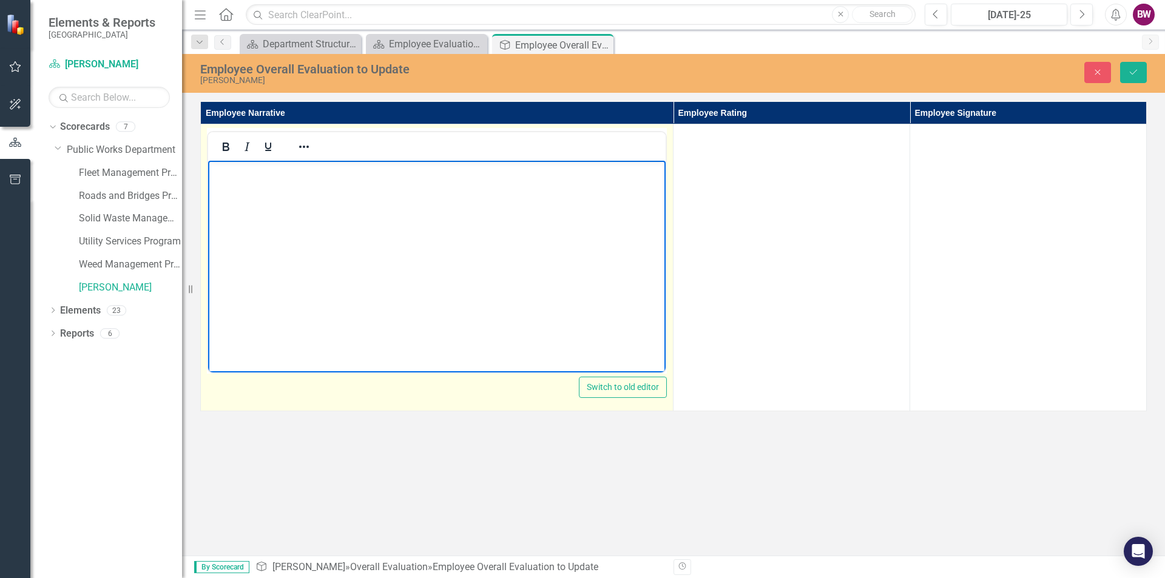
click at [221, 164] on p "Rich Text Area. Press ALT-0 for help." at bounding box center [436, 171] width 451 height 15
click at [364, 171] on p "i have got better with all equipmentzneed to keep" at bounding box center [436, 171] width 451 height 15
click at [453, 169] on p "i have got better with all equipment improneed to keep" at bounding box center [436, 171] width 451 height 15
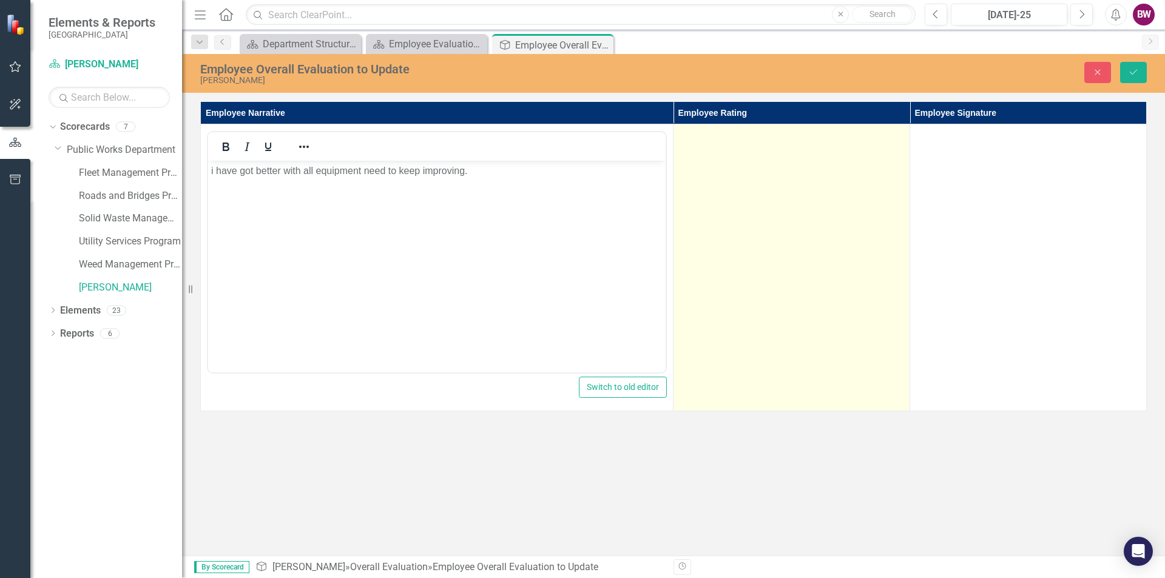
click at [707, 146] on td at bounding box center [791, 267] width 237 height 287
click at [708, 146] on td at bounding box center [791, 267] width 237 height 287
click at [706, 142] on div "Not Defined" at bounding box center [785, 139] width 194 height 14
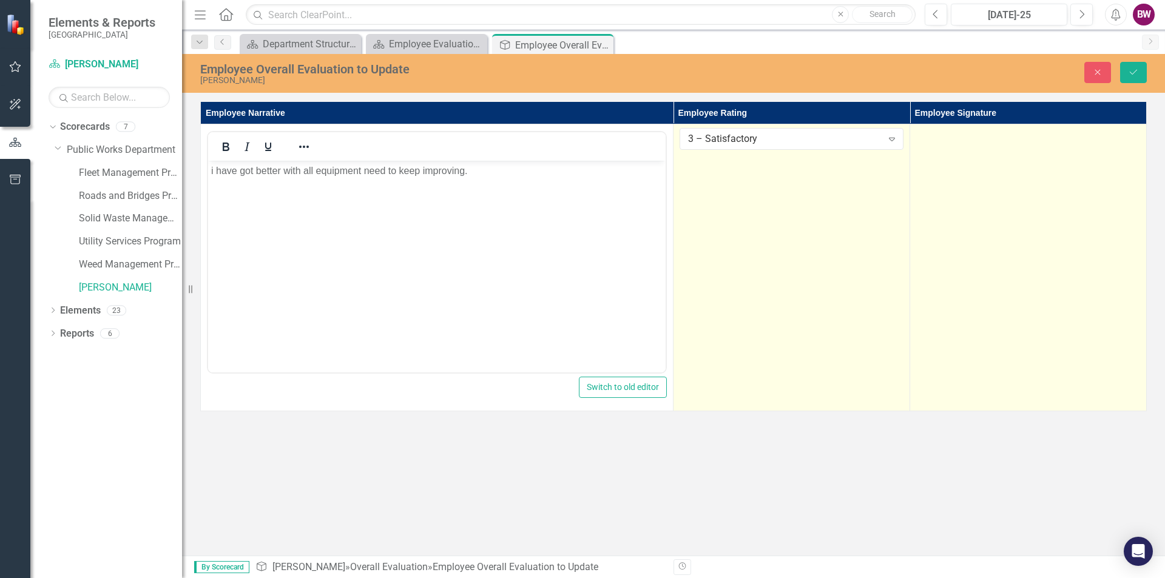
click at [948, 141] on div at bounding box center [1028, 135] width 224 height 15
click at [945, 141] on div at bounding box center [1028, 135] width 224 height 15
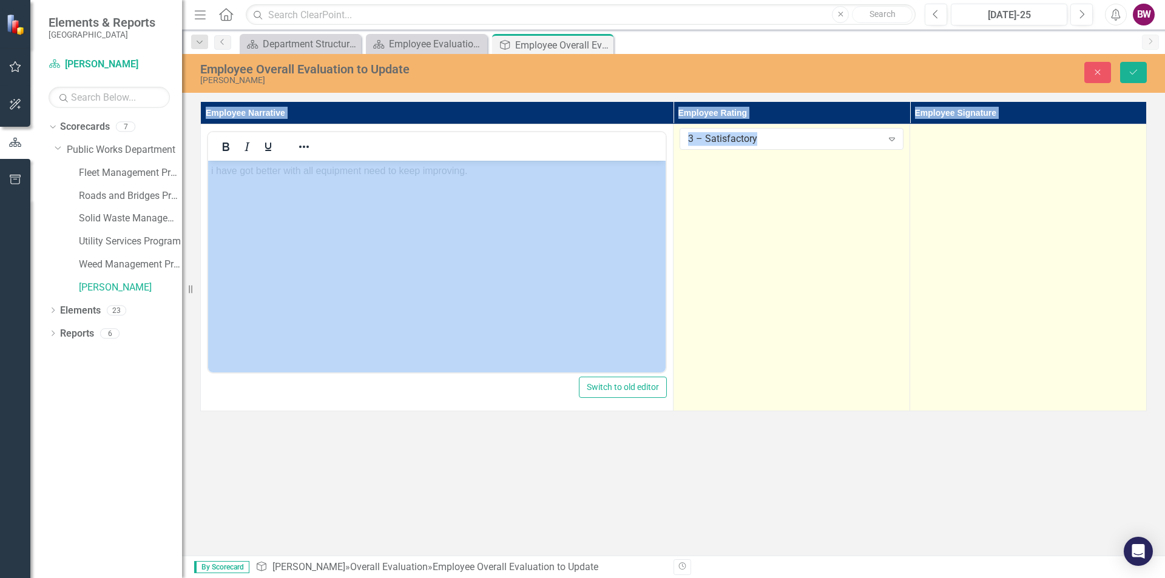
click at [945, 141] on div at bounding box center [1028, 135] width 224 height 15
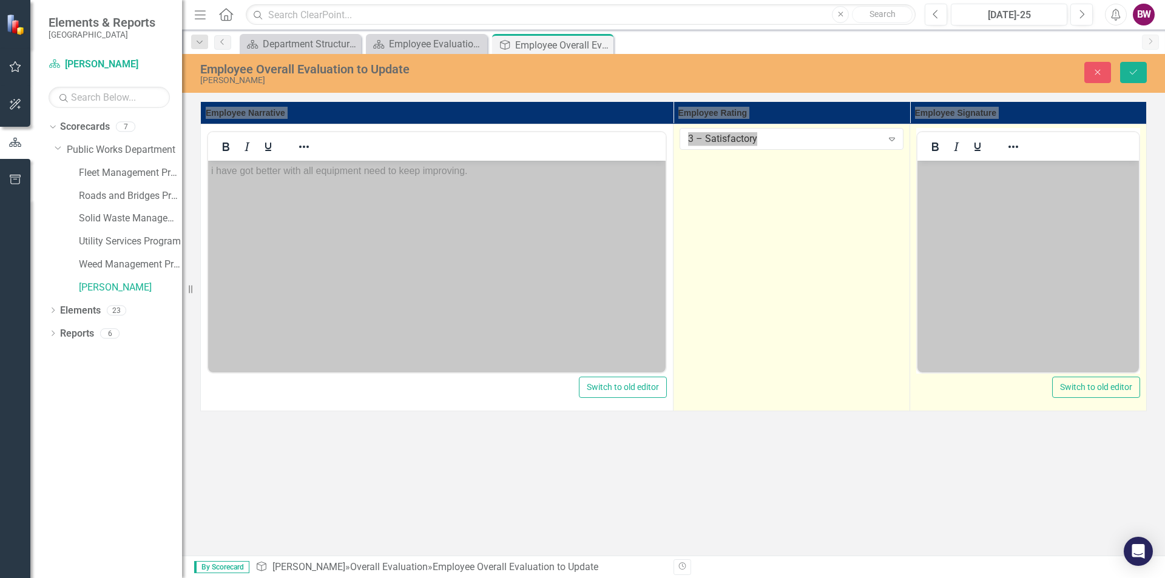
click at [929, 174] on p "Rich Text Area. Press ALT-0 for help." at bounding box center [1027, 171] width 215 height 15
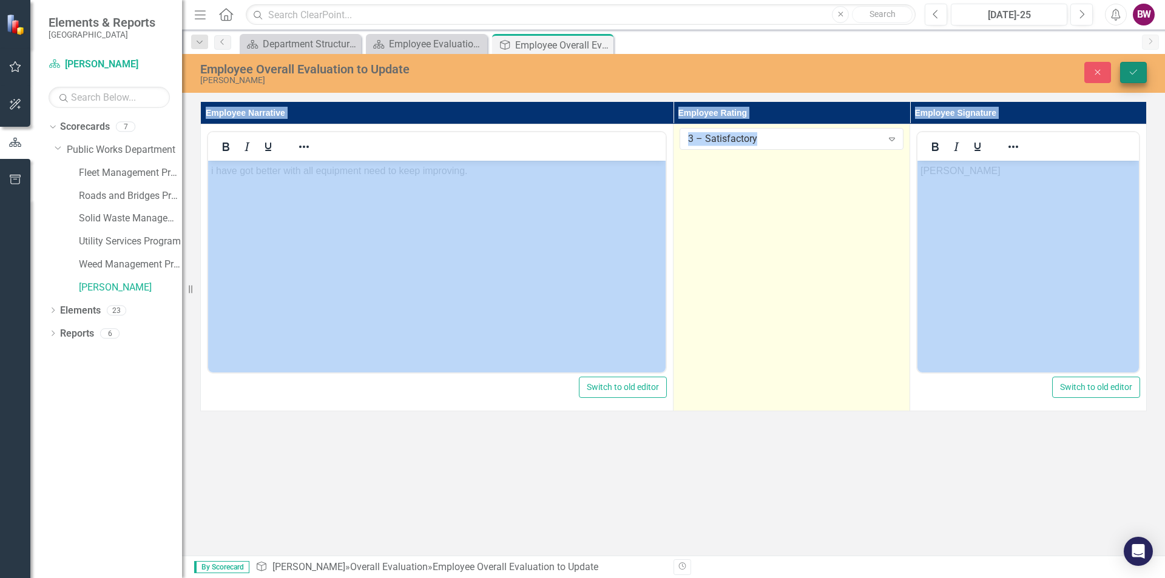
click at [1126, 67] on button "Save" at bounding box center [1133, 72] width 27 height 21
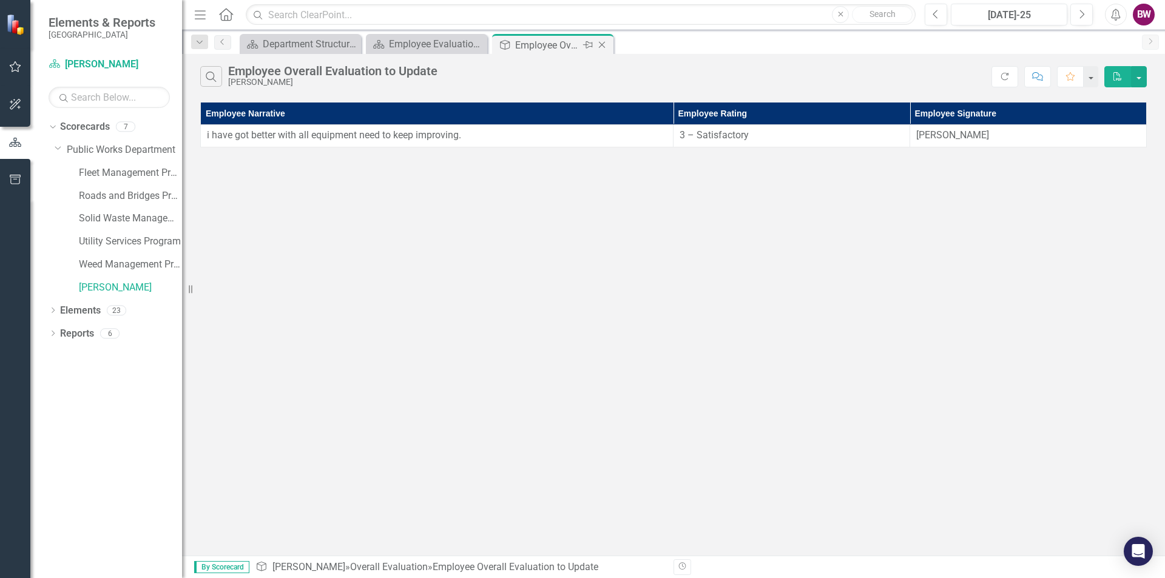
click at [602, 44] on icon "Close" at bounding box center [602, 45] width 12 height 10
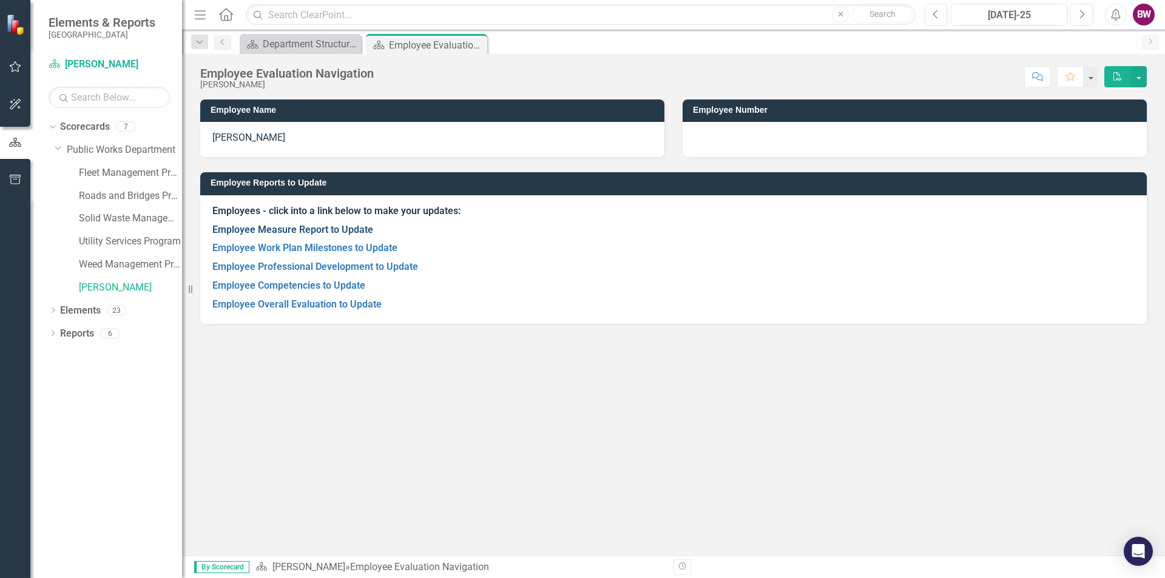
click at [342, 234] on link "Employee Measure Report to Update" at bounding box center [292, 230] width 161 height 12
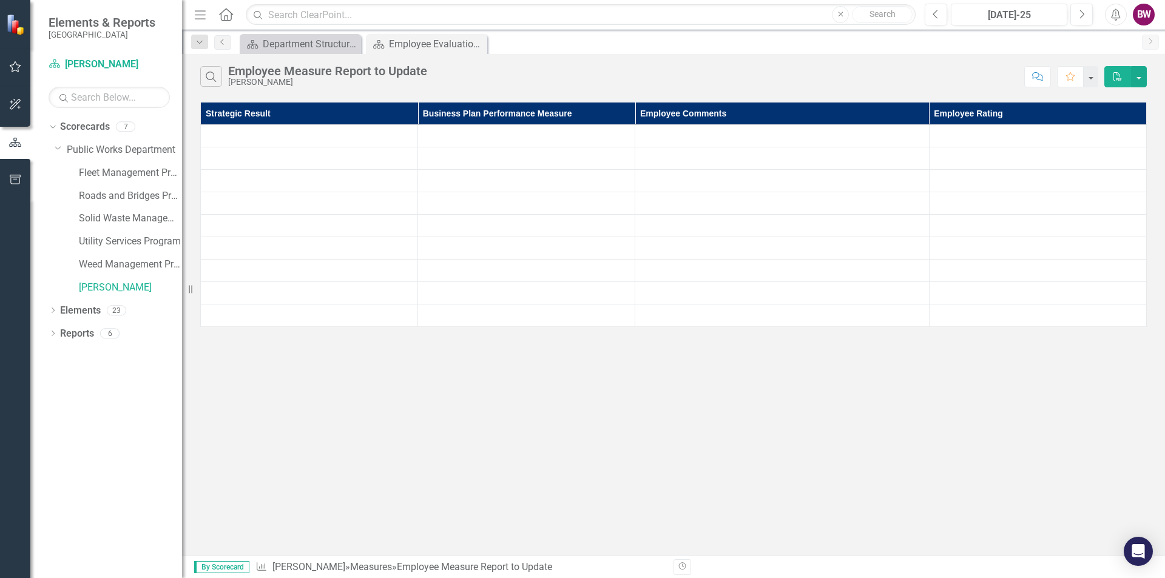
click at [342, 234] on td at bounding box center [309, 226] width 217 height 22
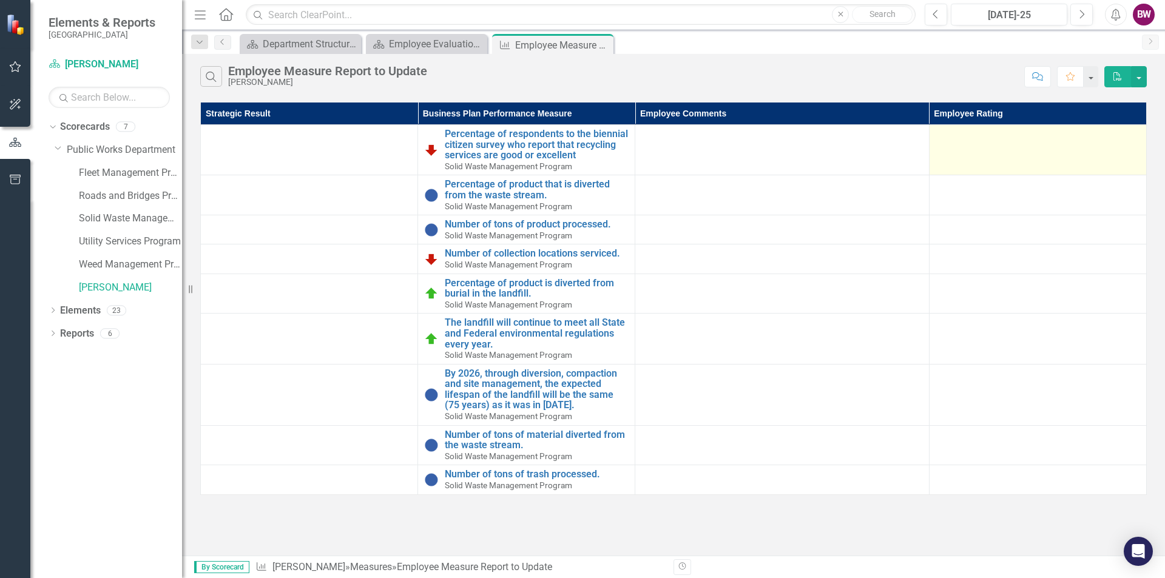
click at [954, 155] on td at bounding box center [1037, 150] width 217 height 50
click at [954, 154] on td at bounding box center [1037, 150] width 217 height 50
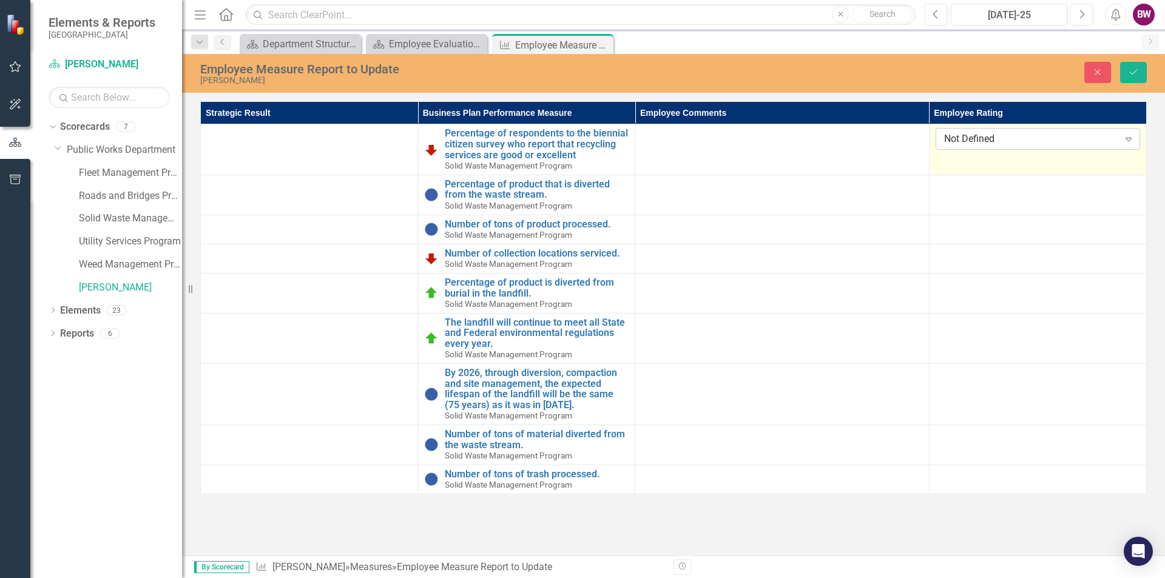
click at [959, 138] on div "Not Defined" at bounding box center [1031, 139] width 175 height 14
click at [975, 167] on td "3 – Satisfactory Expand" at bounding box center [1037, 149] width 217 height 50
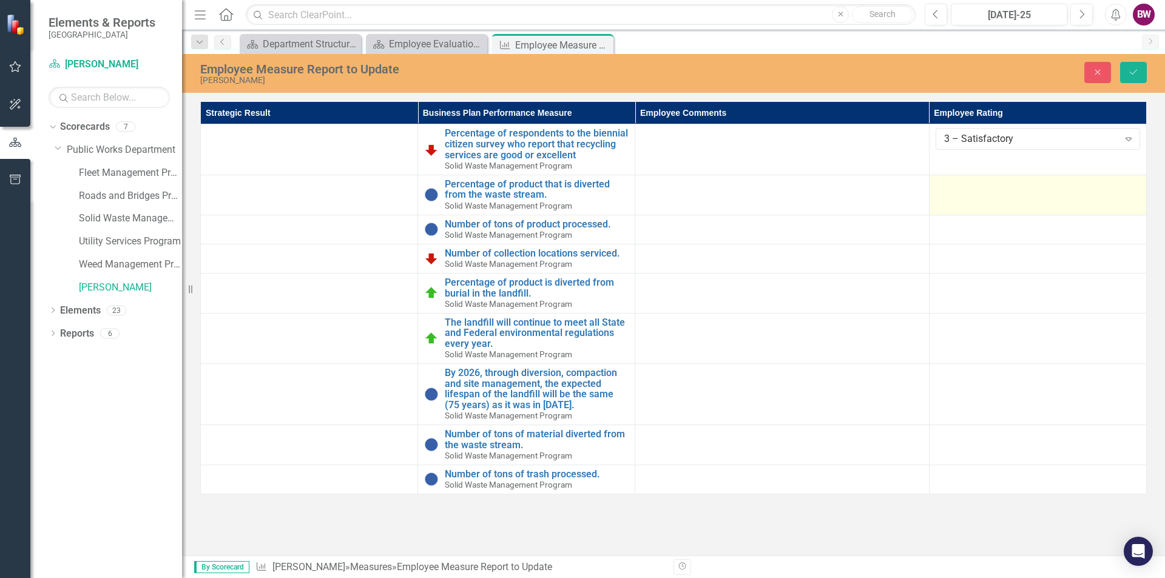
click at [976, 190] on div at bounding box center [1038, 186] width 204 height 15
click at [977, 190] on div at bounding box center [1038, 186] width 204 height 15
click at [977, 190] on div "Not Defined" at bounding box center [1031, 190] width 175 height 14
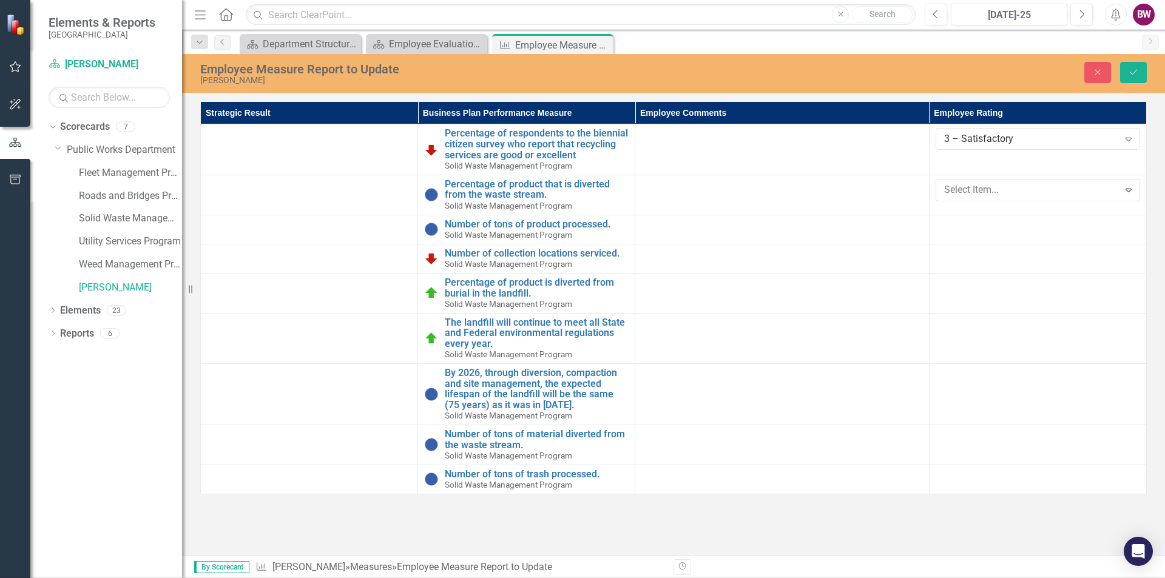
click at [976, 240] on td at bounding box center [1037, 229] width 217 height 29
click at [974, 237] on div "Not Defined Expand" at bounding box center [1038, 230] width 204 height 22
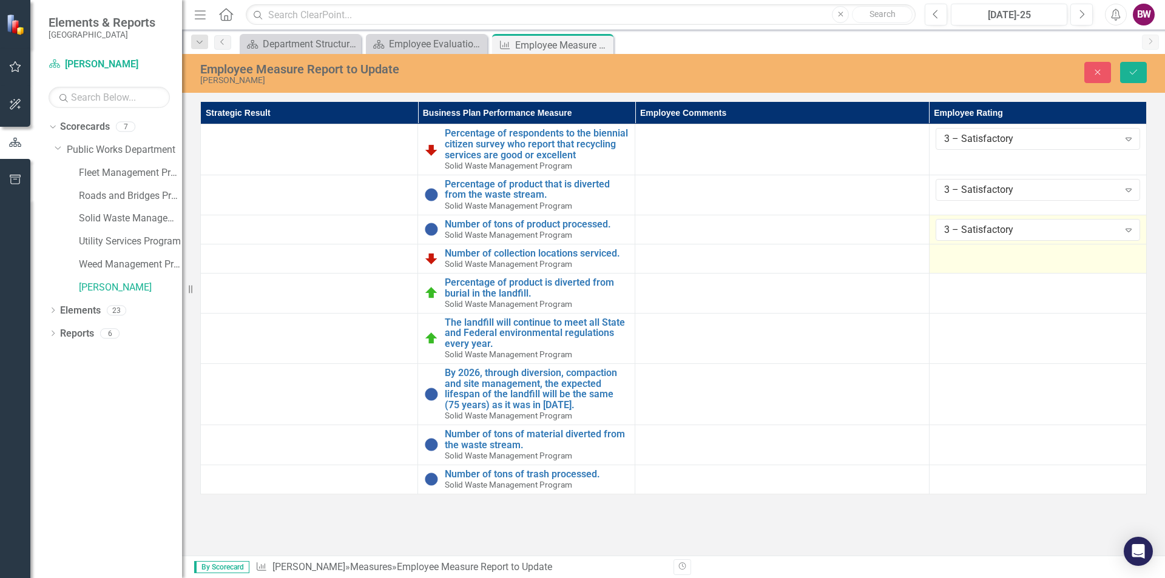
click at [968, 265] on td at bounding box center [1037, 258] width 217 height 29
click at [968, 264] on div "Not Defined" at bounding box center [1031, 259] width 175 height 14
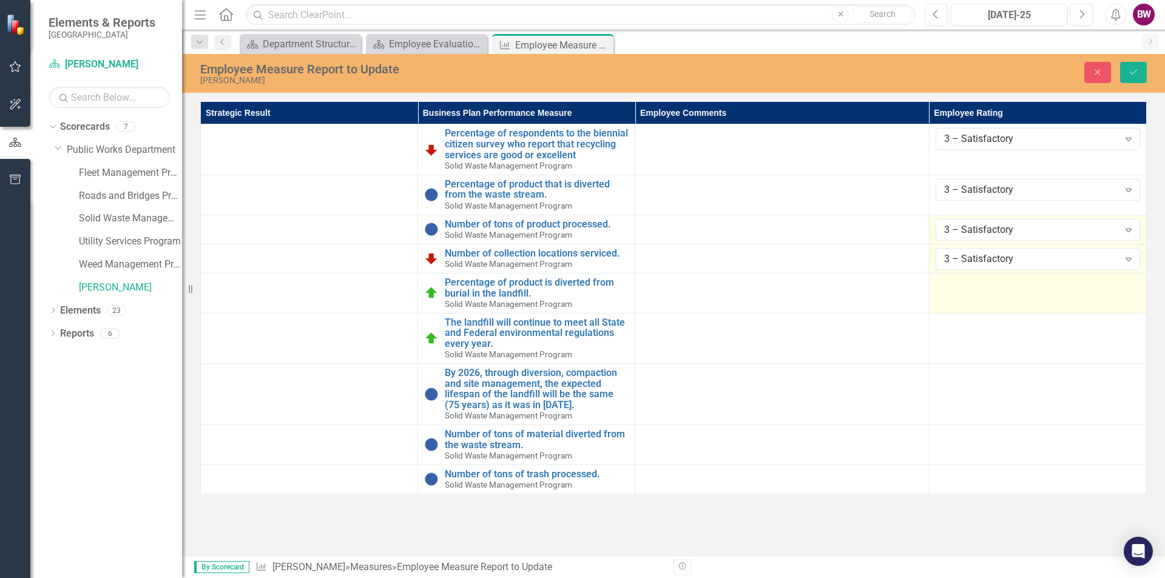
click at [969, 301] on td at bounding box center [1037, 293] width 217 height 40
click at [980, 283] on div "Not Defined" at bounding box center [1031, 289] width 175 height 14
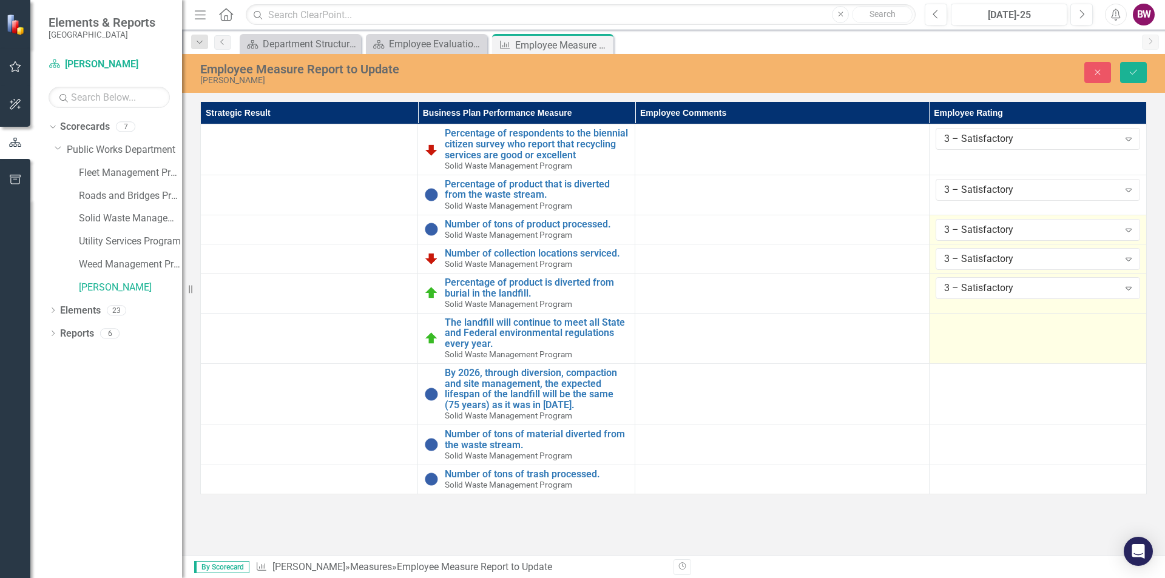
click at [980, 337] on td at bounding box center [1037, 338] width 217 height 50
click at [980, 332] on div "Not Defined" at bounding box center [1031, 328] width 175 height 14
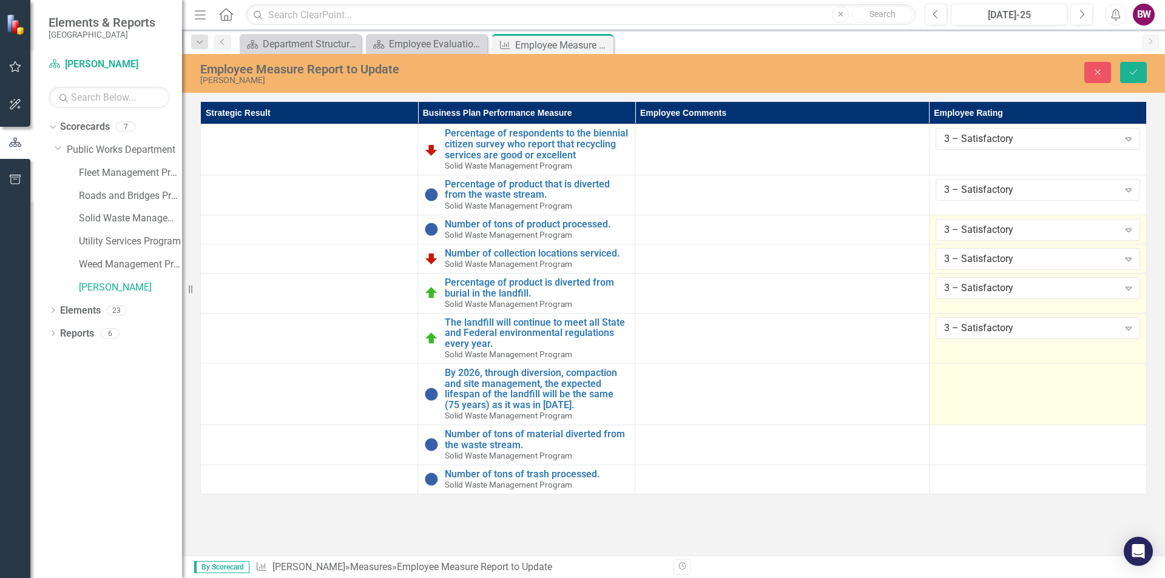
click at [975, 380] on div at bounding box center [1038, 375] width 204 height 15
click at [973, 379] on div "Not Defined" at bounding box center [1031, 379] width 175 height 14
click at [977, 419] on td "3 – Satisfactory Expand" at bounding box center [1037, 394] width 217 height 61
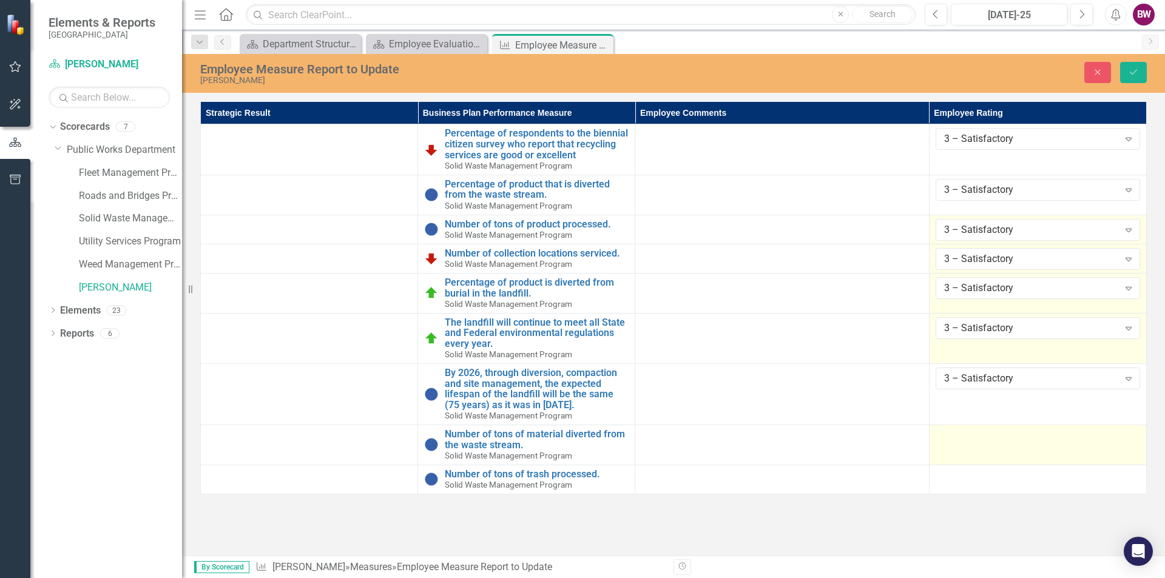
click at [977, 449] on td at bounding box center [1037, 445] width 217 height 40
click at [976, 443] on div "Not Defined" at bounding box center [1031, 440] width 175 height 14
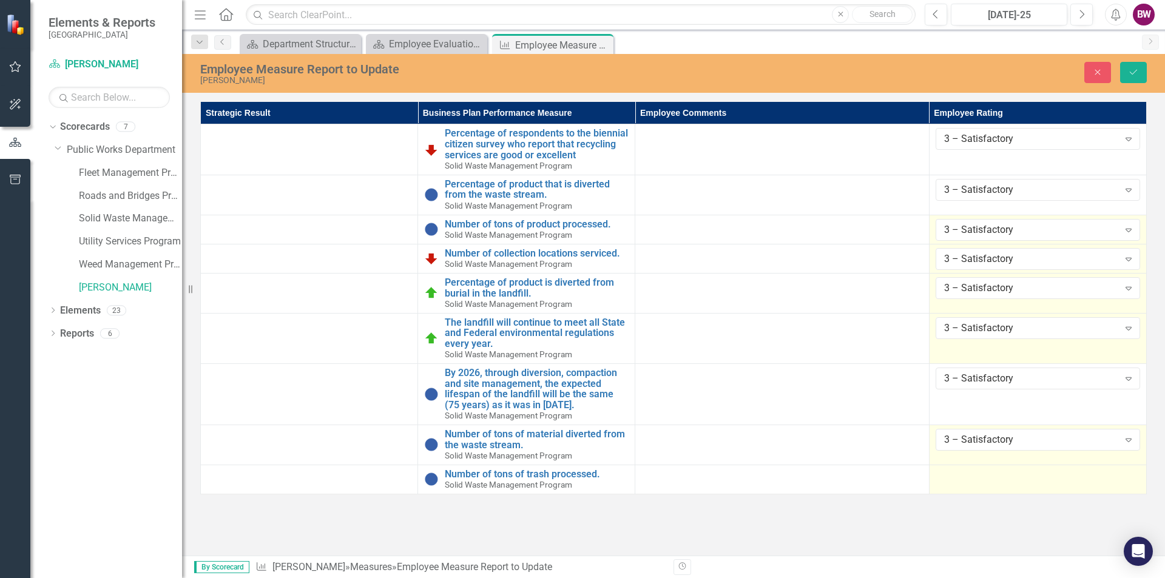
click at [973, 478] on div at bounding box center [1038, 476] width 204 height 15
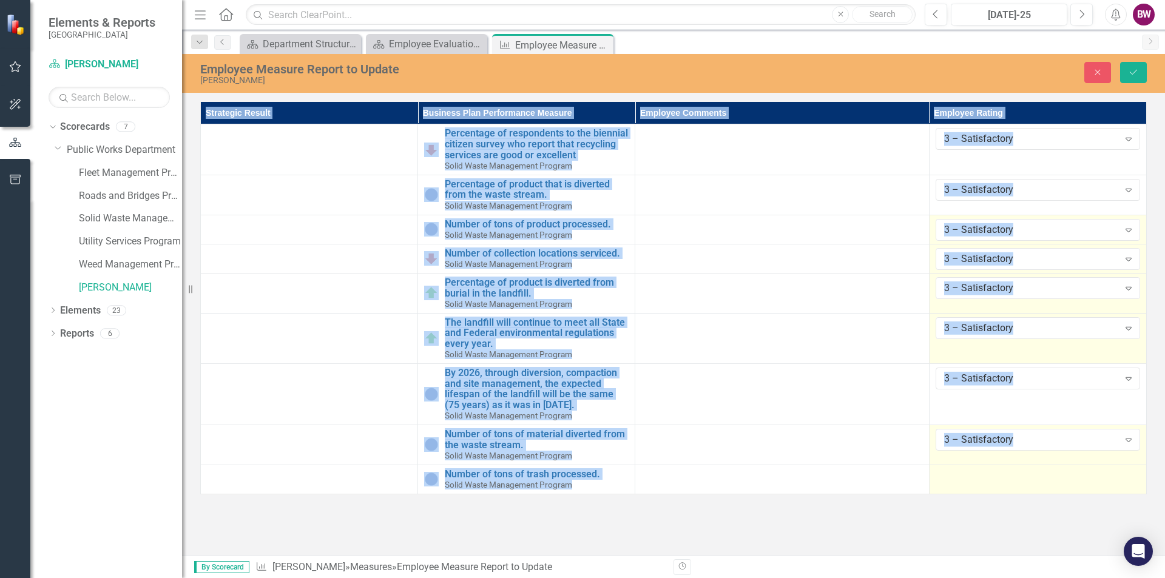
click at [973, 478] on div at bounding box center [1038, 476] width 204 height 15
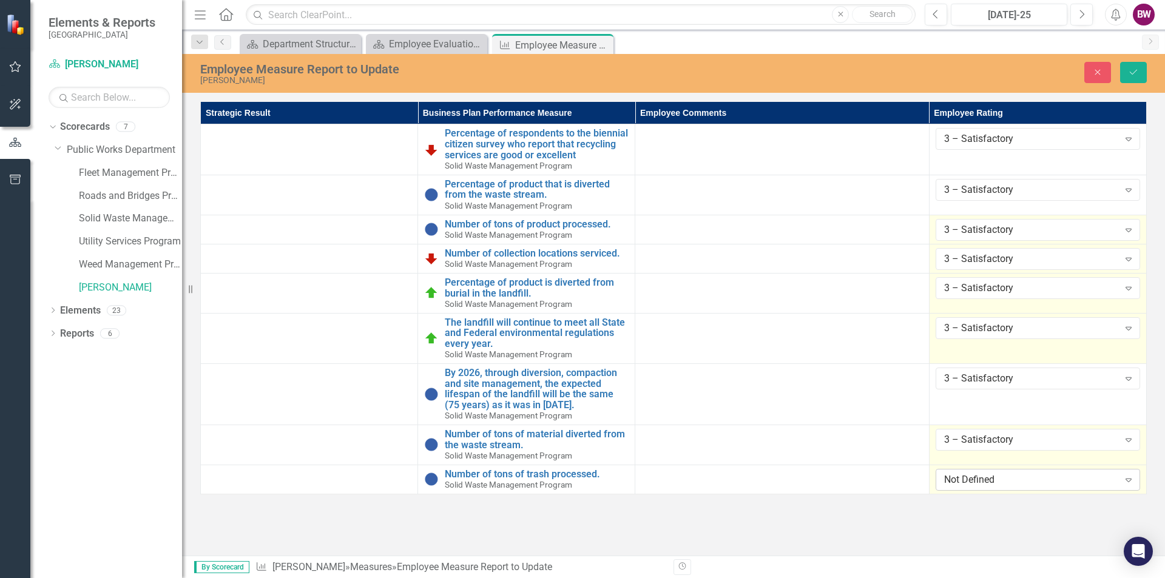
click at [973, 476] on div "Not Defined" at bounding box center [1031, 480] width 175 height 14
click at [1129, 74] on icon "Save" at bounding box center [1133, 72] width 11 height 8
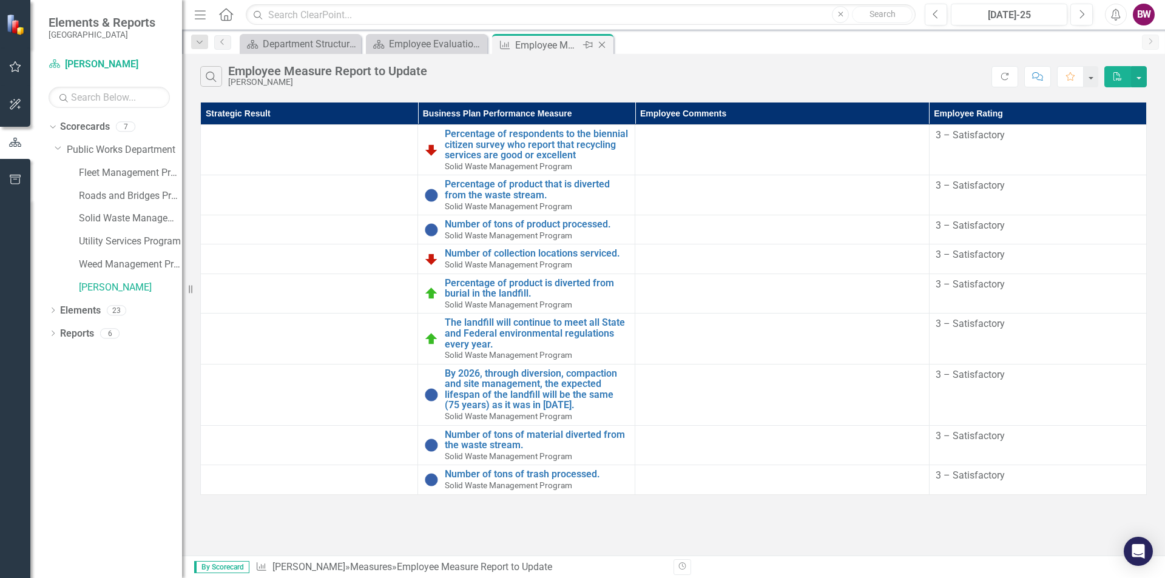
click at [603, 42] on icon "Close" at bounding box center [602, 45] width 12 height 10
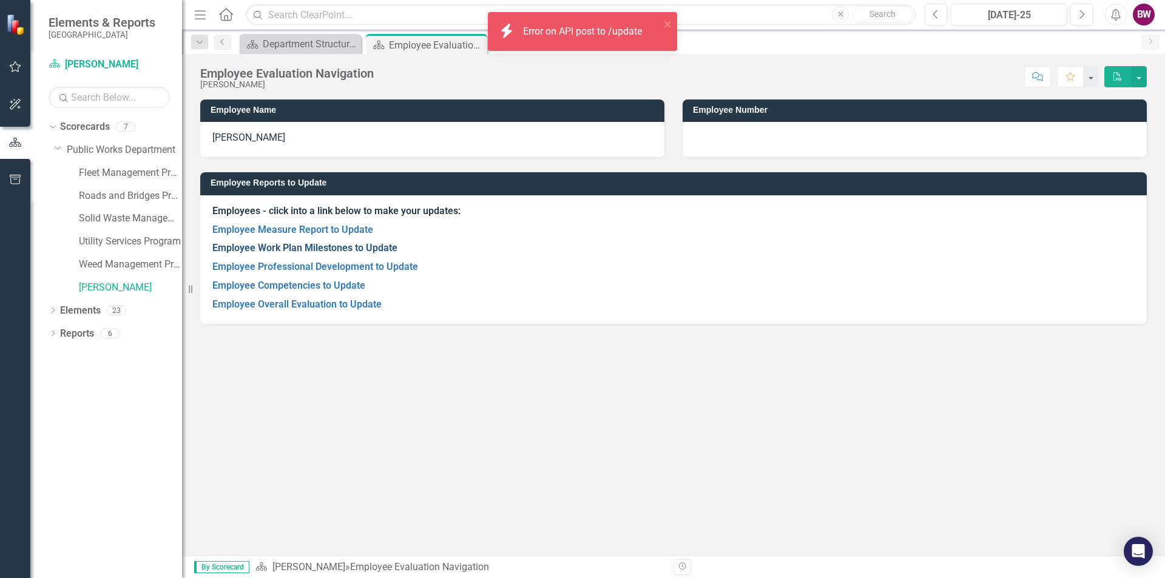
click at [290, 246] on link "Employee Work Plan Milestones to Update" at bounding box center [304, 248] width 185 height 12
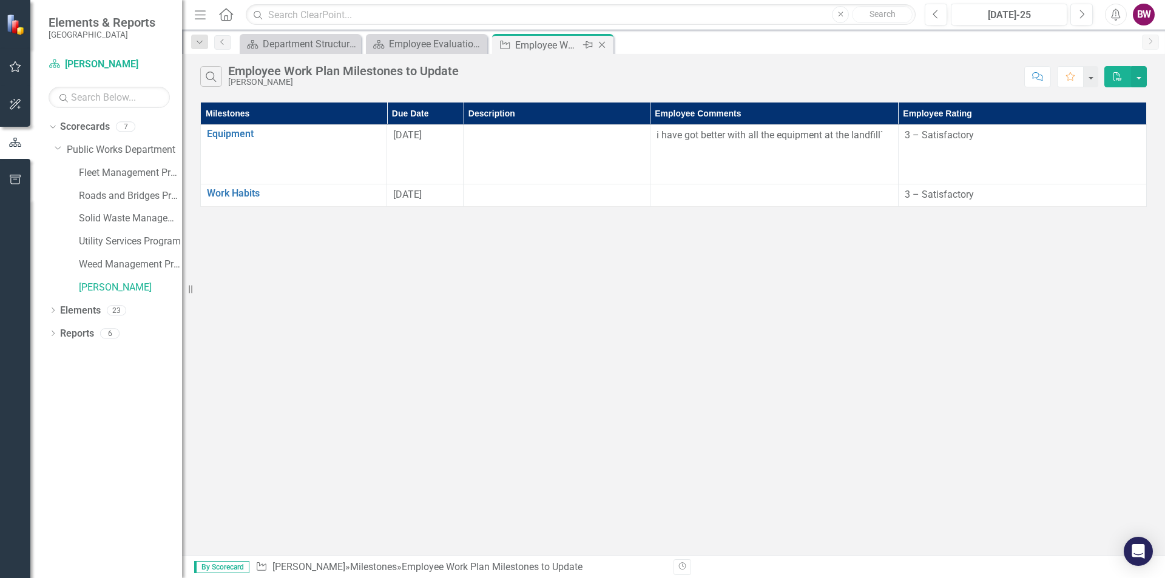
click at [602, 43] on icon "Close" at bounding box center [602, 45] width 12 height 10
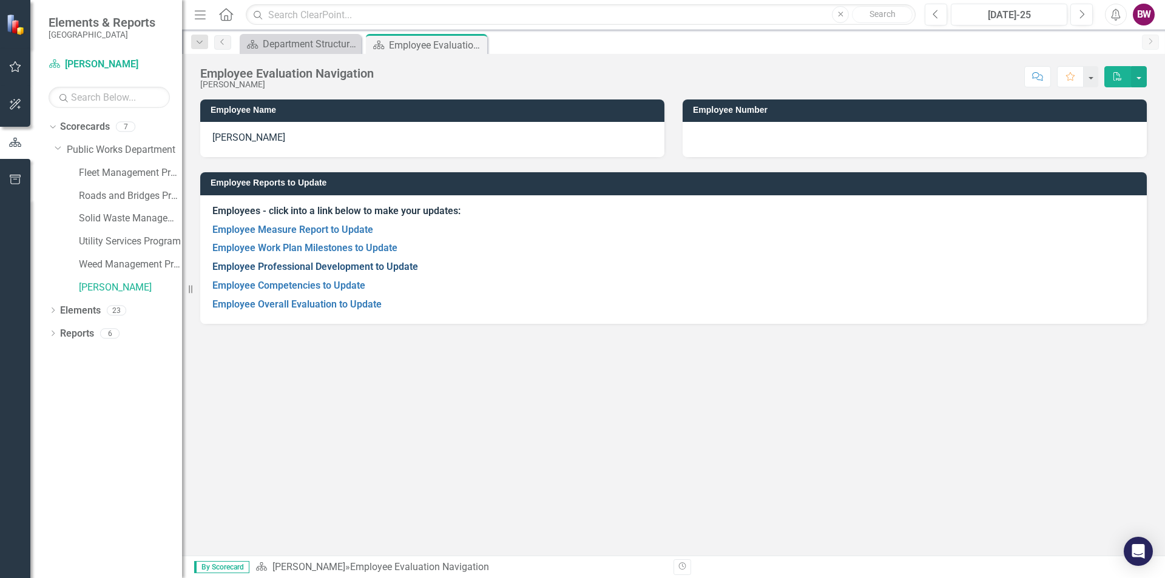
click at [323, 268] on link "Employee Professional Development to Update" at bounding box center [315, 267] width 206 height 12
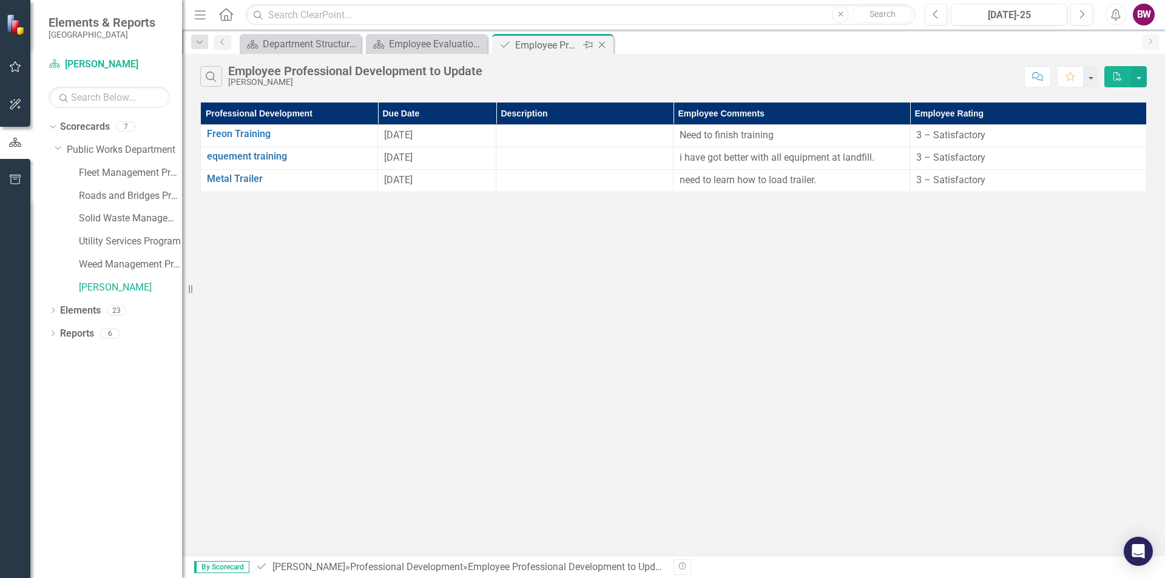
click at [604, 43] on icon at bounding box center [602, 45] width 7 height 7
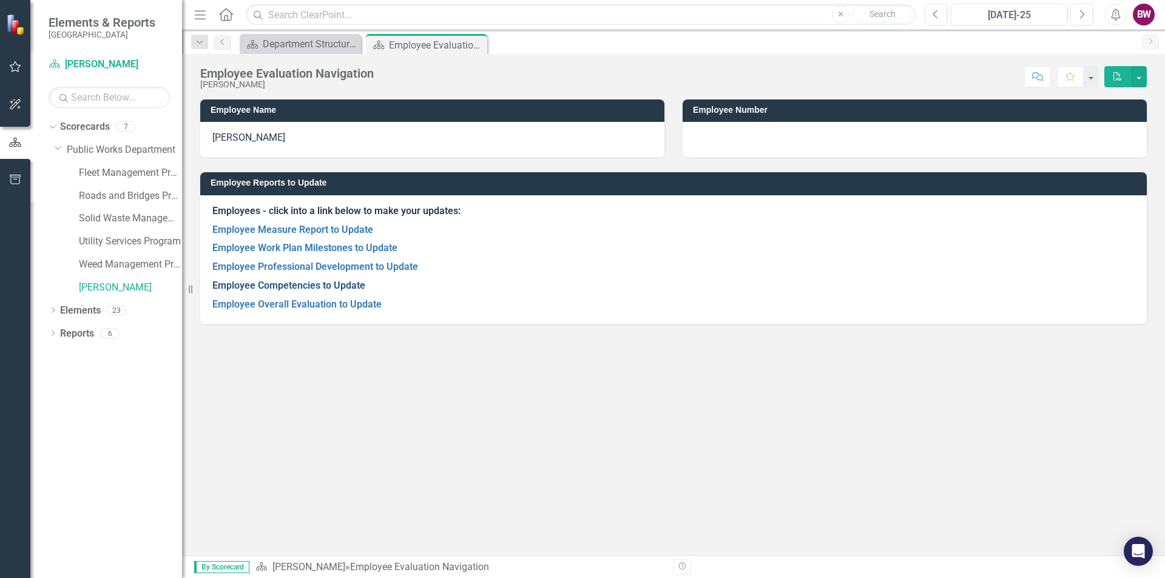
click at [332, 286] on link "Employee Competencies to Update" at bounding box center [288, 286] width 153 height 12
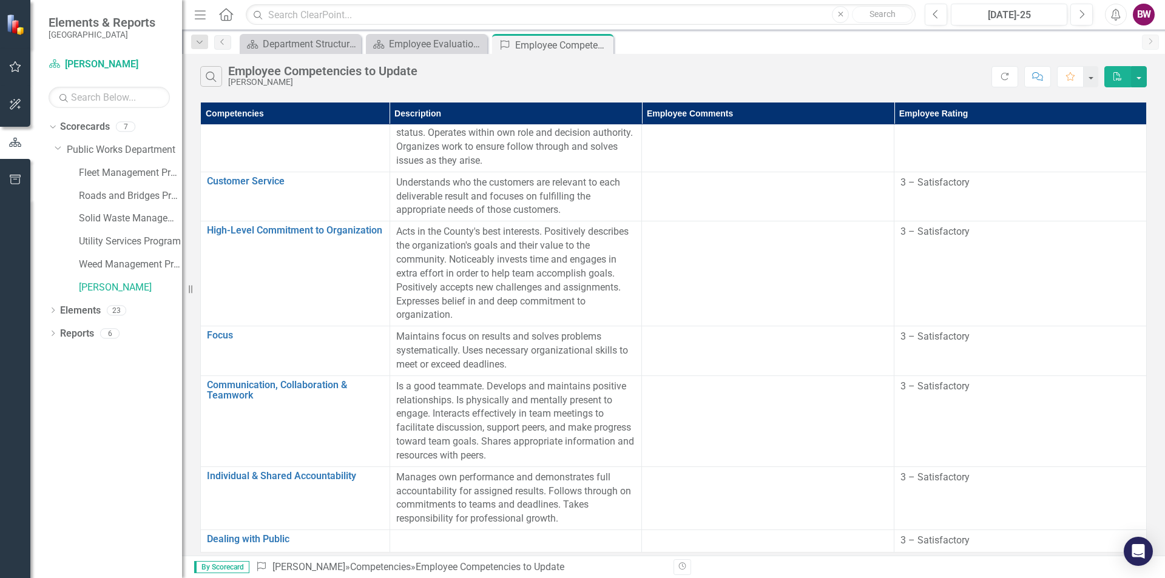
scroll to position [89, 0]
click at [602, 46] on icon at bounding box center [602, 45] width 7 height 7
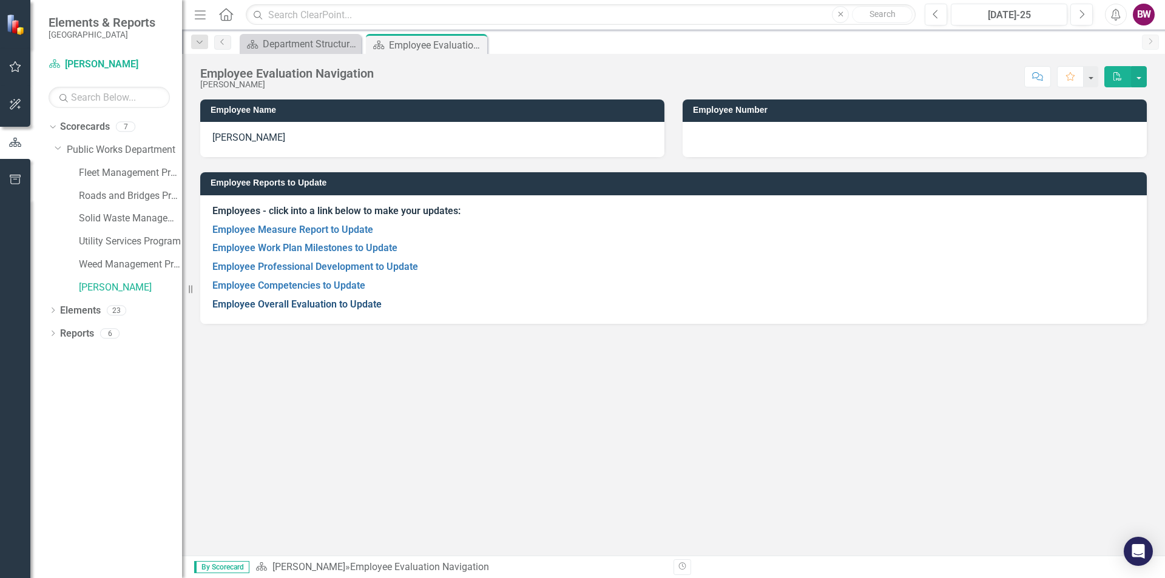
click at [341, 304] on link "Employee Overall Evaluation to Update" at bounding box center [296, 304] width 169 height 12
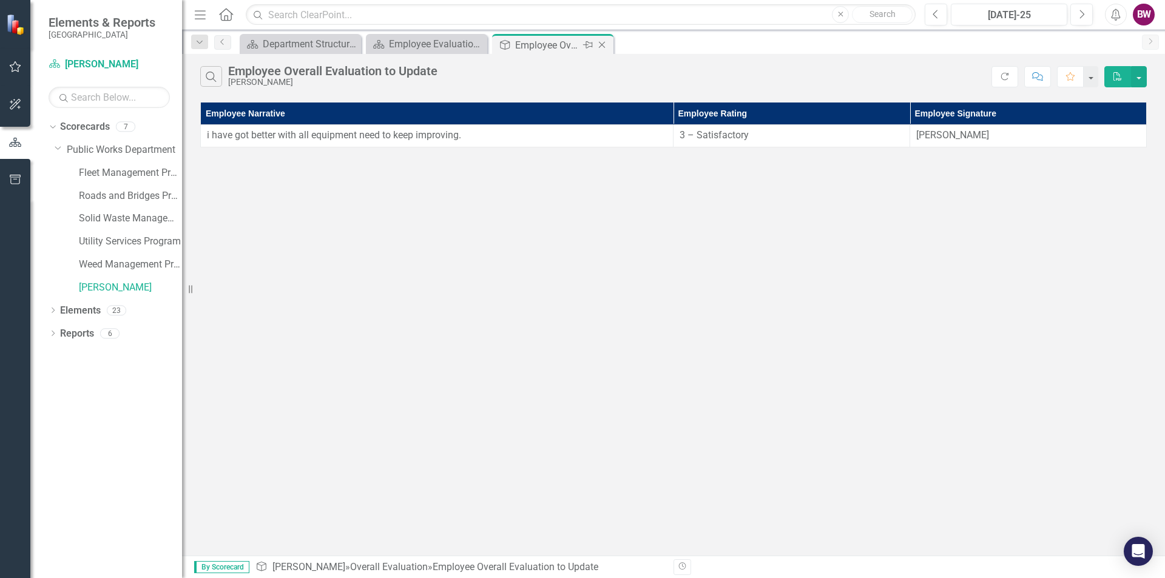
click at [604, 41] on icon "Close" at bounding box center [602, 45] width 12 height 10
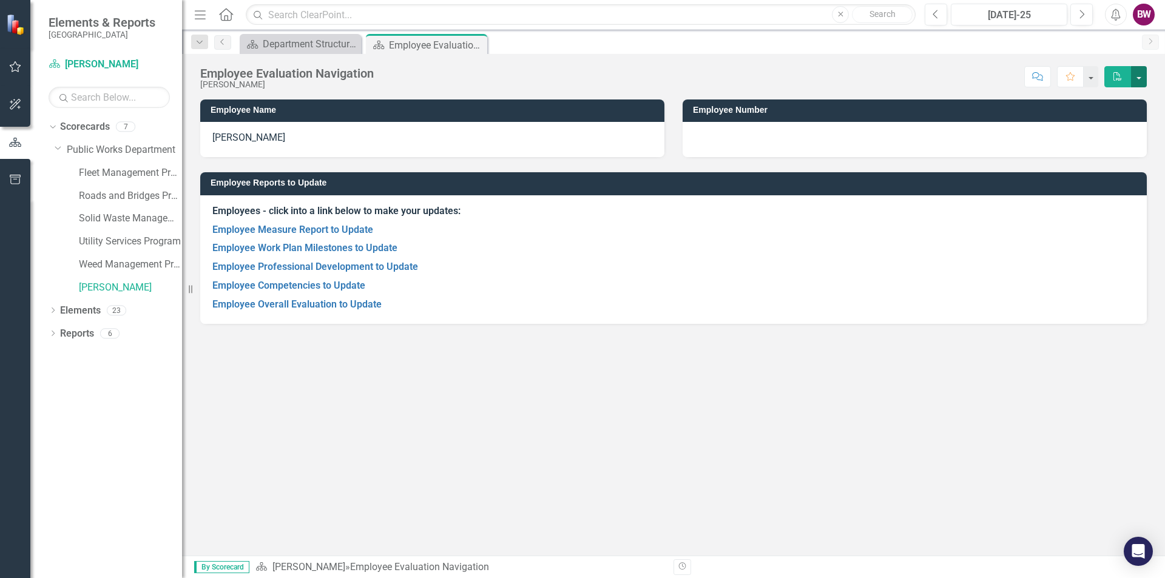
click at [1141, 79] on button "button" at bounding box center [1139, 76] width 16 height 21
click at [1138, 76] on button "button" at bounding box center [1139, 76] width 16 height 21
